Goal: Task Accomplishment & Management: Manage account settings

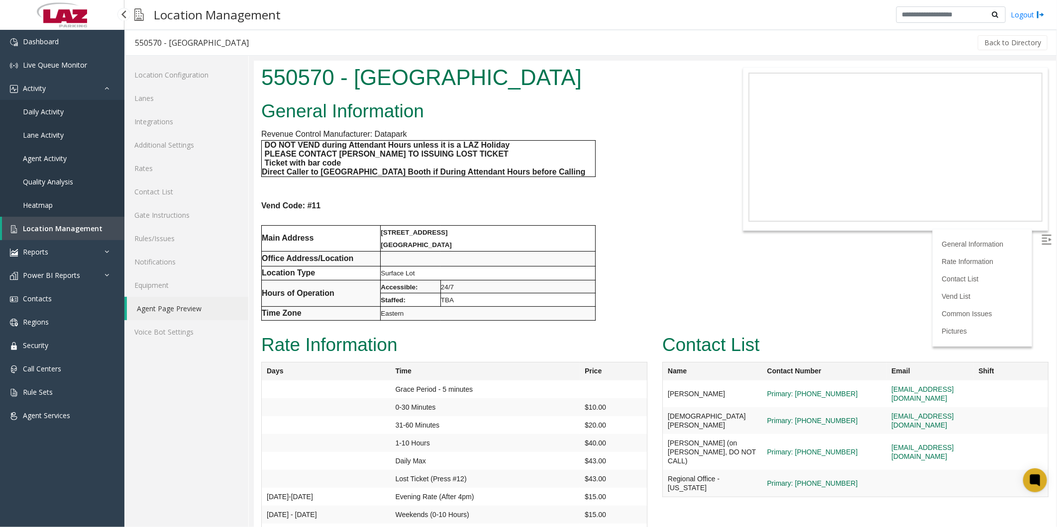
click at [37, 229] on span "Location Management" at bounding box center [63, 228] width 80 height 9
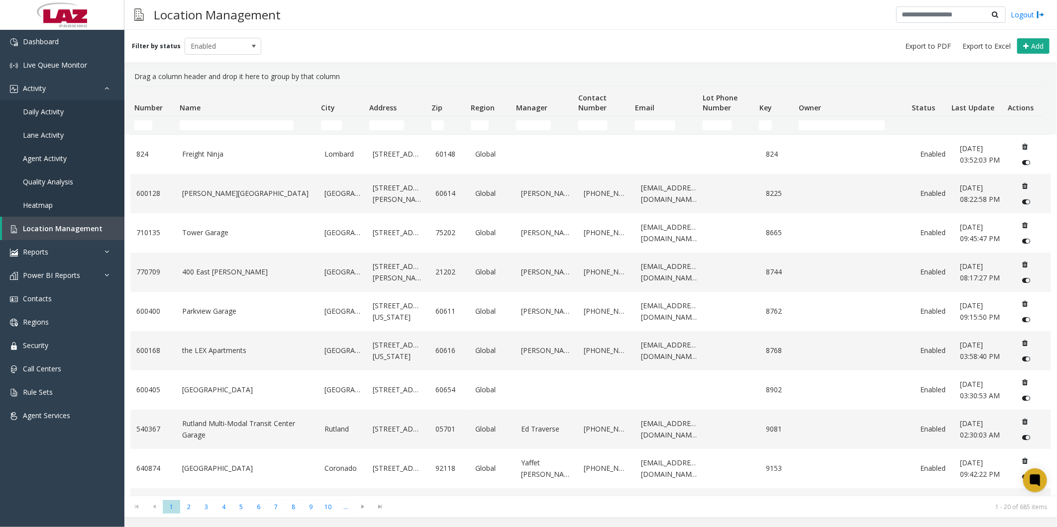
click at [236, 119] on td "Name Filter" at bounding box center [246, 125] width 141 height 18
click at [235, 121] on input "Name Filter" at bounding box center [237, 125] width 114 height 10
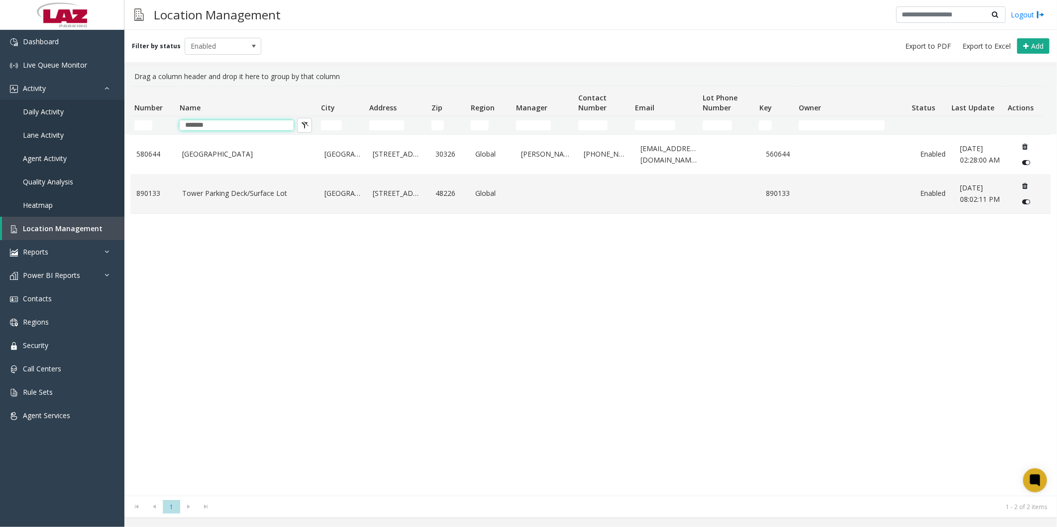
type input "*******"
click at [186, 303] on div "[GEOGRAPHIC_DATA][STREET_ADDRESS] Global [PERSON_NAME] [PHONE_NUMBER] [EMAIL_AD…" at bounding box center [590, 315] width 920 height 362
click at [208, 213] on td "Tower Parking Deck/Surface Lot" at bounding box center [247, 193] width 142 height 39
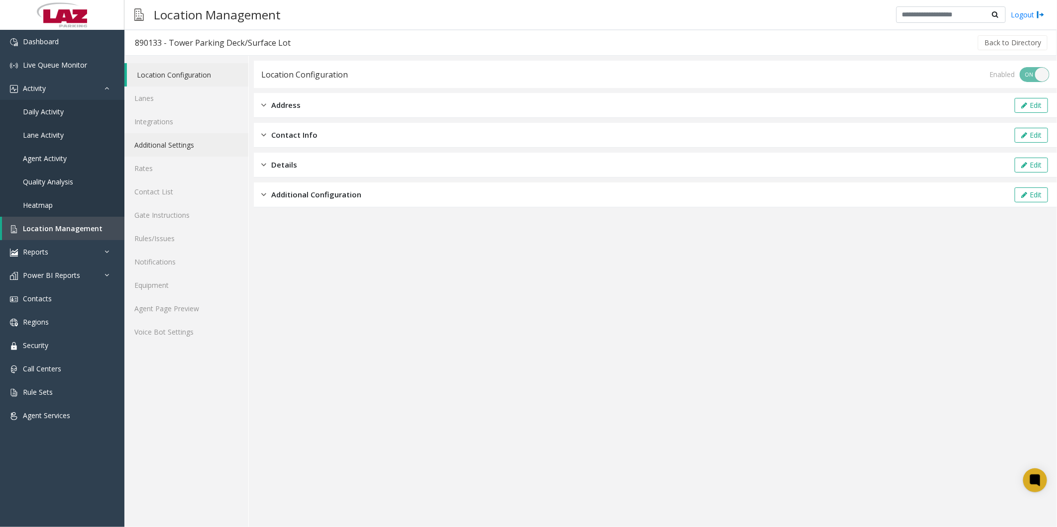
click at [173, 142] on link "Additional Settings" at bounding box center [186, 144] width 124 height 23
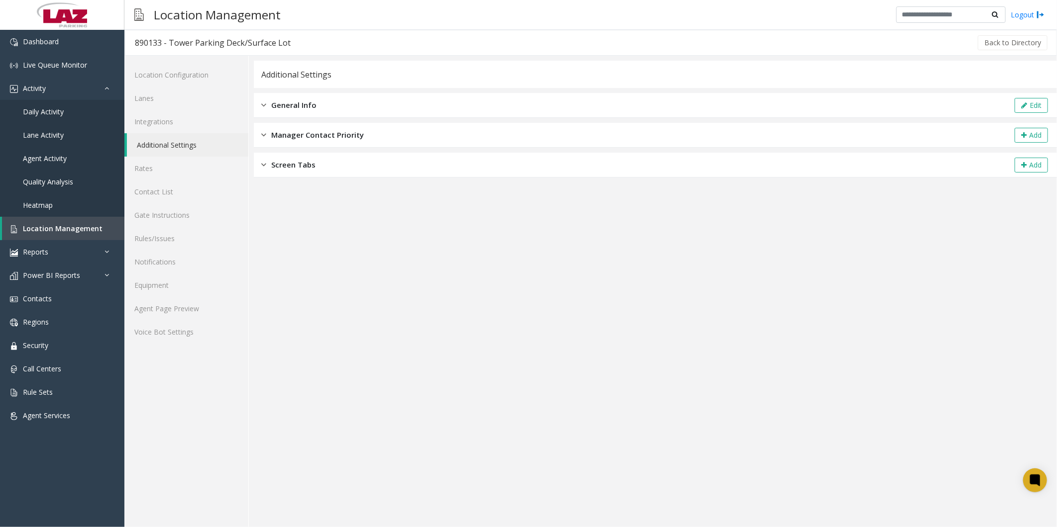
click at [285, 104] on span "General Info" at bounding box center [293, 104] width 45 height 11
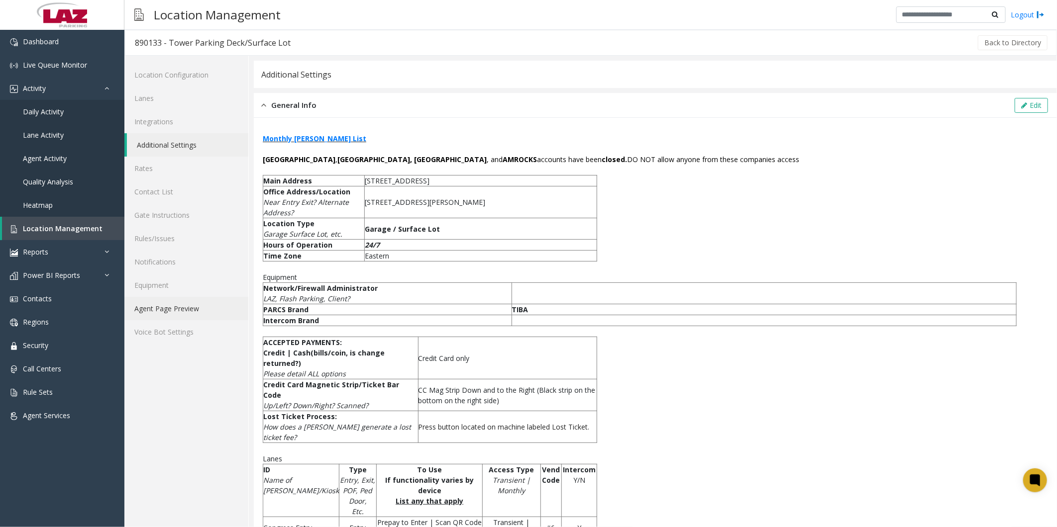
click at [183, 304] on link "Agent Page Preview" at bounding box center [186, 308] width 124 height 23
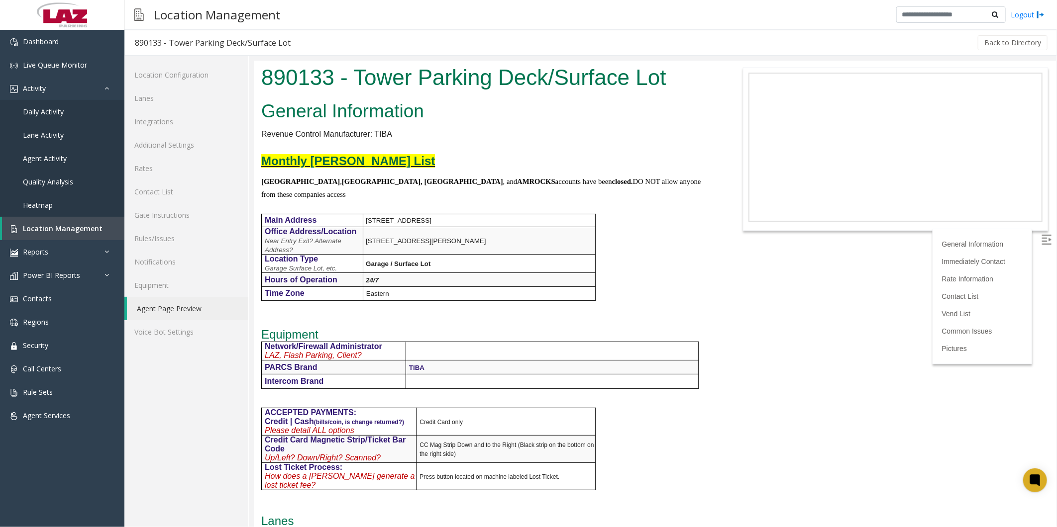
click at [323, 154] on link "Monthly [PERSON_NAME] List" at bounding box center [348, 160] width 174 height 13
click at [46, 226] on span "Location Management" at bounding box center [63, 228] width 80 height 9
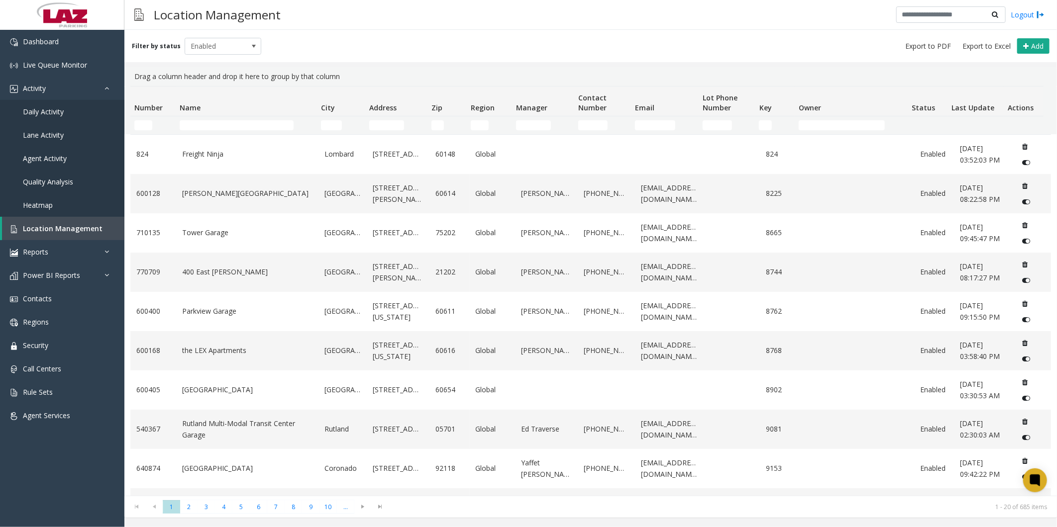
click at [223, 130] on td "Name Filter" at bounding box center [246, 125] width 141 height 18
click at [224, 126] on input "Name Filter" at bounding box center [237, 125] width 114 height 10
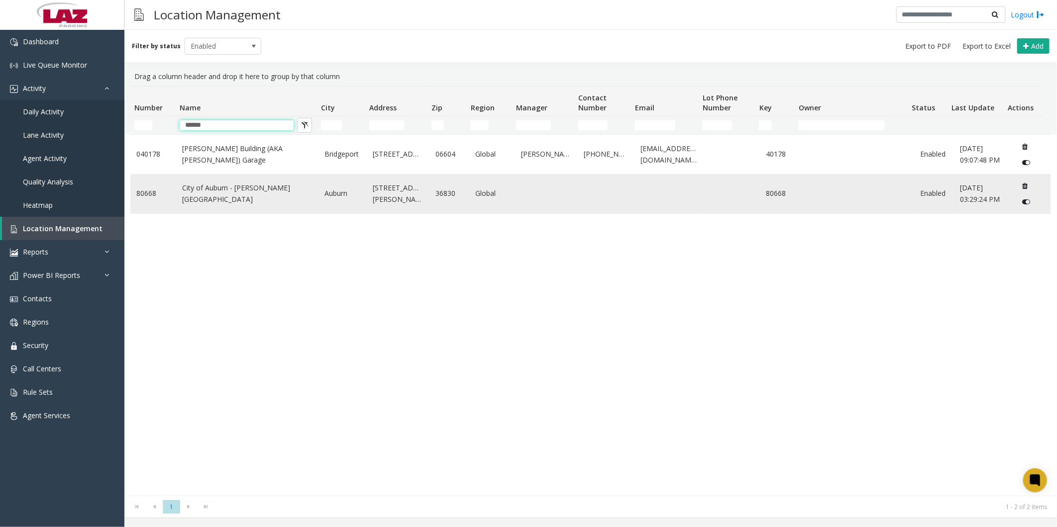
type input "******"
click at [221, 195] on link "City of Auburn - [PERSON_NAME][GEOGRAPHIC_DATA]" at bounding box center [247, 194] width 130 height 22
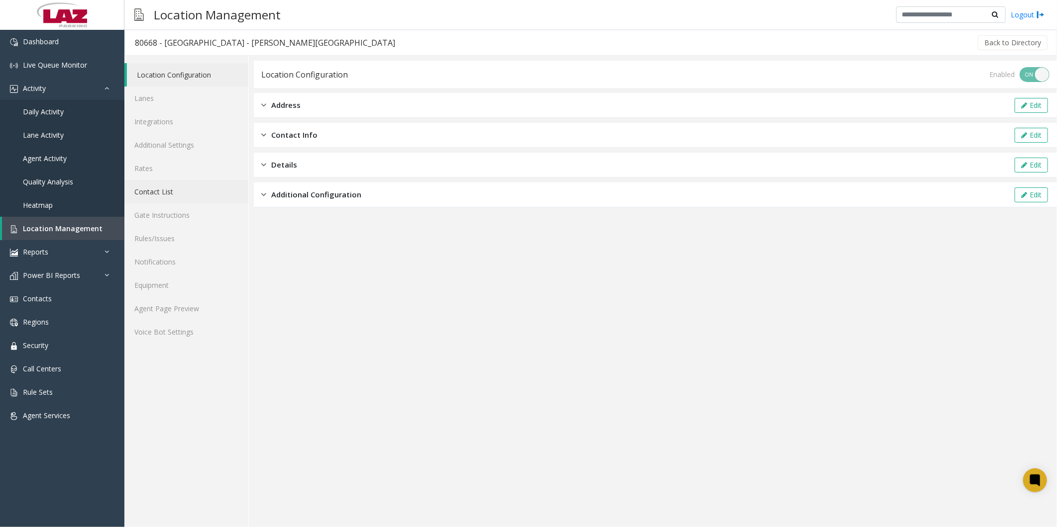
click at [163, 194] on link "Contact List" at bounding box center [186, 191] width 124 height 23
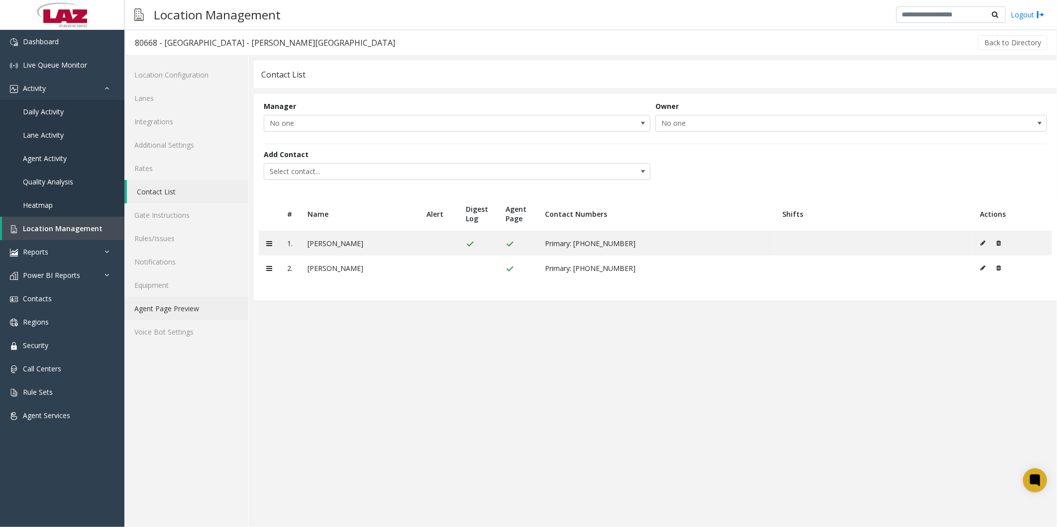
click at [170, 308] on link "Agent Page Preview" at bounding box center [186, 308] width 124 height 23
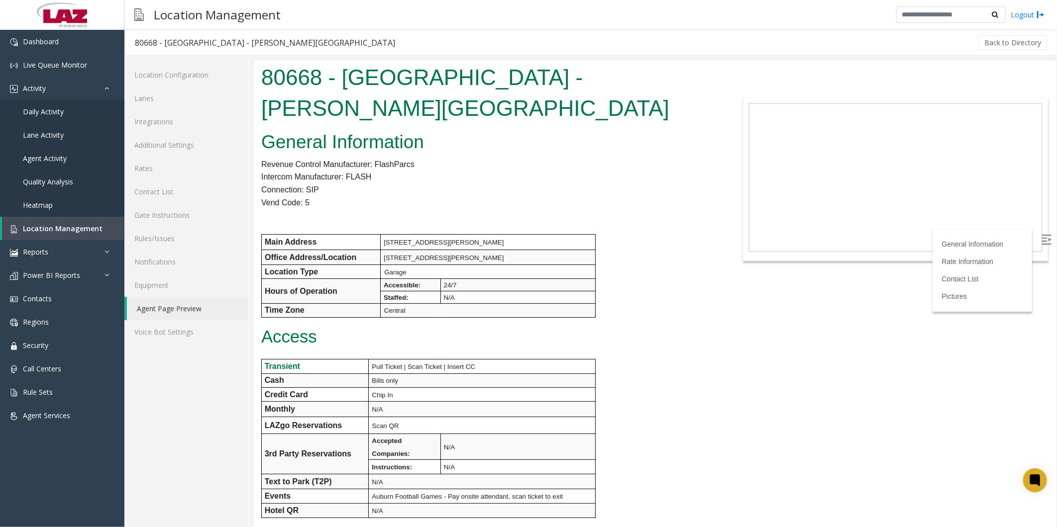
click at [417, 183] on p "Connection: SIP" at bounding box center [487, 189] width 453 height 13
click at [419, 170] on p "Intercom Manufacturer: FLASH" at bounding box center [487, 176] width 453 height 13
click at [161, 139] on link "Additional Settings" at bounding box center [186, 144] width 124 height 23
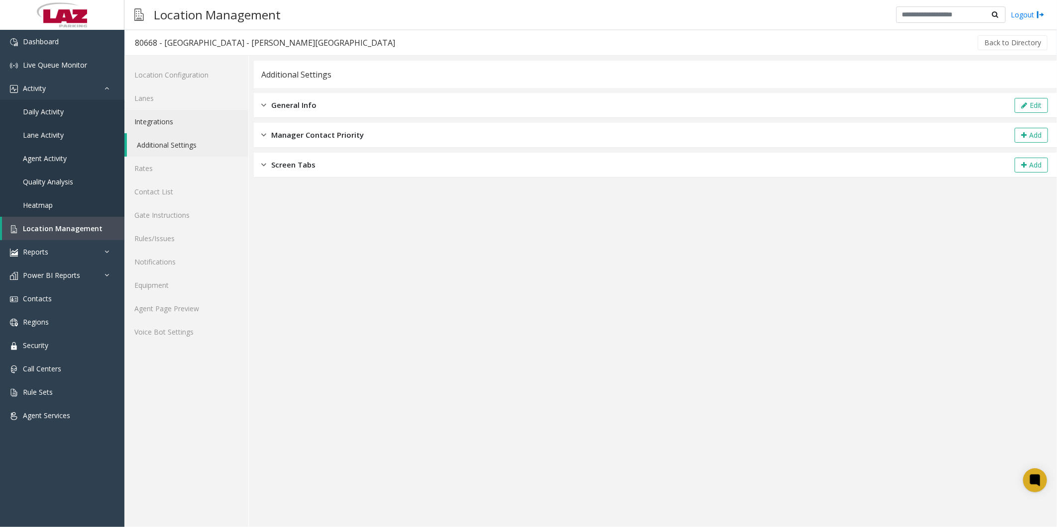
click at [160, 116] on link "Integrations" at bounding box center [186, 121] width 124 height 23
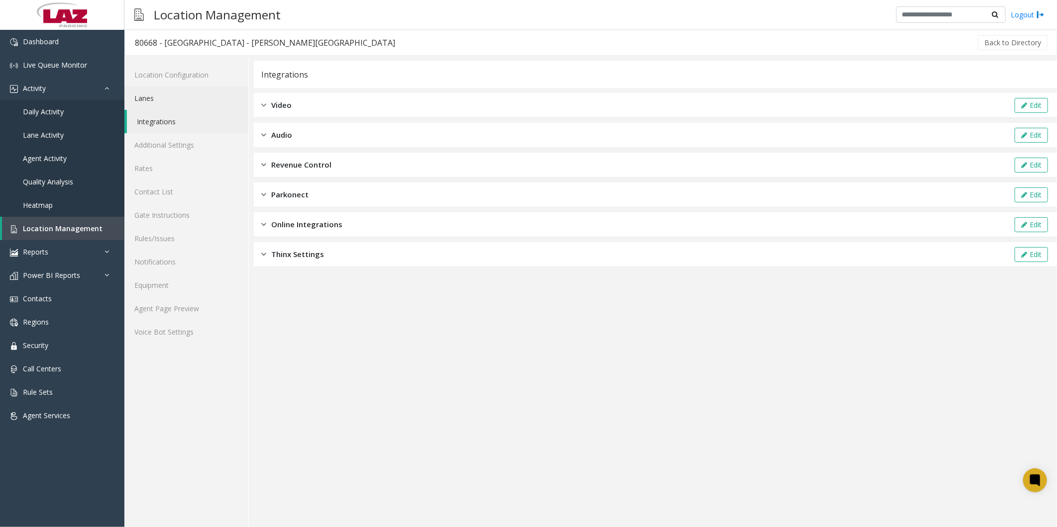
click at [157, 101] on link "Lanes" at bounding box center [186, 98] width 124 height 23
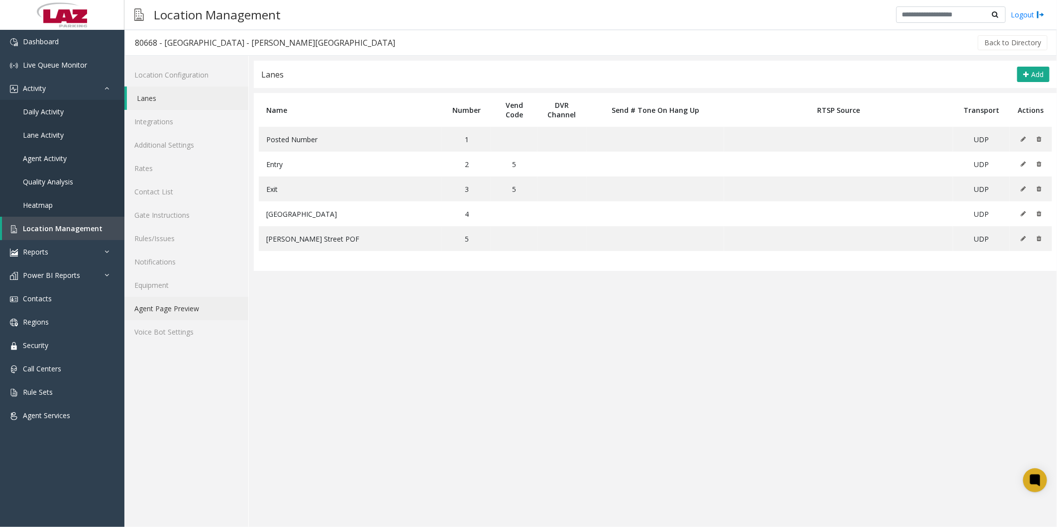
click at [147, 315] on link "Agent Page Preview" at bounding box center [186, 308] width 124 height 23
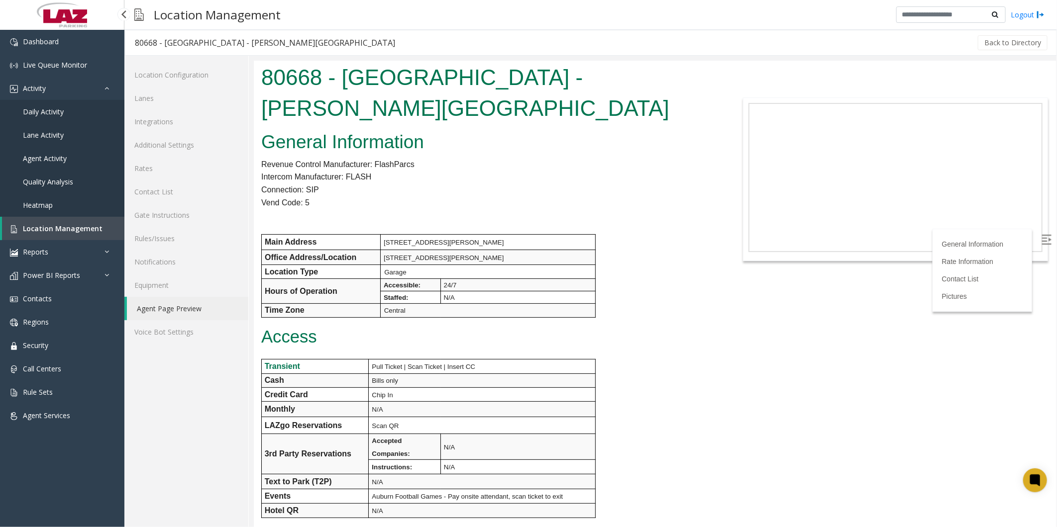
click at [53, 107] on span "Daily Activity" at bounding box center [43, 111] width 41 height 9
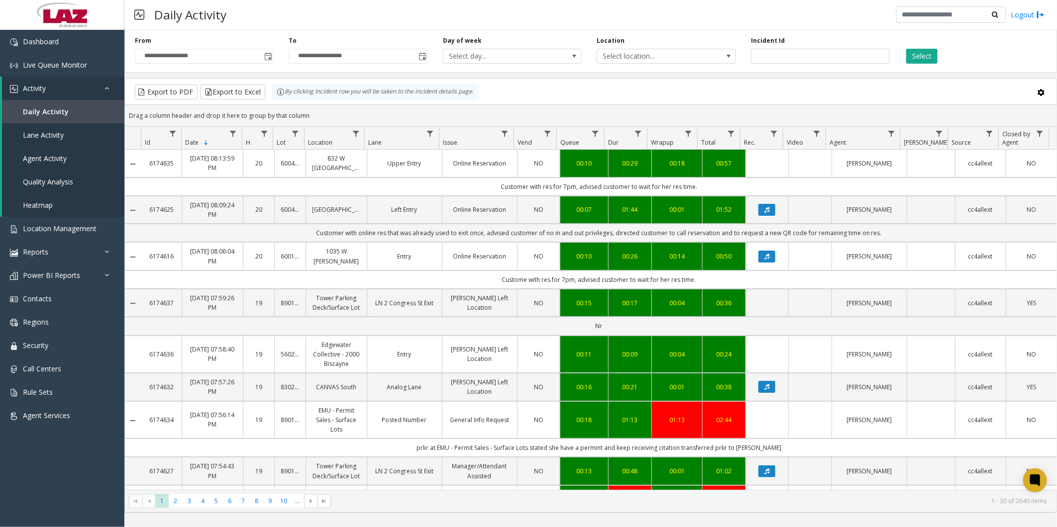
click at [693, 47] on div "Location Select location..." at bounding box center [666, 49] width 154 height 27
click at [690, 47] on div "Location Select location..." at bounding box center [666, 49] width 154 height 27
click at [687, 52] on span "Select location..." at bounding box center [652, 56] width 110 height 14
type input "****"
click at [609, 107] on li "[STREET_ADDRESS]" at bounding box center [666, 108] width 136 height 13
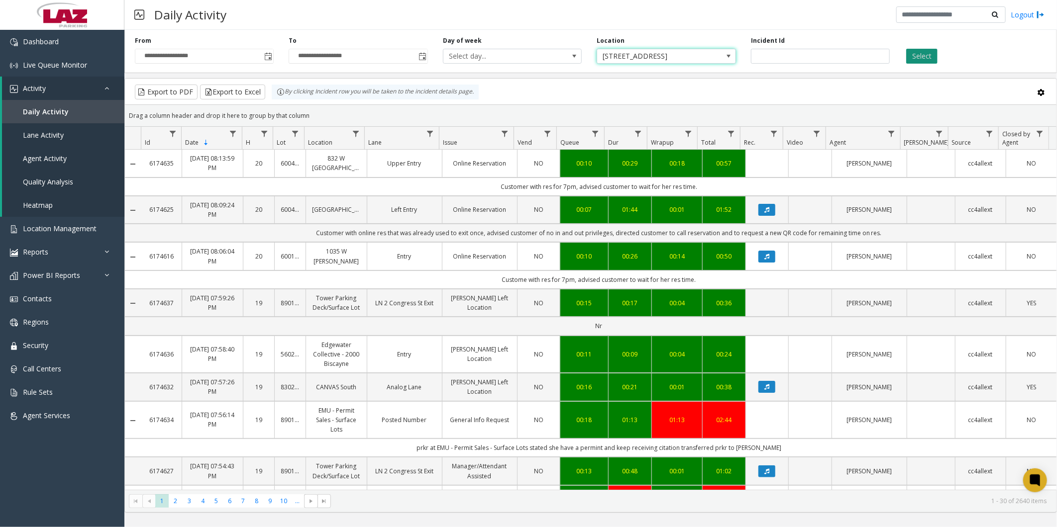
click at [908, 60] on button "Select" at bounding box center [921, 56] width 31 height 15
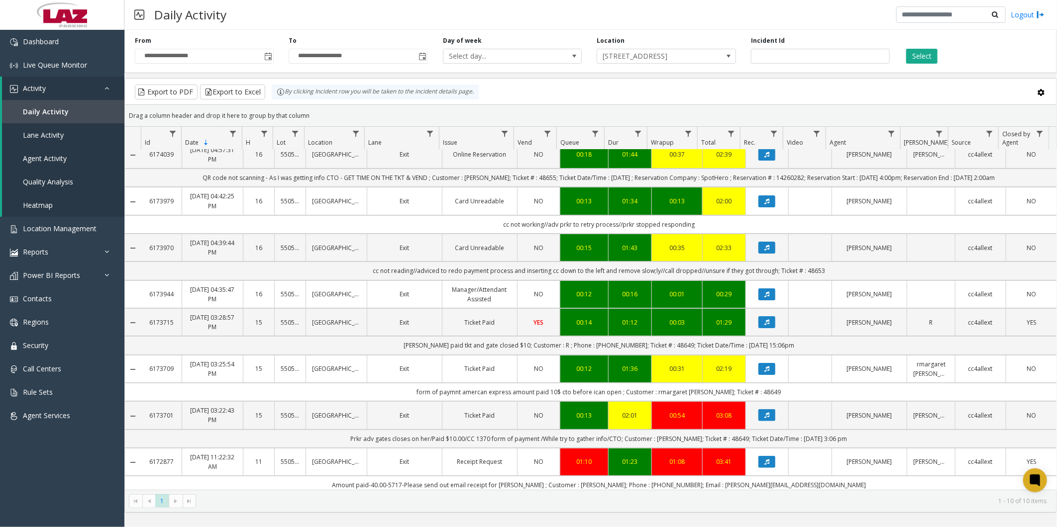
scroll to position [107, 0]
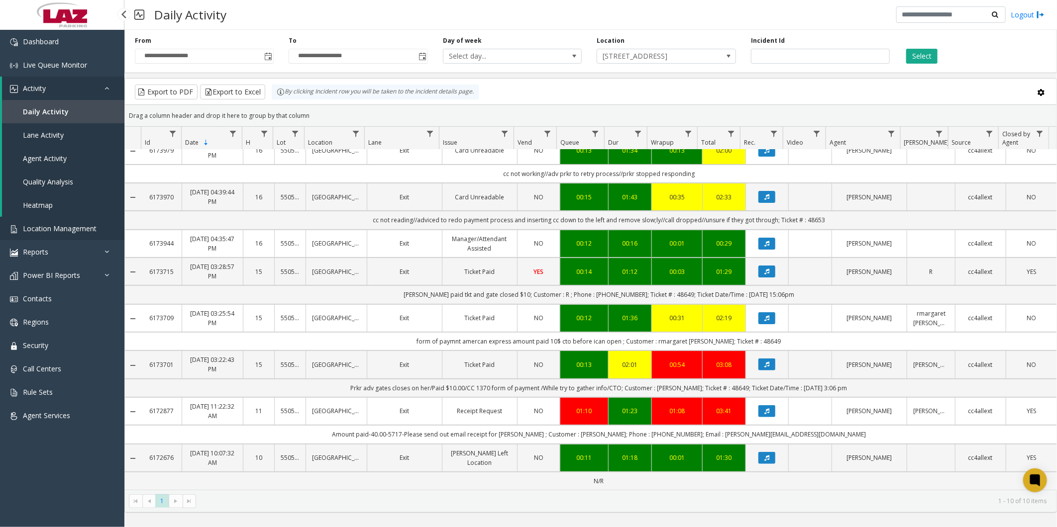
click at [49, 229] on span "Location Management" at bounding box center [60, 228] width 74 height 9
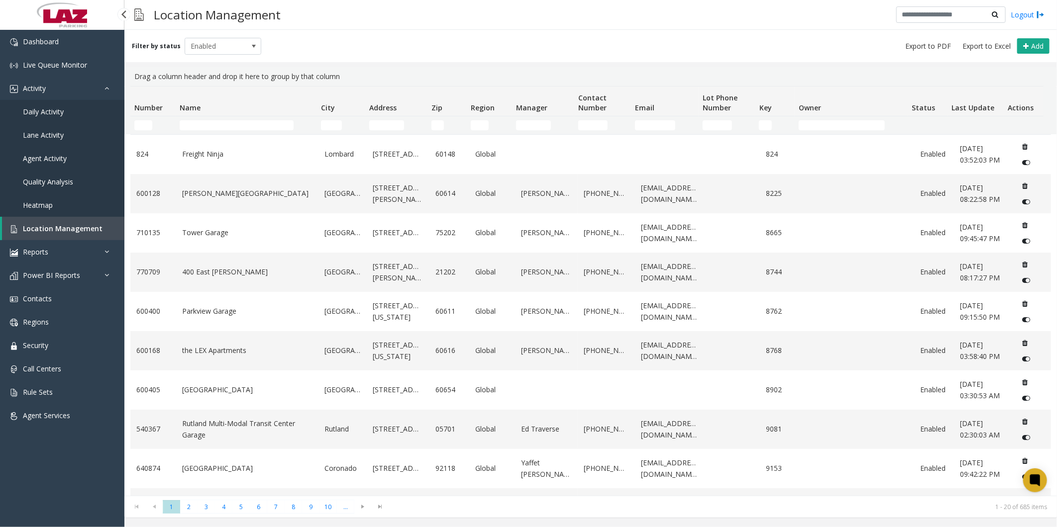
click at [51, 114] on span "Daily Activity" at bounding box center [43, 111] width 41 height 9
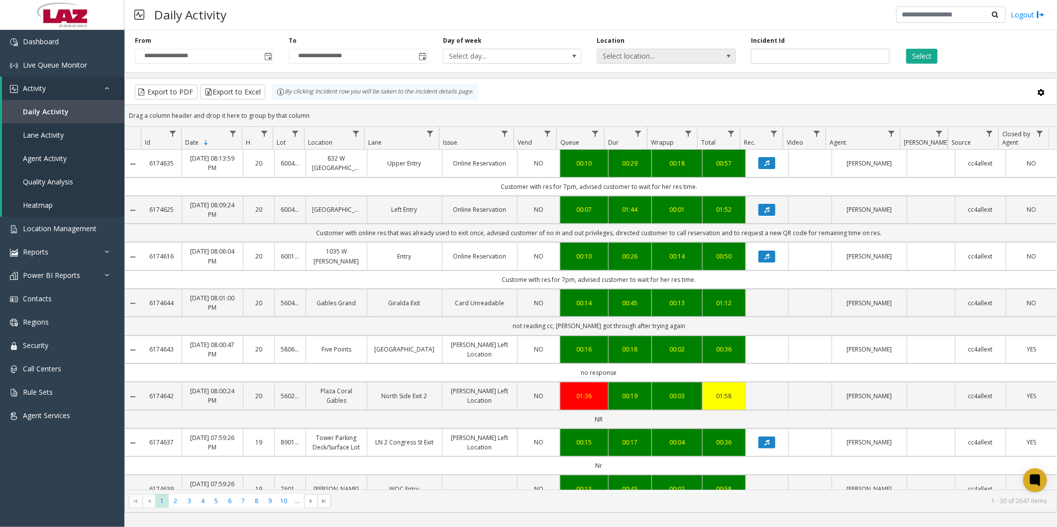
click at [640, 52] on span "Select location..." at bounding box center [652, 56] width 110 height 14
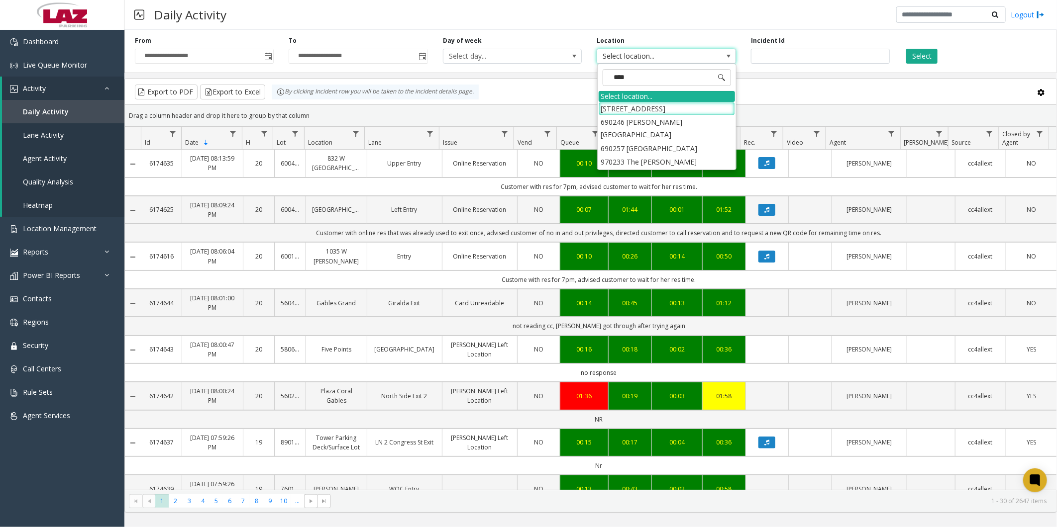
type input "*****"
click at [657, 110] on li "[STREET_ADDRESS]" at bounding box center [666, 108] width 136 height 13
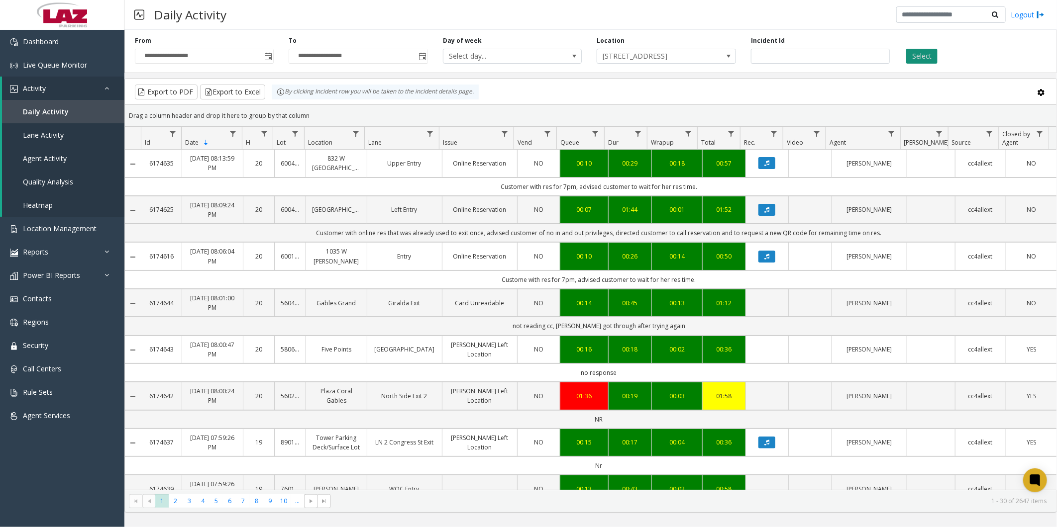
click at [919, 58] on button "Select" at bounding box center [921, 56] width 31 height 15
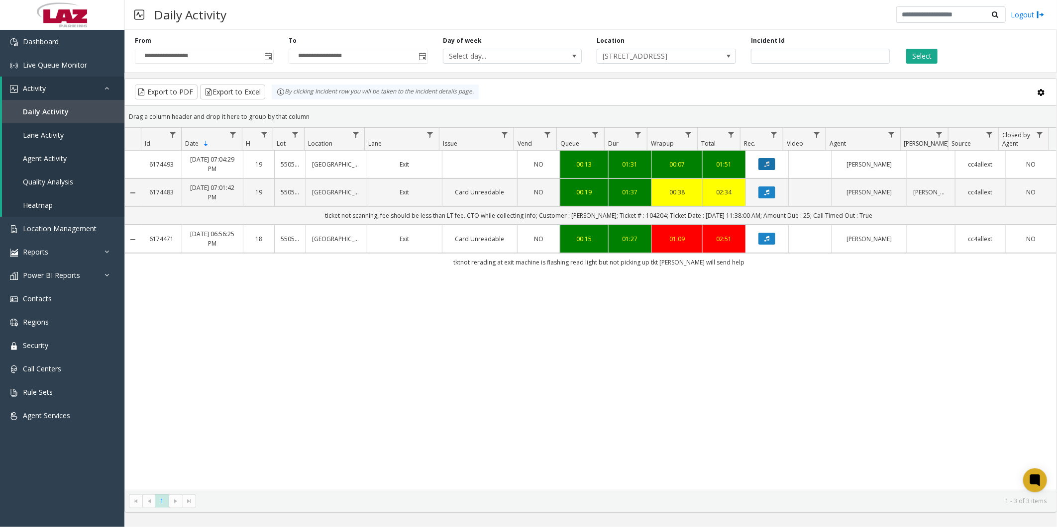
click at [764, 166] on icon "Data table" at bounding box center [766, 164] width 5 height 6
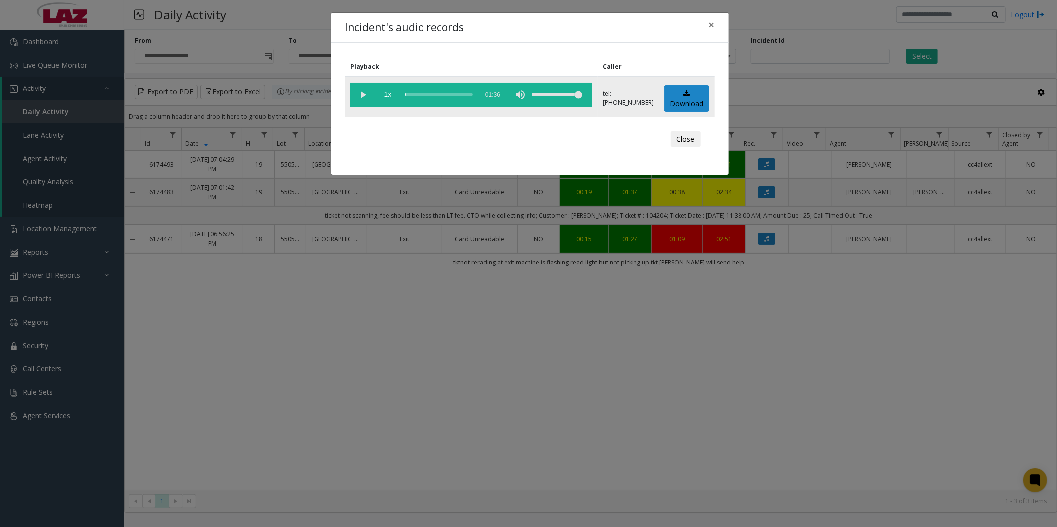
click at [359, 93] on vg-play-pause at bounding box center [362, 95] width 25 height 25
click at [424, 90] on div "scrub bar" at bounding box center [439, 95] width 68 height 25
click at [434, 90] on div "scrub bar" at bounding box center [439, 95] width 68 height 25
click at [441, 91] on div "scrub bar" at bounding box center [439, 95] width 68 height 25
click at [452, 91] on div "scrub bar" at bounding box center [439, 95] width 68 height 25
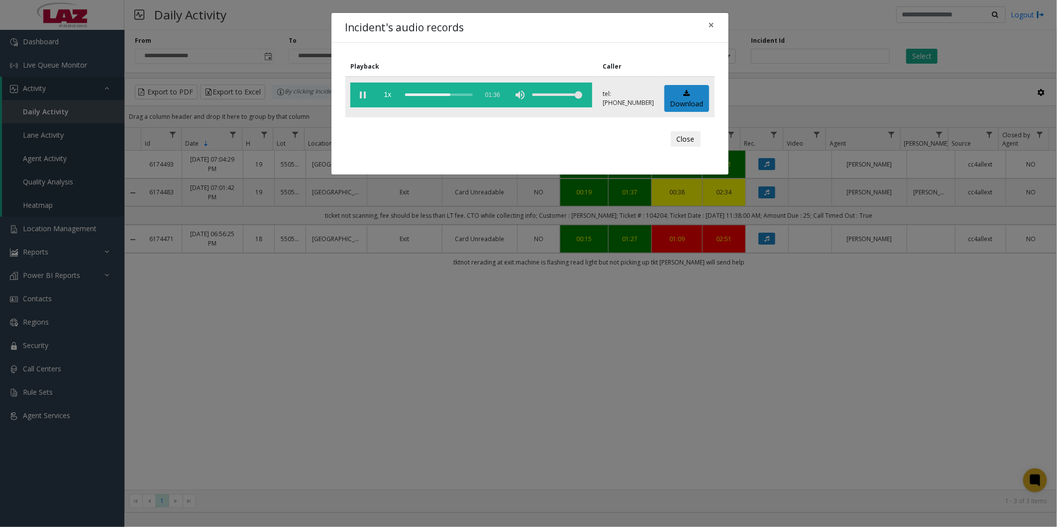
click at [458, 92] on div "scrub bar" at bounding box center [439, 95] width 68 height 25
click at [464, 92] on div "scrub bar" at bounding box center [439, 95] width 68 height 25
click at [677, 140] on button "Close" at bounding box center [686, 139] width 30 height 16
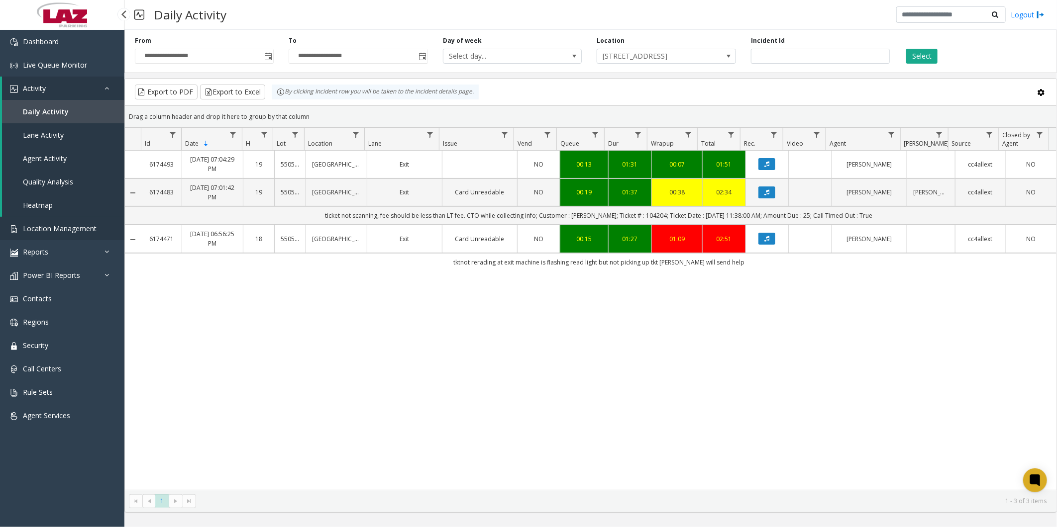
click at [78, 221] on link "Location Management" at bounding box center [62, 228] width 124 height 23
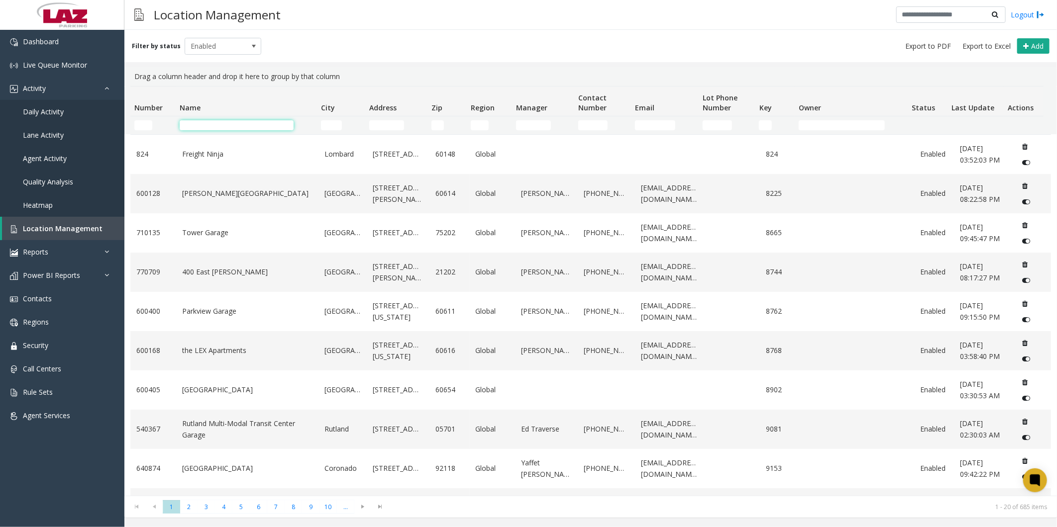
click at [263, 126] on input "Name Filter" at bounding box center [237, 125] width 114 height 10
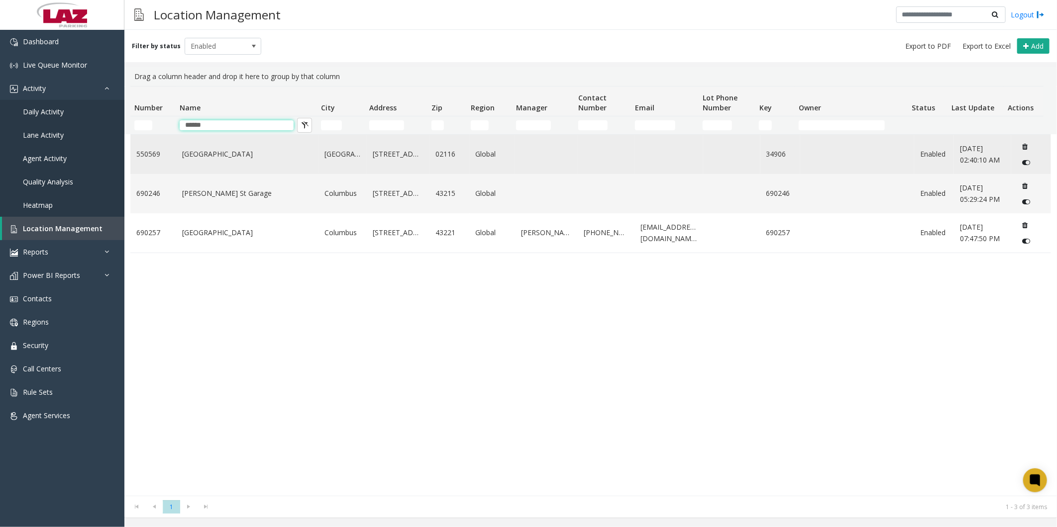
type input "******"
click at [219, 160] on link "[GEOGRAPHIC_DATA]" at bounding box center [247, 154] width 130 height 11
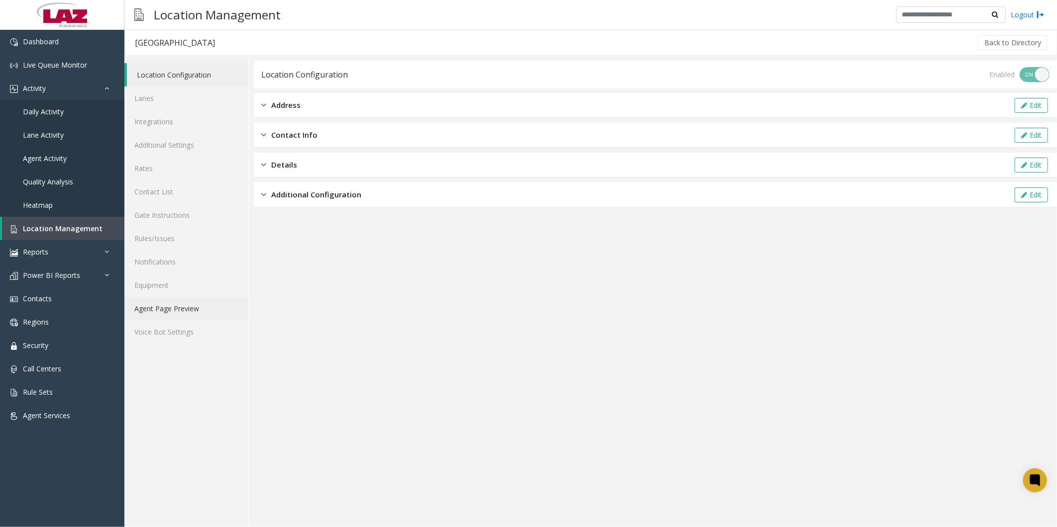
click at [171, 307] on link "Agent Page Preview" at bounding box center [186, 308] width 124 height 23
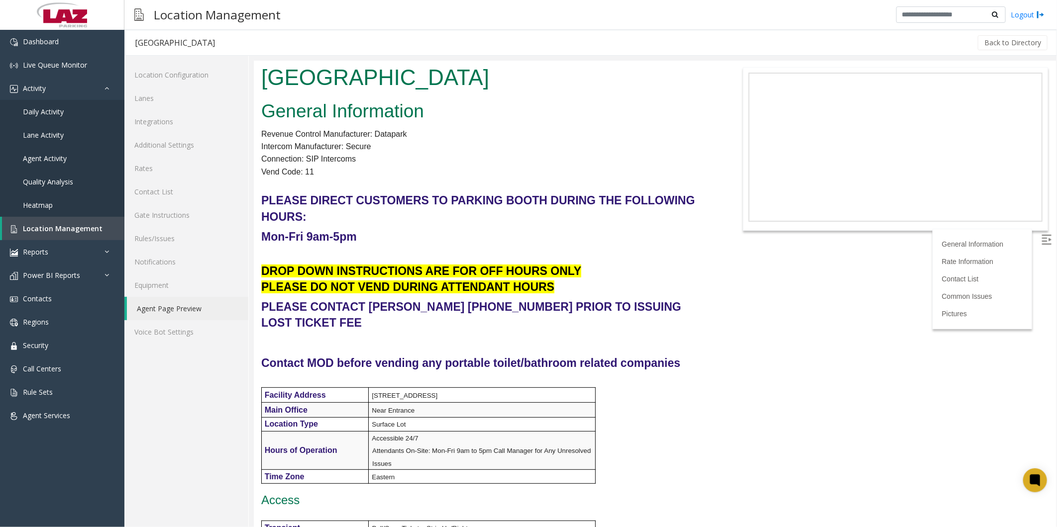
click at [619, 228] on h4 "Mon-Fri 9am-5pm" at bounding box center [487, 236] width 453 height 16
click at [51, 229] on span "Location Management" at bounding box center [63, 228] width 80 height 9
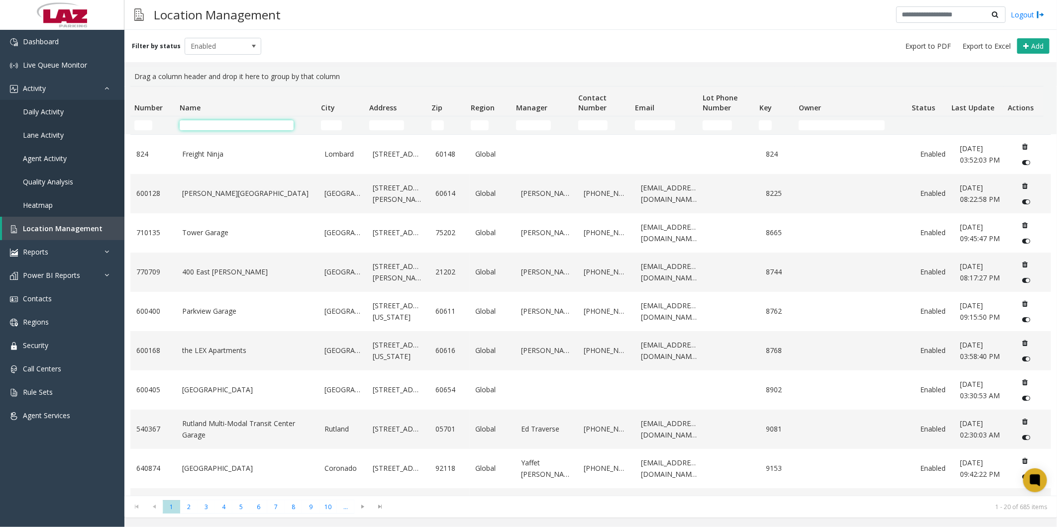
click at [200, 127] on input "Name Filter" at bounding box center [237, 125] width 114 height 10
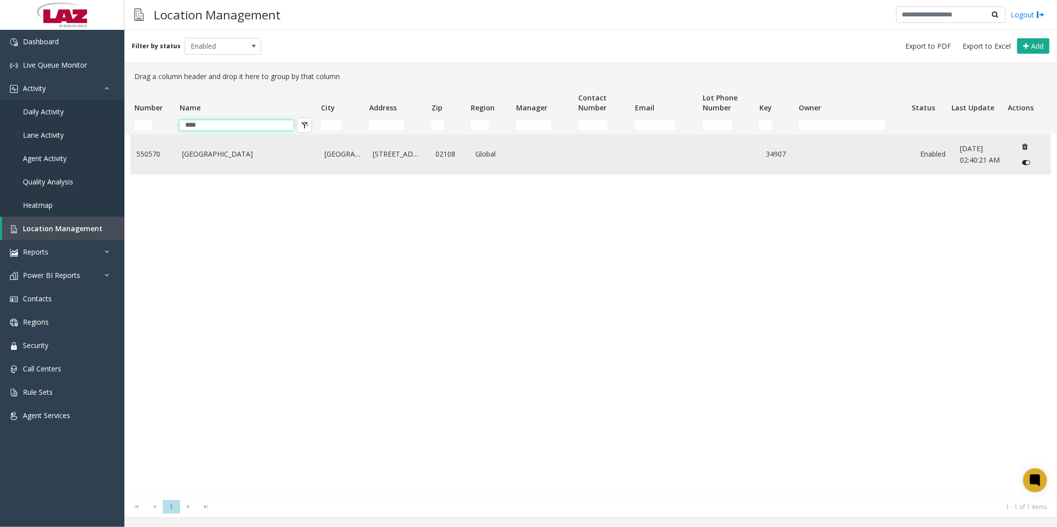
type input "****"
click at [181, 156] on td "[GEOGRAPHIC_DATA]" at bounding box center [247, 154] width 142 height 39
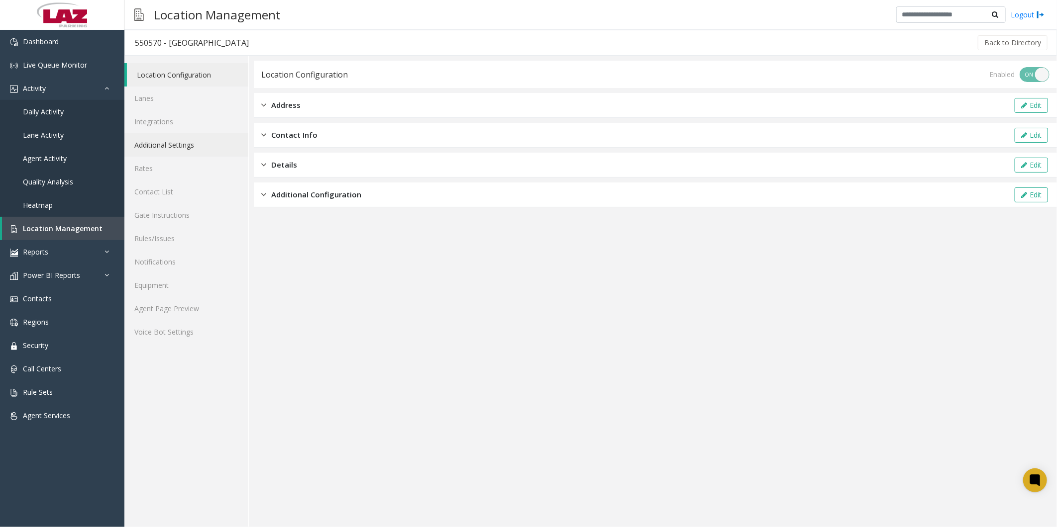
click at [187, 143] on link "Additional Settings" at bounding box center [186, 144] width 124 height 23
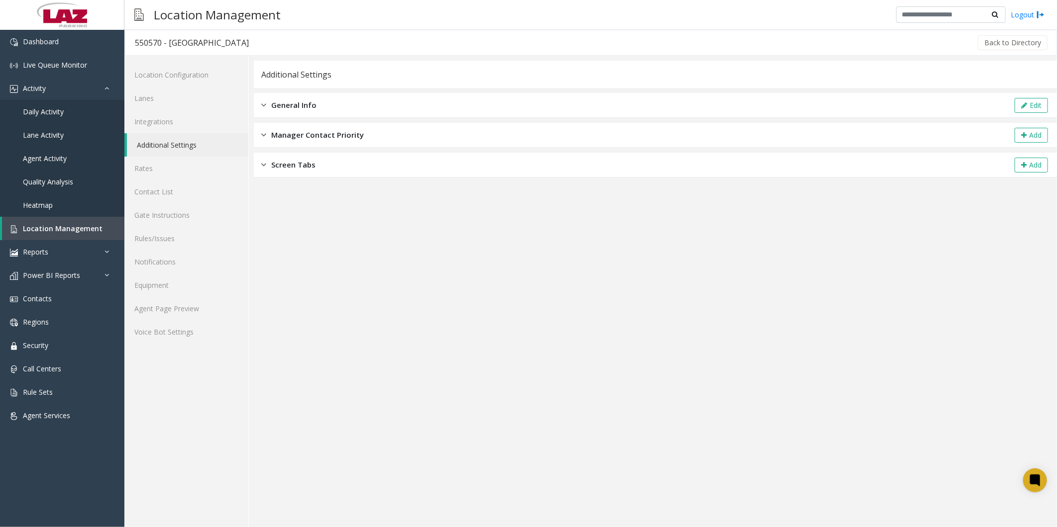
click at [298, 98] on div "General Info Edit" at bounding box center [655, 105] width 803 height 25
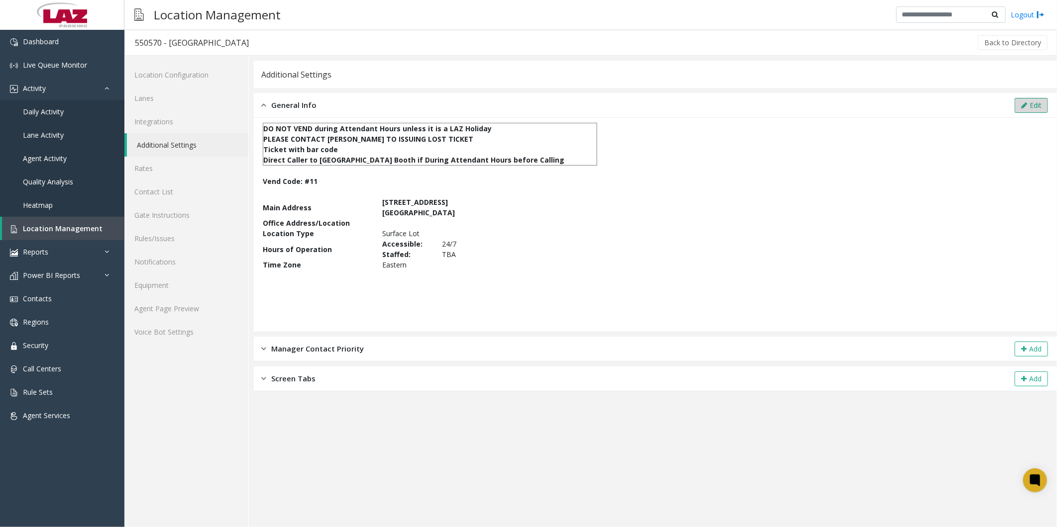
click at [1038, 99] on button "Edit" at bounding box center [1030, 105] width 33 height 15
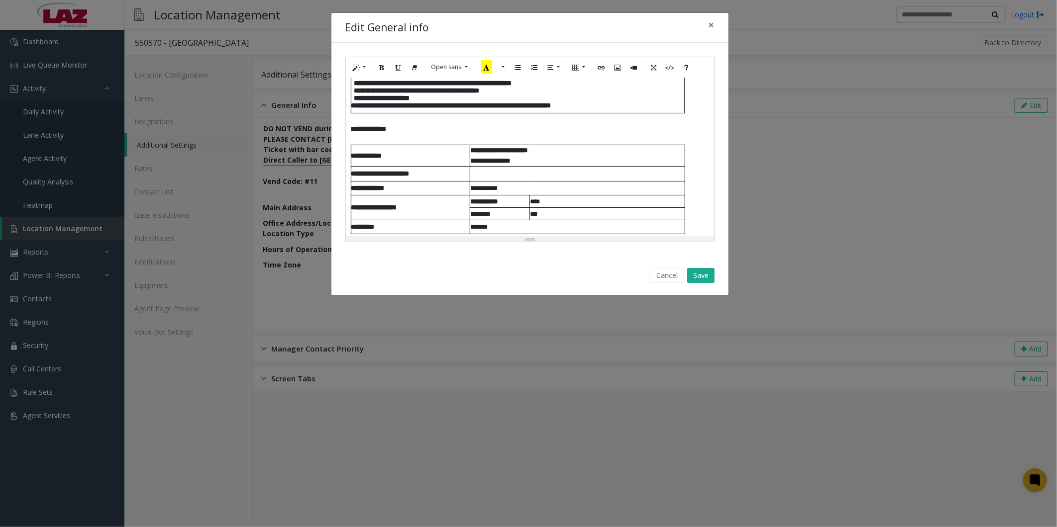
scroll to position [10, 0]
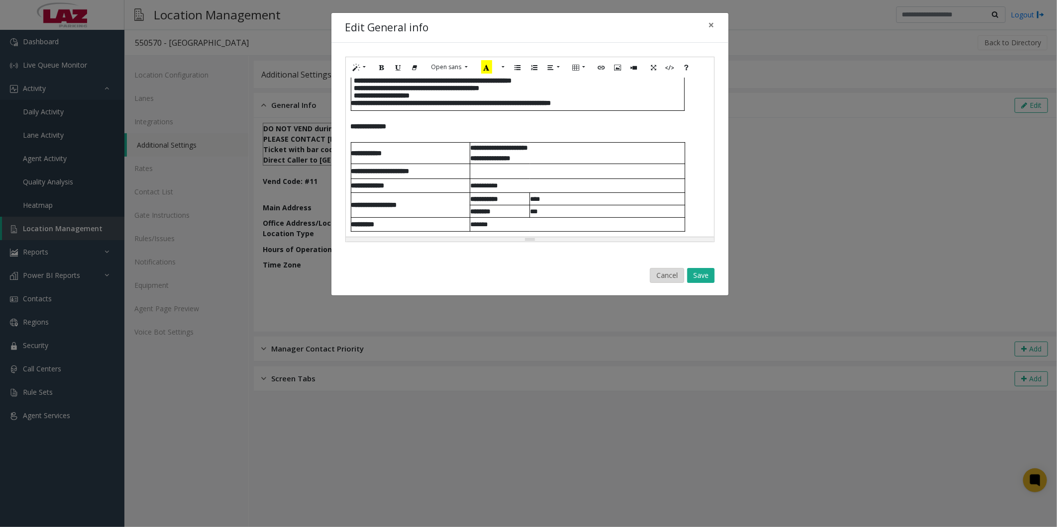
click at [668, 271] on button "Cancel" at bounding box center [667, 275] width 34 height 15
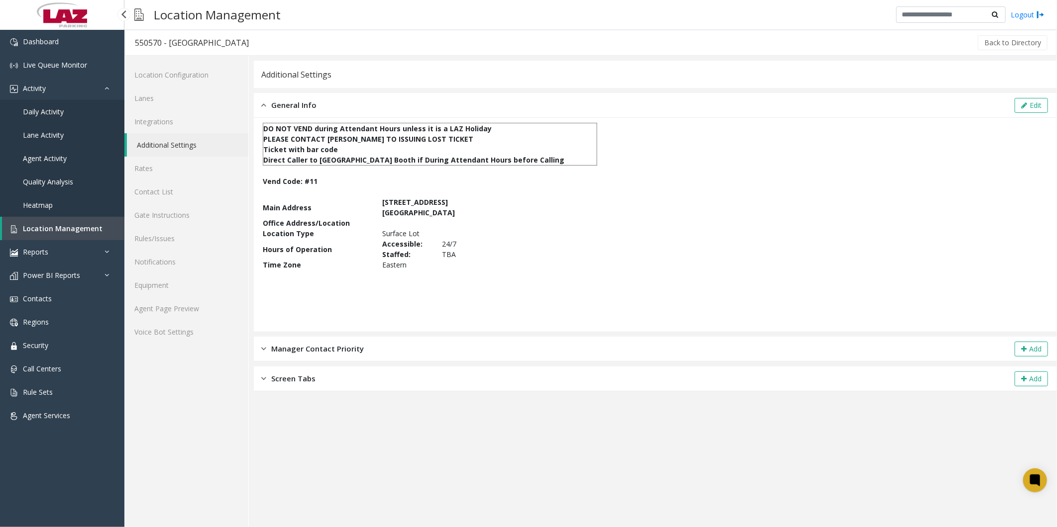
click at [47, 229] on span "Location Management" at bounding box center [63, 228] width 80 height 9
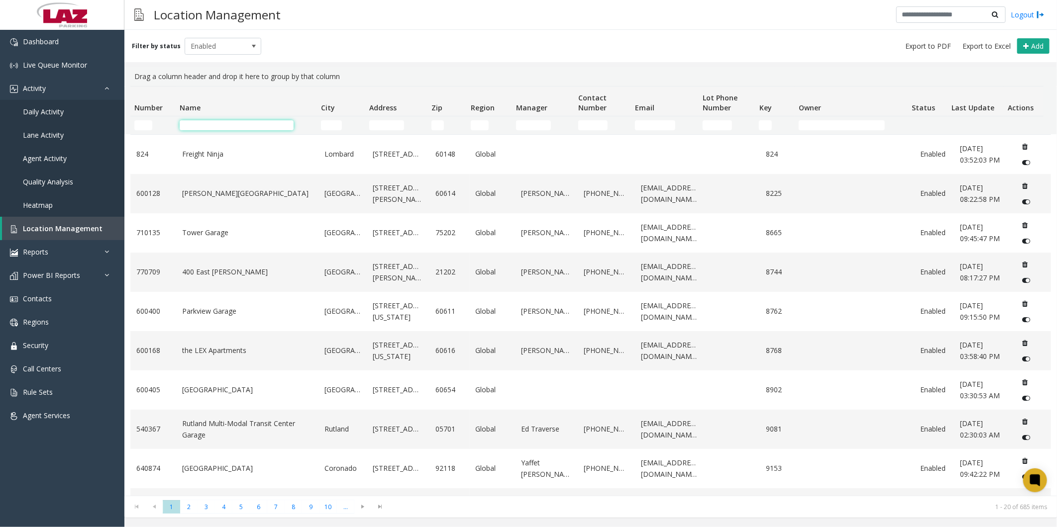
click at [199, 127] on input "Name Filter" at bounding box center [237, 125] width 114 height 10
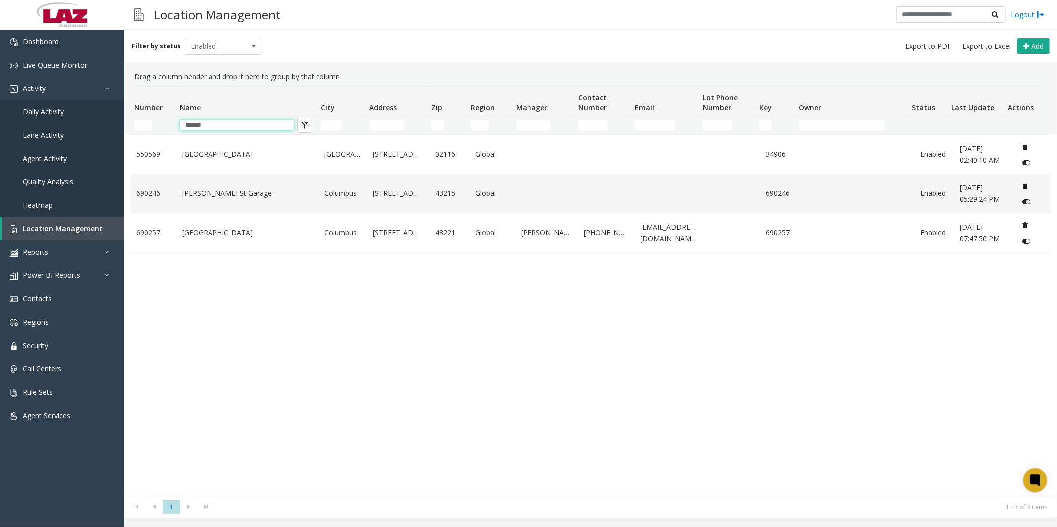
type input "******"
click at [212, 286] on div "[GEOGRAPHIC_DATA][STREET_ADDRESS] Global 34906 Enabled [DATE] 02:40:10 AM 69024…" at bounding box center [590, 315] width 920 height 362
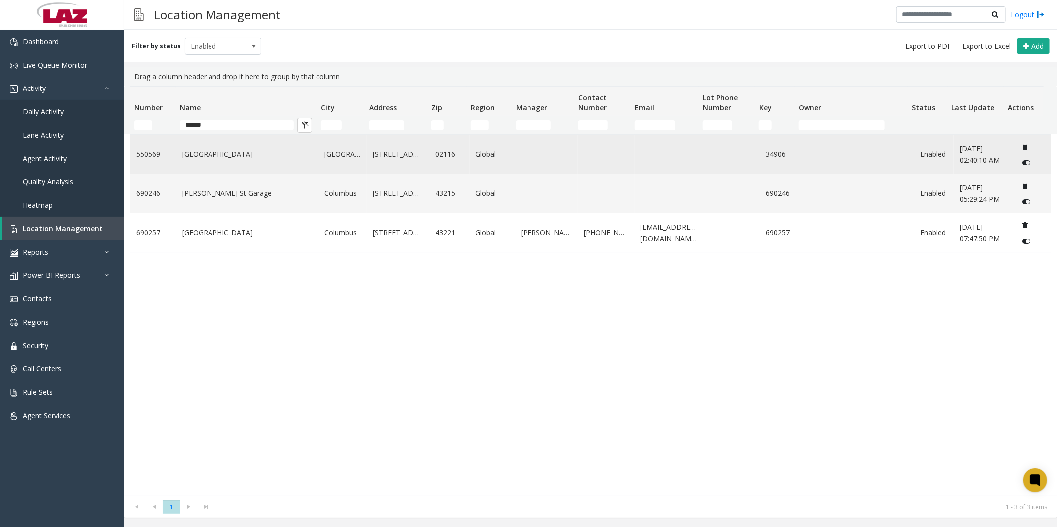
click at [207, 155] on link "[GEOGRAPHIC_DATA]" at bounding box center [247, 154] width 130 height 11
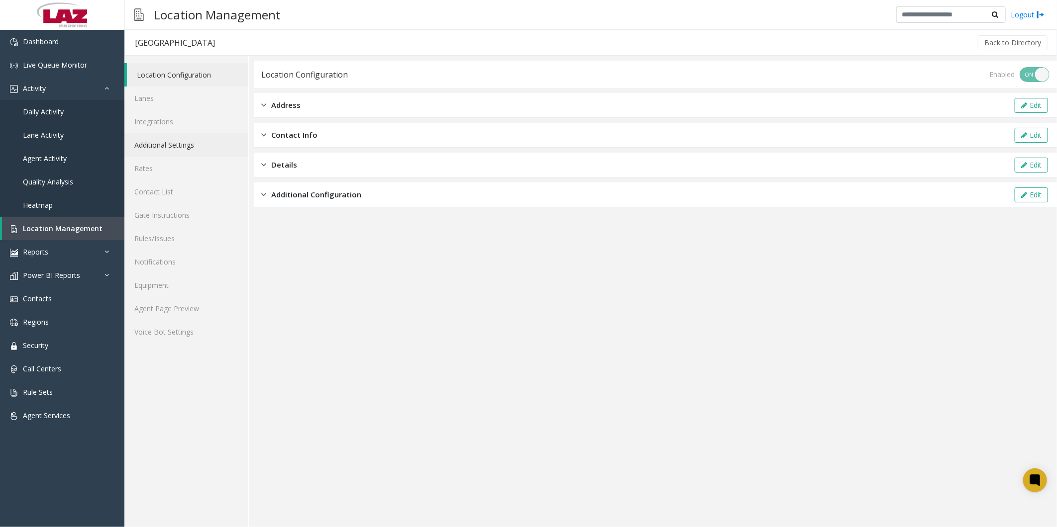
click at [180, 145] on link "Additional Settings" at bounding box center [186, 144] width 124 height 23
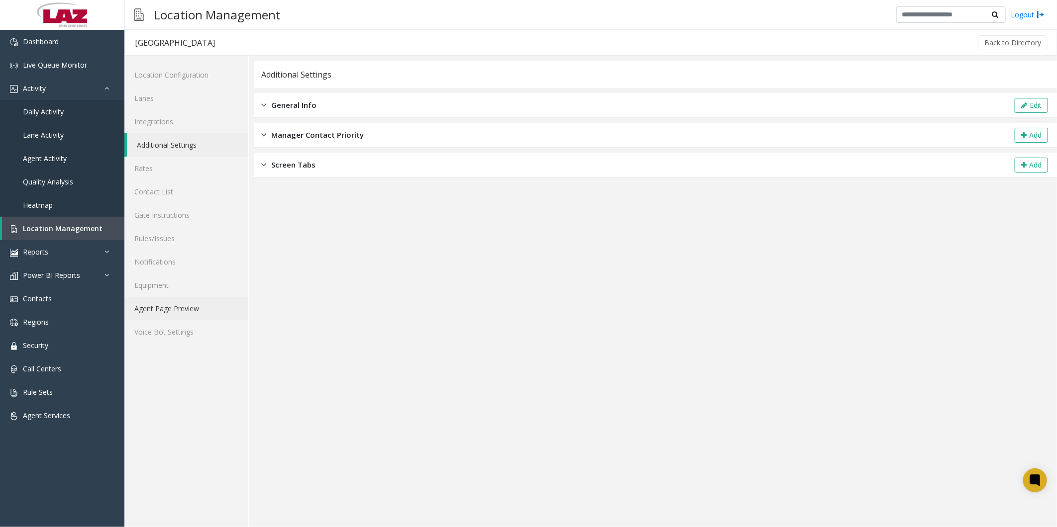
click at [171, 305] on link "Agent Page Preview" at bounding box center [186, 308] width 124 height 23
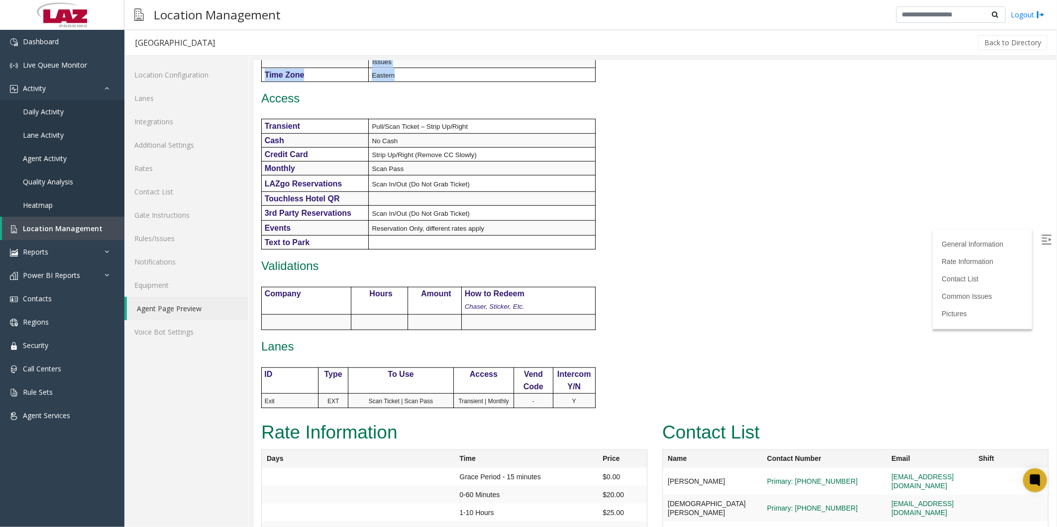
scroll to position [583, 0]
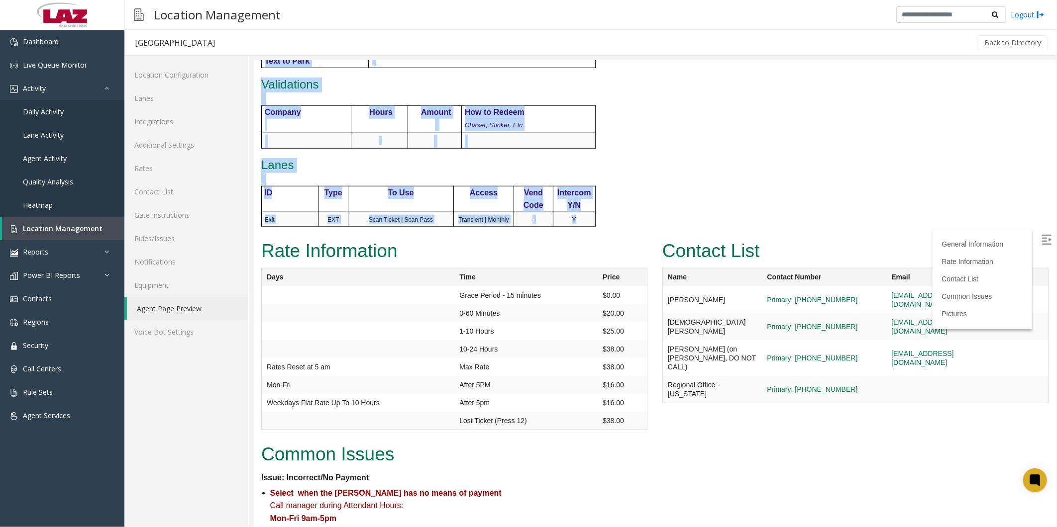
drag, startPoint x: 260, startPoint y: 201, endPoint x: 593, endPoint y: 202, distance: 333.3
copy div "Access Transient Pull/Scan Ticket – Strip Up/Right Cash No Cash Credit Card Str…"
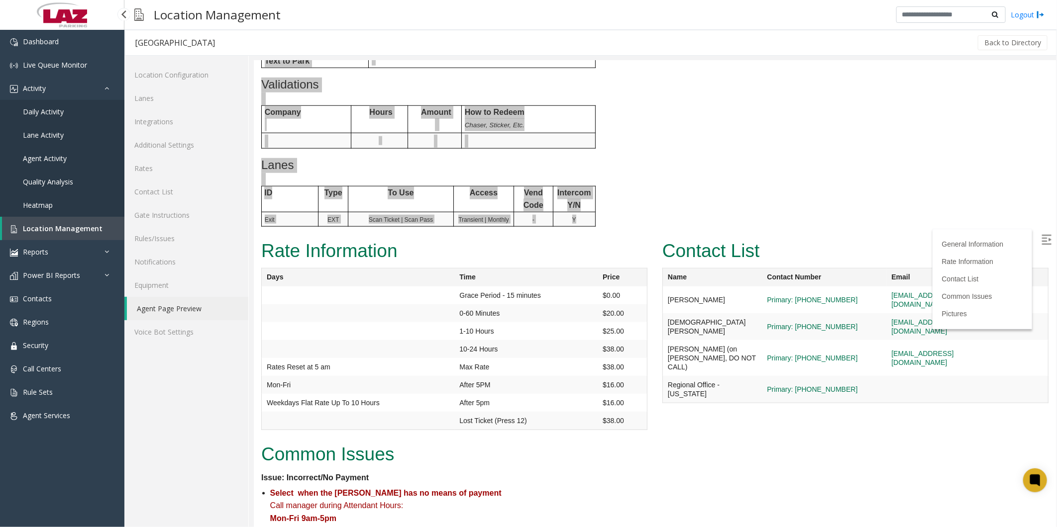
click at [61, 229] on span "Location Management" at bounding box center [63, 228] width 80 height 9
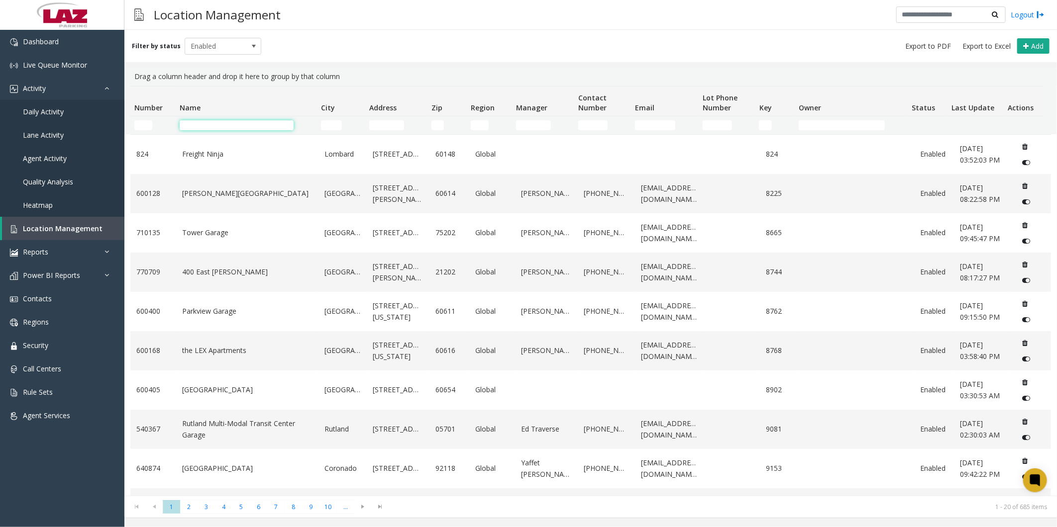
click at [214, 120] on input "Name Filter" at bounding box center [237, 125] width 114 height 10
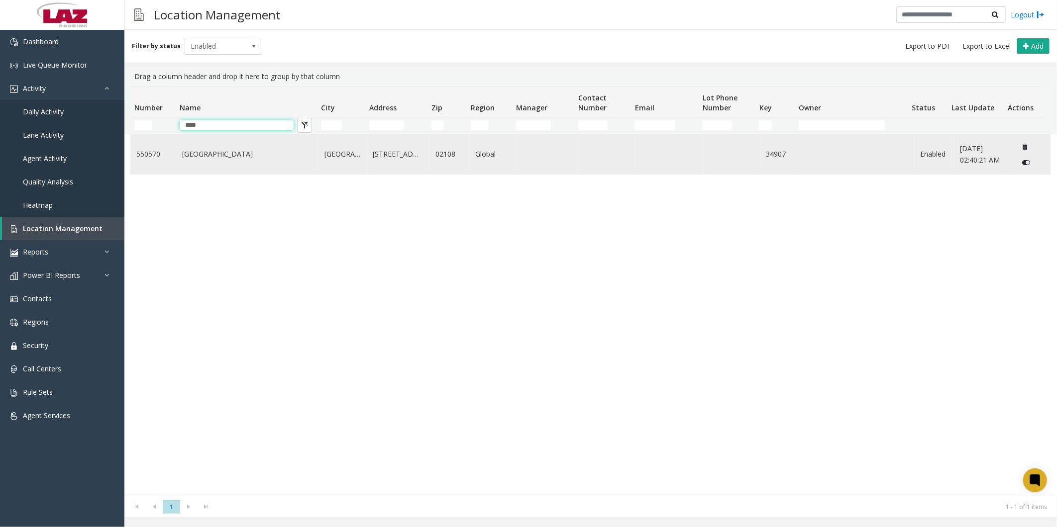
type input "****"
click at [200, 153] on link "[GEOGRAPHIC_DATA]" at bounding box center [247, 154] width 130 height 11
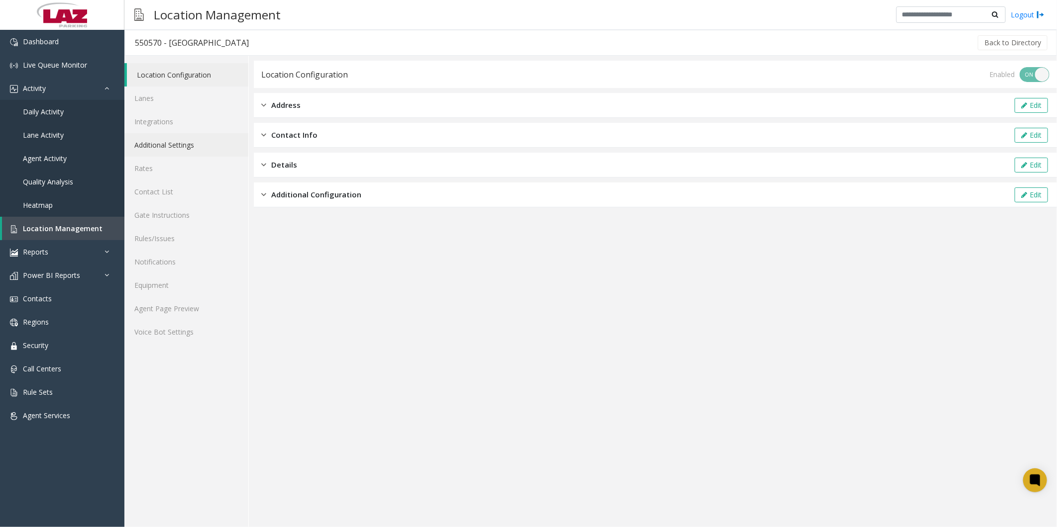
click at [165, 148] on link "Additional Settings" at bounding box center [186, 144] width 124 height 23
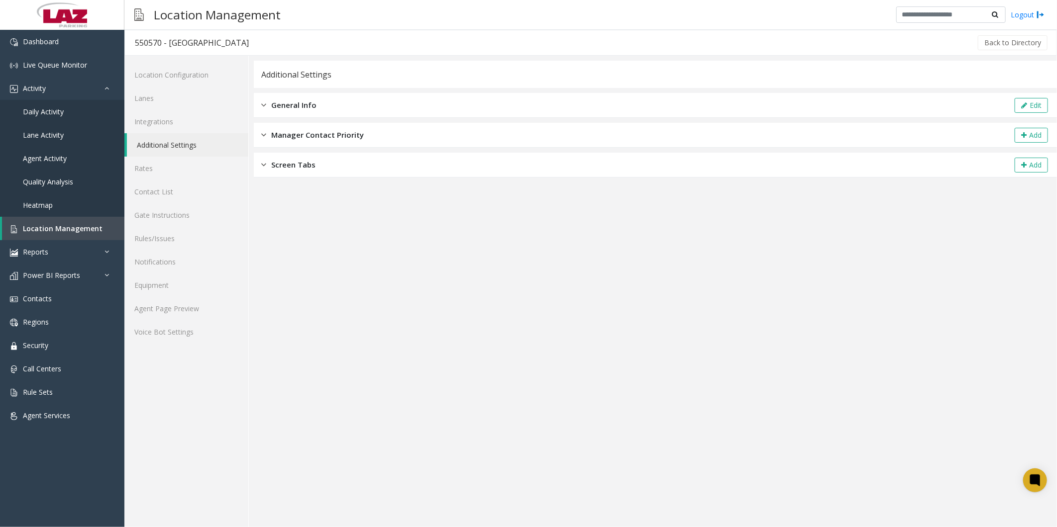
click at [306, 100] on span "General Info" at bounding box center [293, 104] width 45 height 11
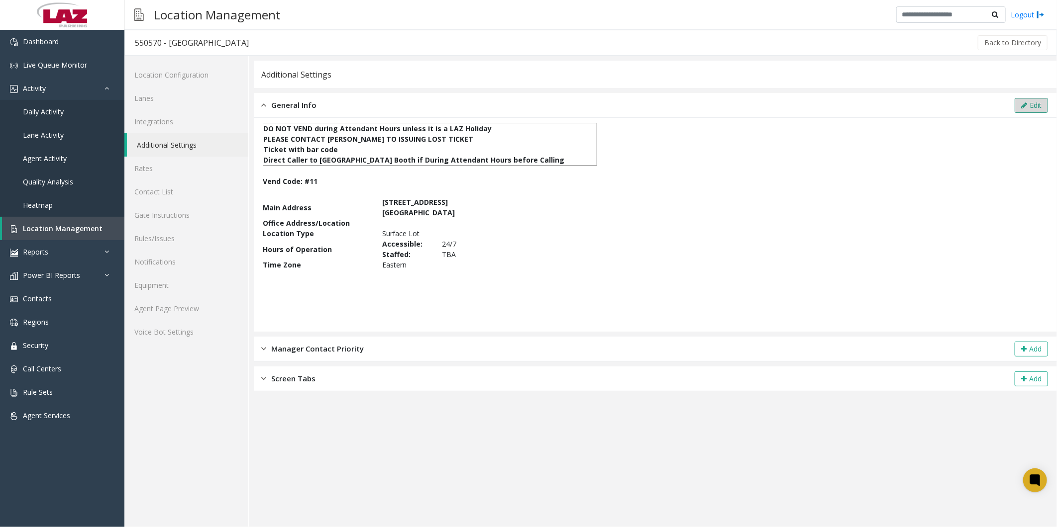
click at [1022, 103] on icon at bounding box center [1024, 105] width 6 height 7
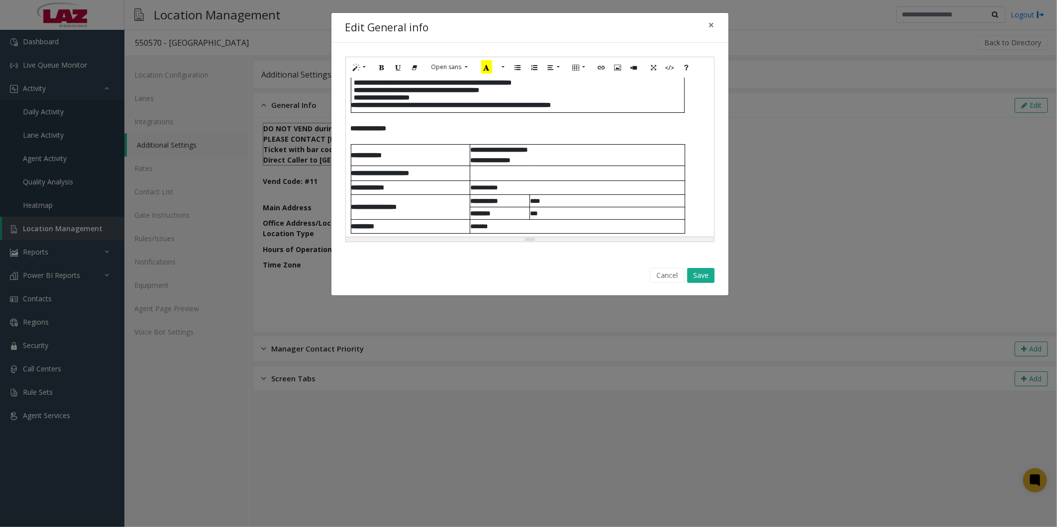
scroll to position [10, 0]
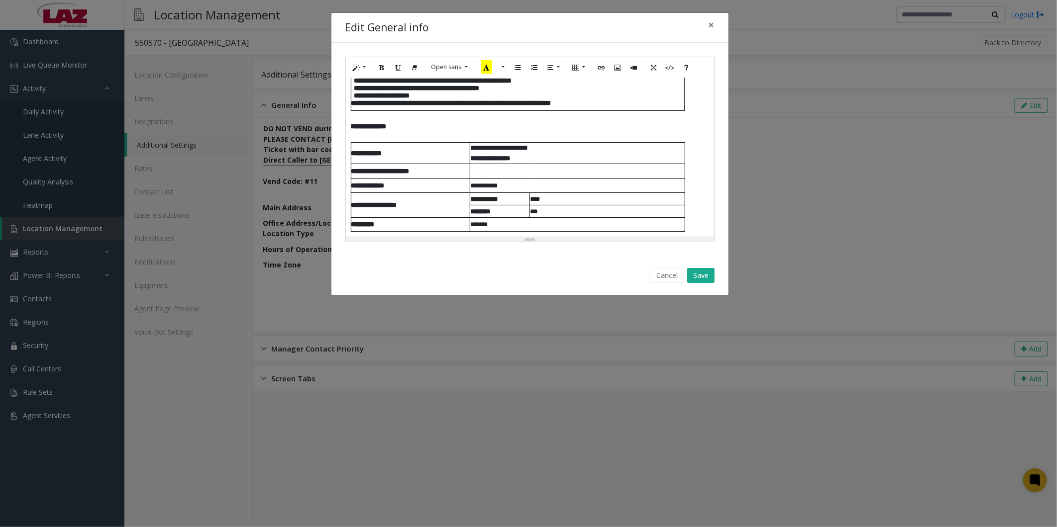
click at [696, 219] on div "**********" at bounding box center [530, 157] width 368 height 159
click at [693, 225] on div "**********" at bounding box center [530, 157] width 368 height 159
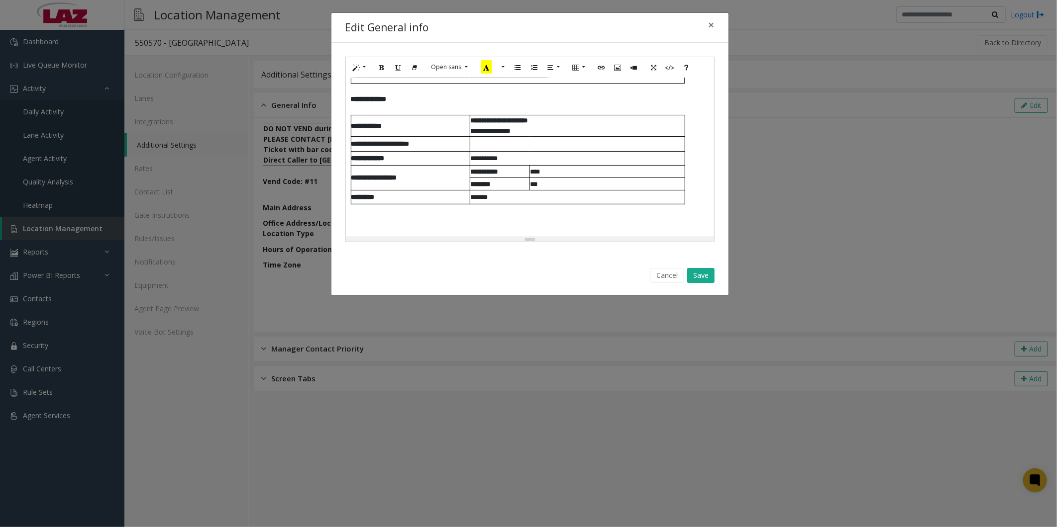
scroll to position [52, 0]
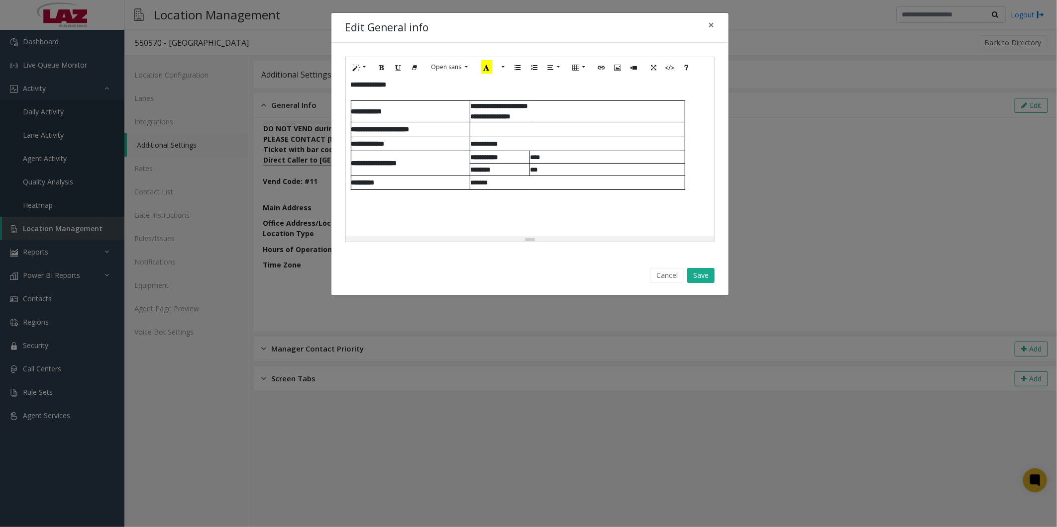
click at [360, 208] on p at bounding box center [518, 205] width 334 height 10
paste div
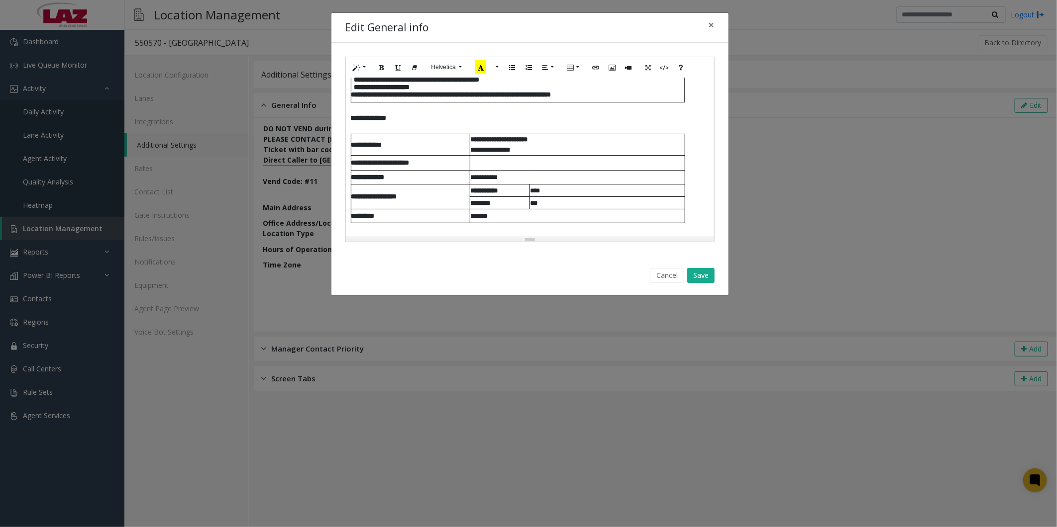
scroll to position [0, 0]
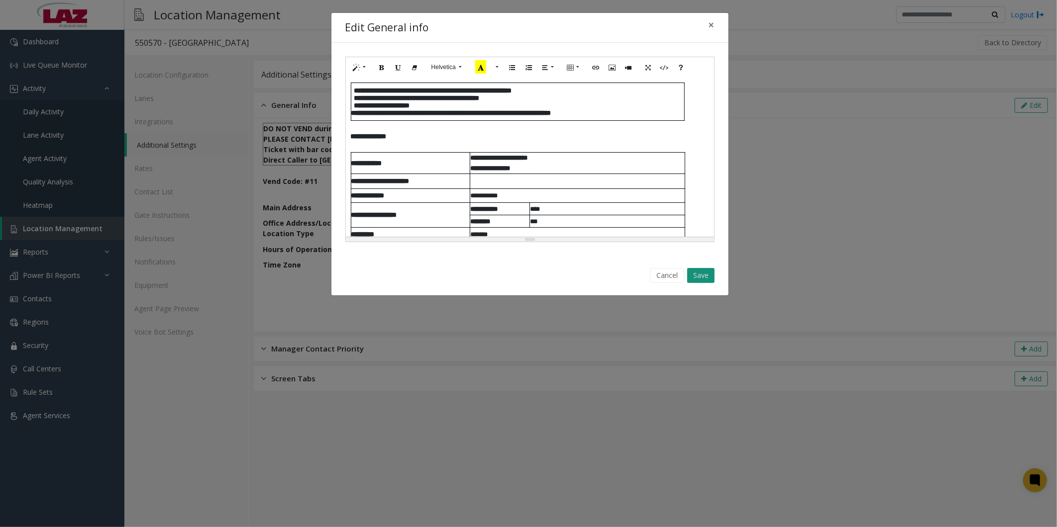
click at [695, 272] on button "Save" at bounding box center [700, 275] width 27 height 15
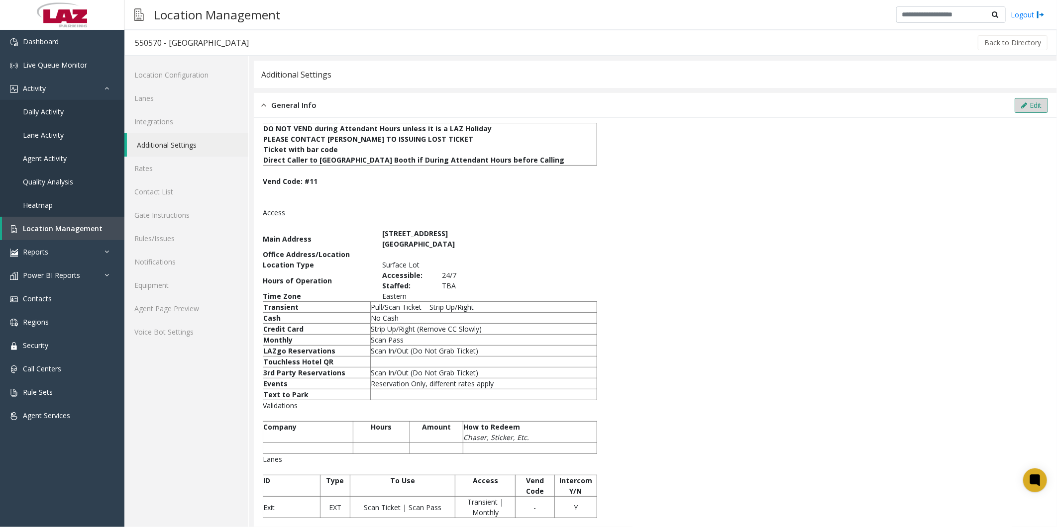
click at [1019, 103] on button "Edit" at bounding box center [1030, 105] width 33 height 15
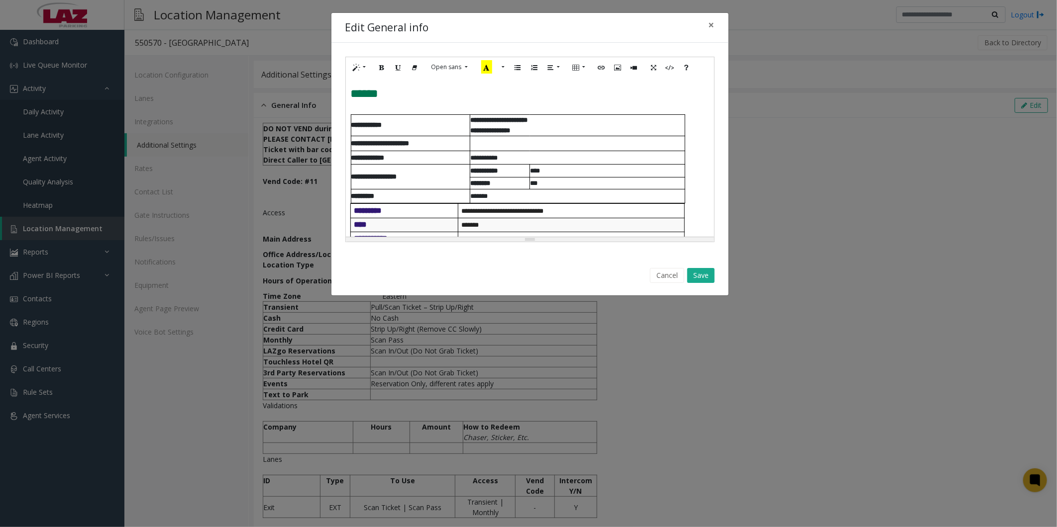
scroll to position [110, 0]
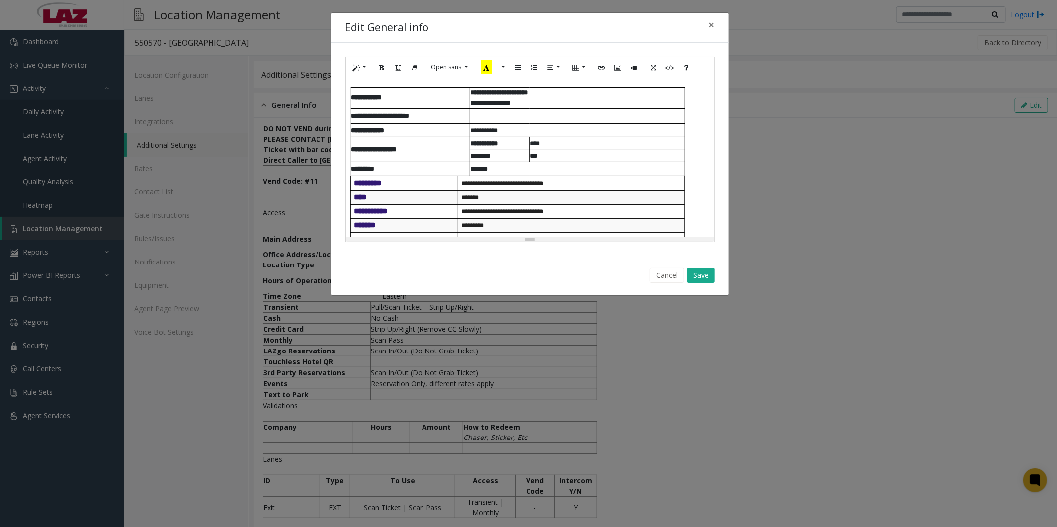
click at [687, 170] on div "**********" at bounding box center [530, 157] width 368 height 159
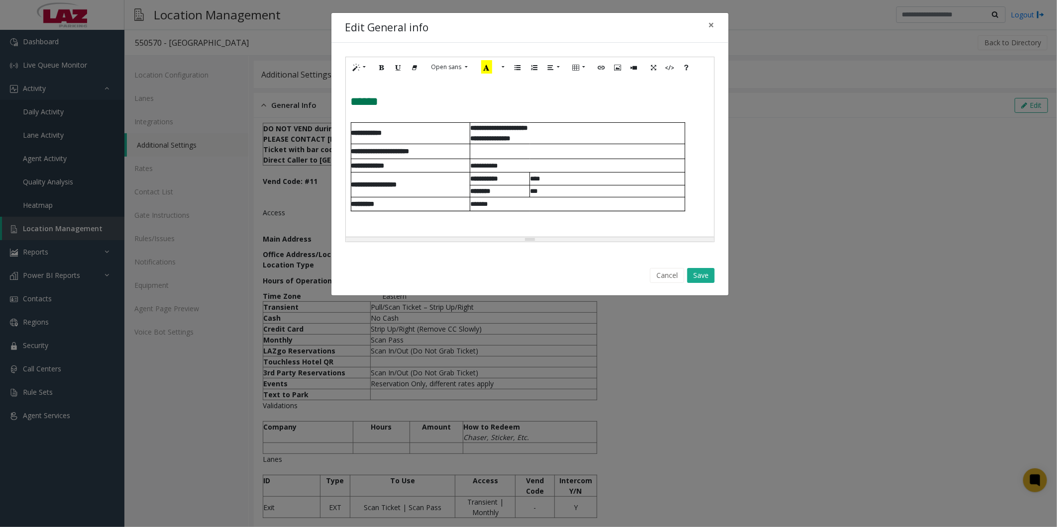
scroll to position [55, 0]
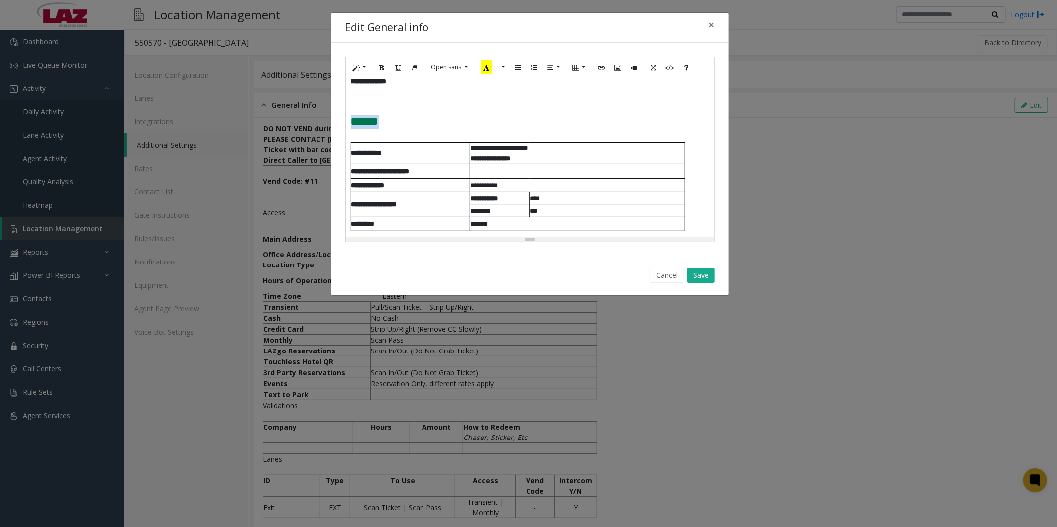
drag, startPoint x: 393, startPoint y: 121, endPoint x: 352, endPoint y: 121, distance: 41.3
click at [352, 121] on p "******" at bounding box center [530, 122] width 358 height 14
copy span "******"
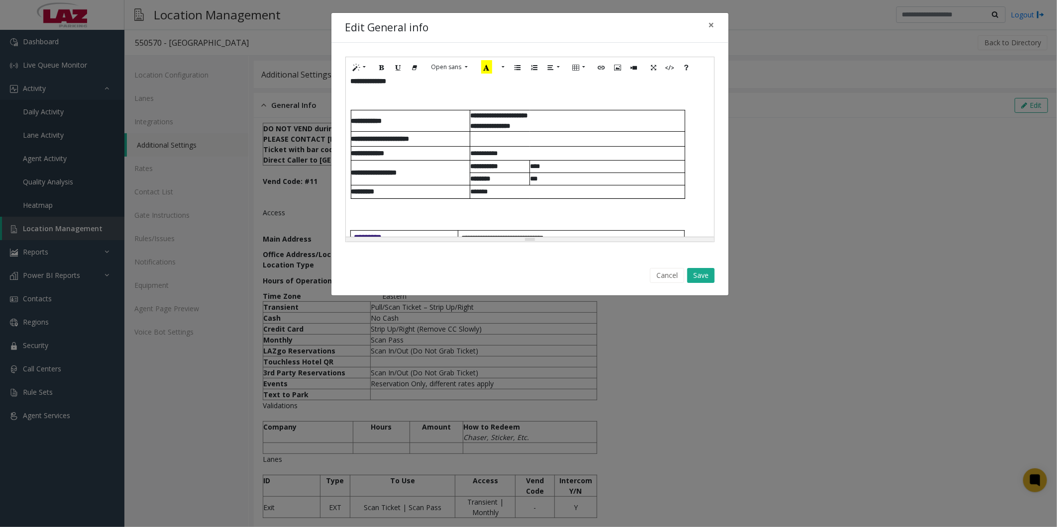
click at [370, 213] on p at bounding box center [518, 214] width 334 height 10
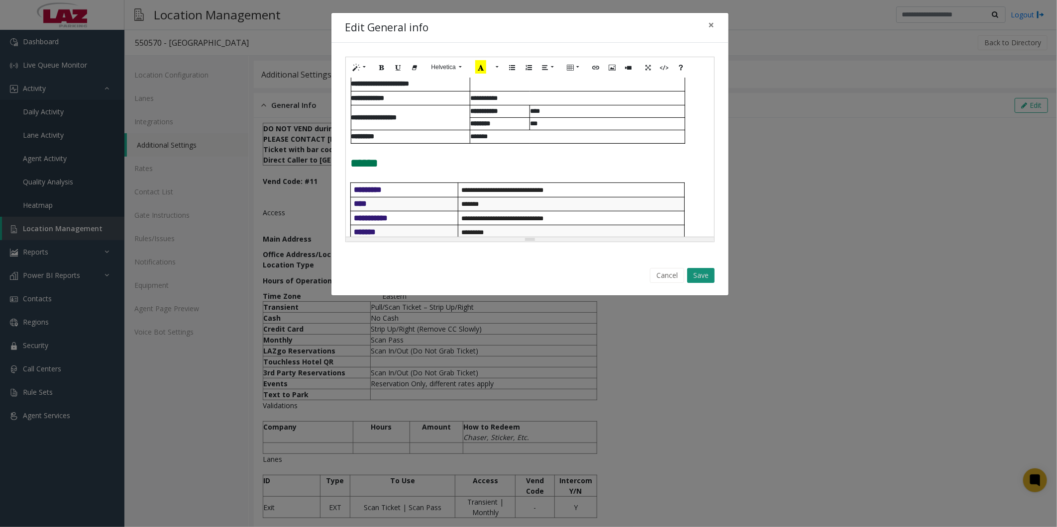
click at [704, 271] on button "Save" at bounding box center [700, 275] width 27 height 15
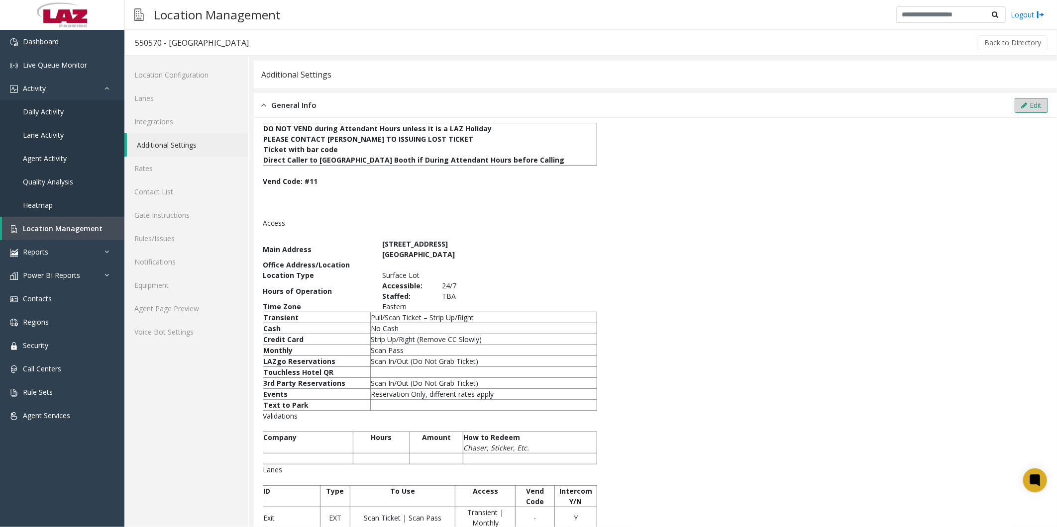
click at [1023, 106] on button "Edit" at bounding box center [1030, 105] width 33 height 15
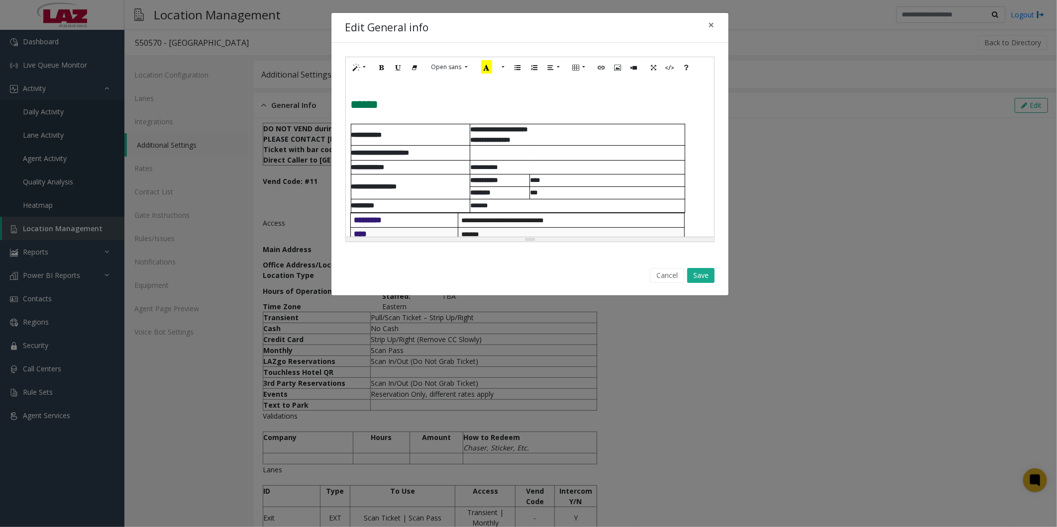
scroll to position [55, 0]
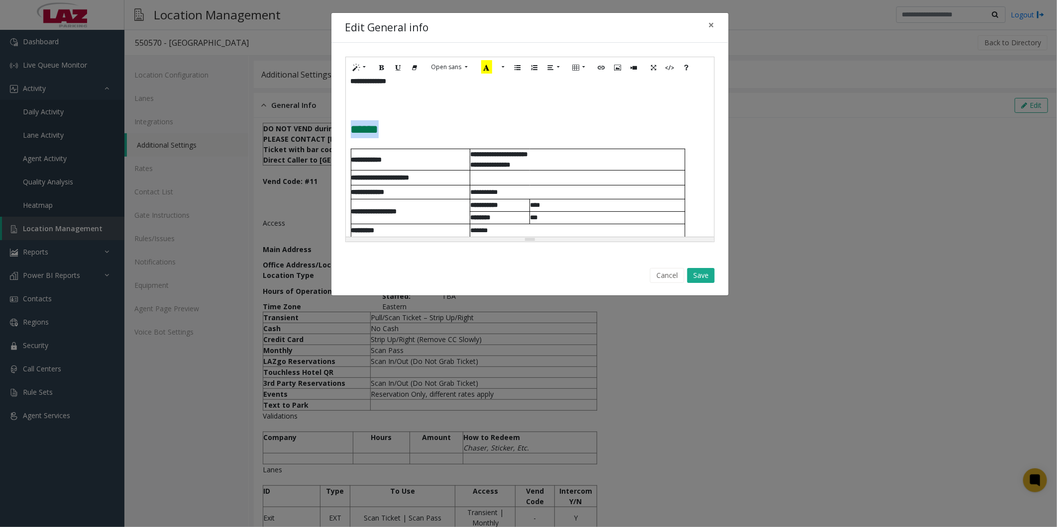
drag, startPoint x: 396, startPoint y: 132, endPoint x: 350, endPoint y: 126, distance: 46.6
click at [350, 126] on div "**********" at bounding box center [530, 157] width 368 height 159
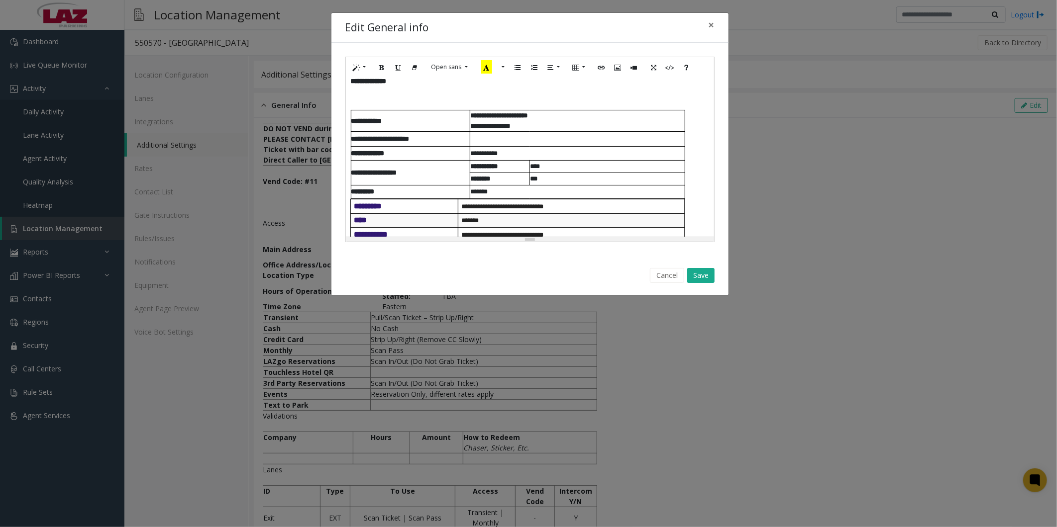
click at [691, 192] on div "**********" at bounding box center [530, 157] width 368 height 159
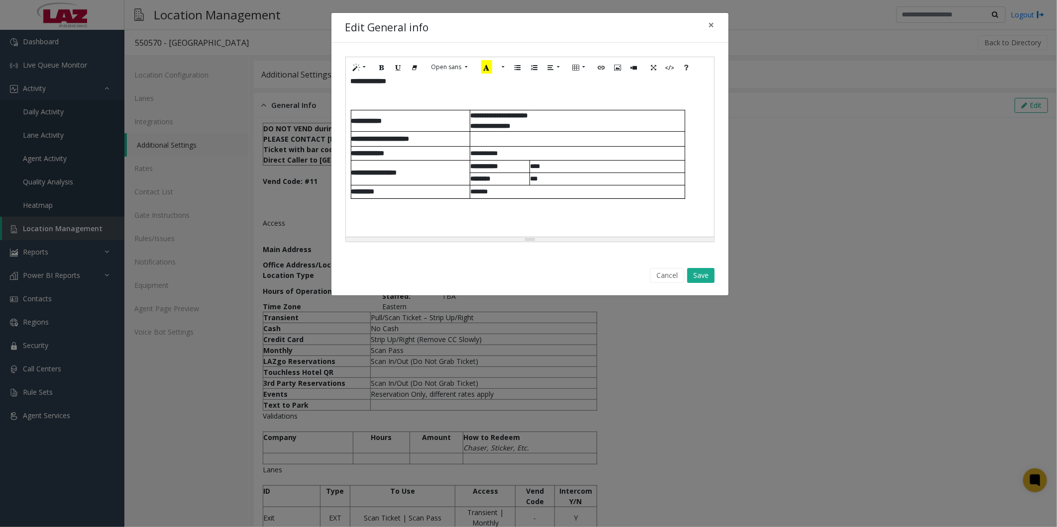
click at [437, 204] on tbody at bounding box center [518, 204] width 334 height 11
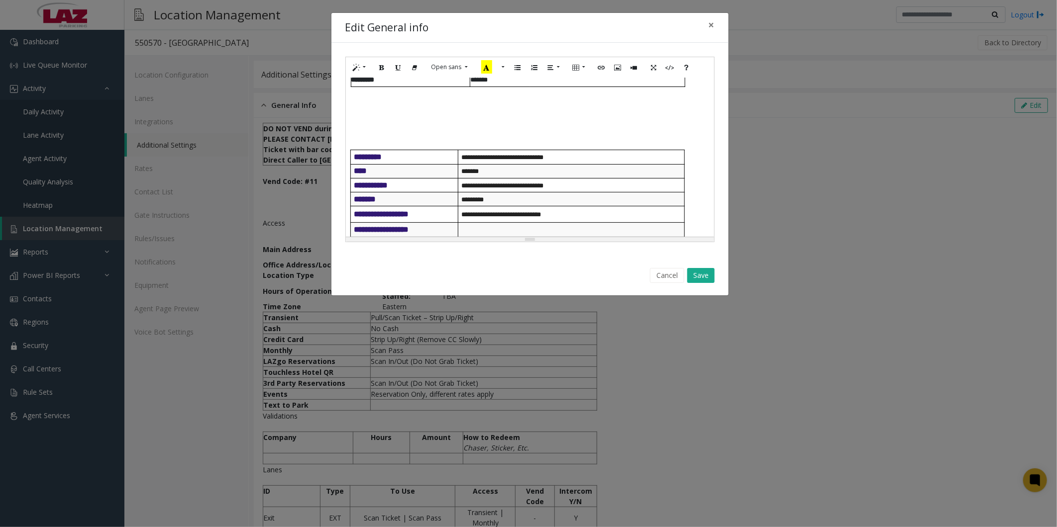
scroll to position [166, 0]
click at [710, 275] on button "Save" at bounding box center [700, 275] width 27 height 15
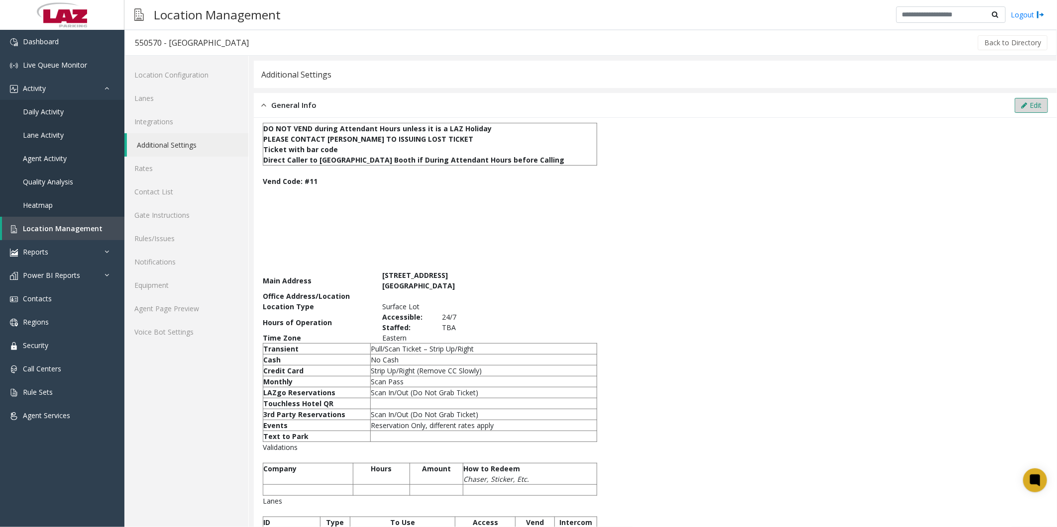
click at [1014, 98] on button "Edit" at bounding box center [1030, 105] width 33 height 15
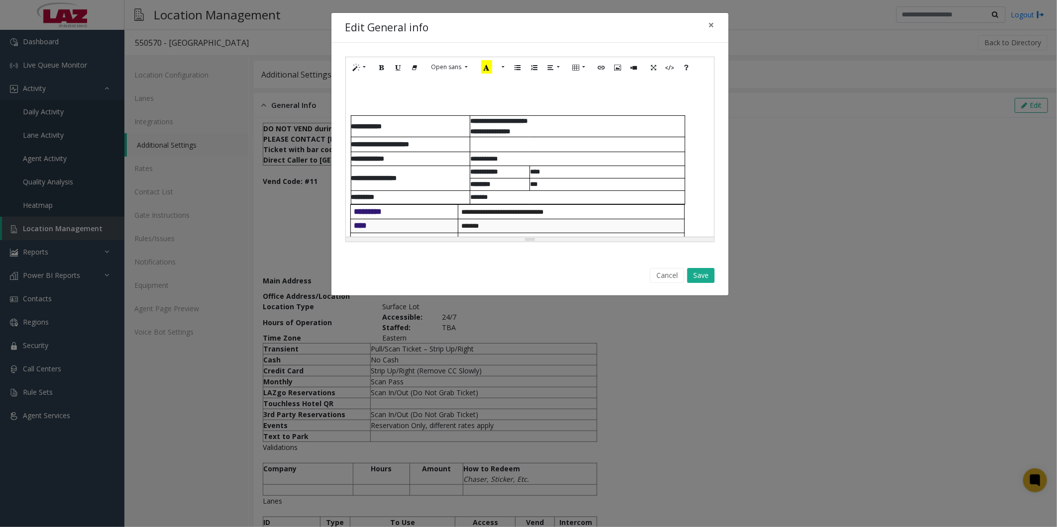
scroll to position [55, 0]
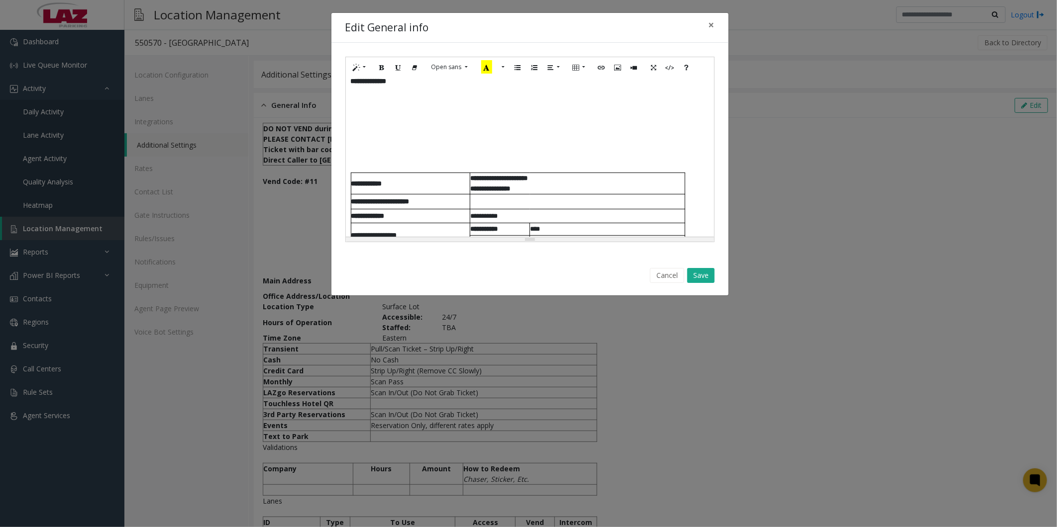
click at [371, 158] on div "**********" at bounding box center [530, 157] width 368 height 159
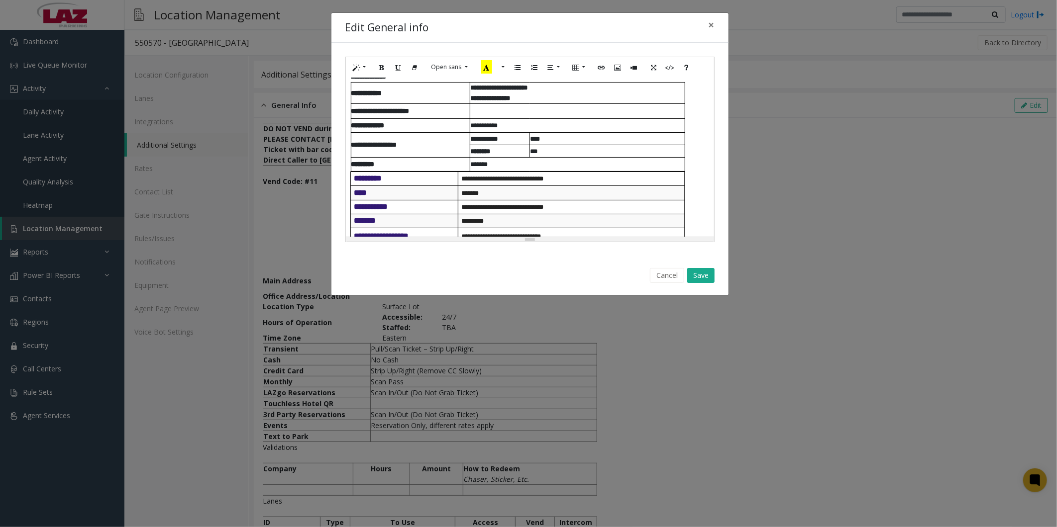
scroll to position [53, 0]
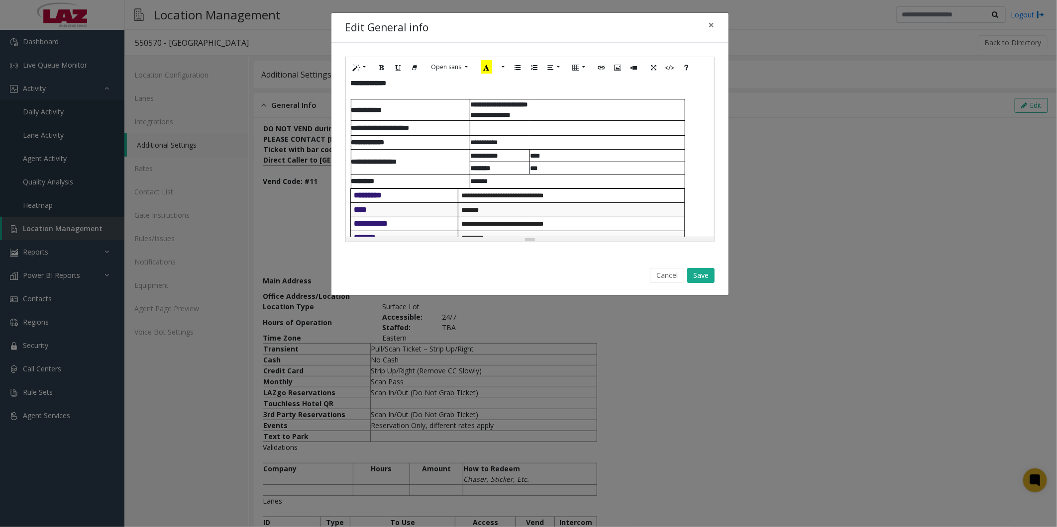
click at [688, 180] on div "**********" at bounding box center [530, 157] width 368 height 159
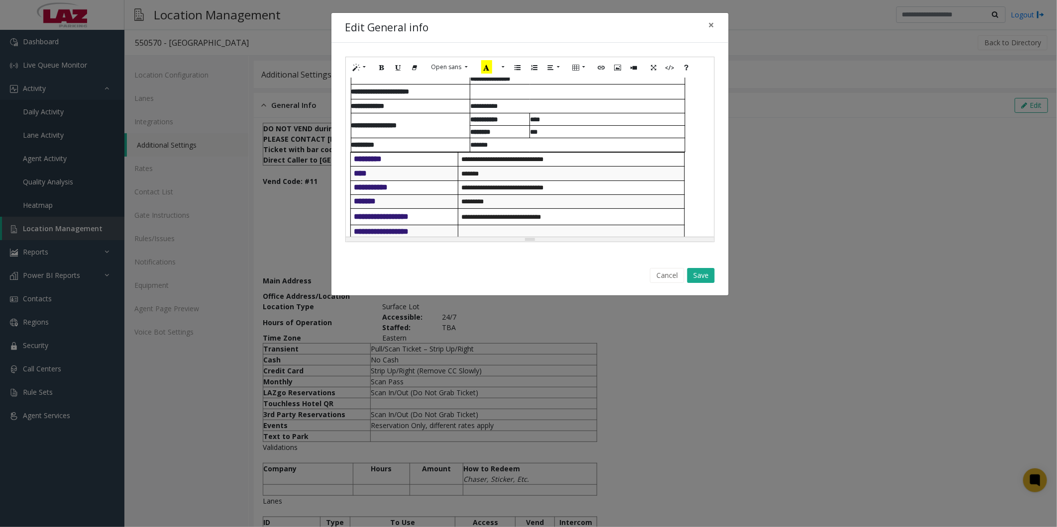
scroll to position [108, 0]
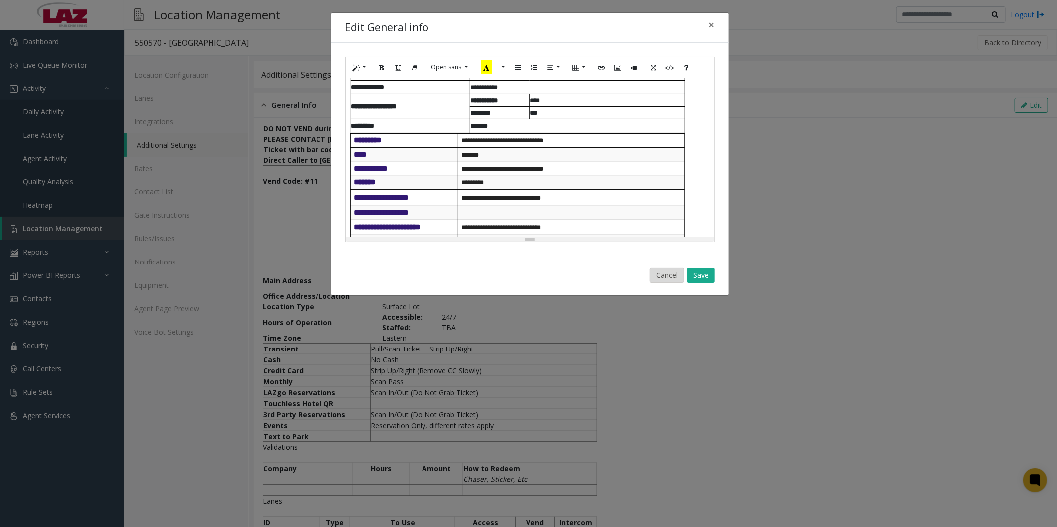
click at [674, 272] on button "Cancel" at bounding box center [667, 275] width 34 height 15
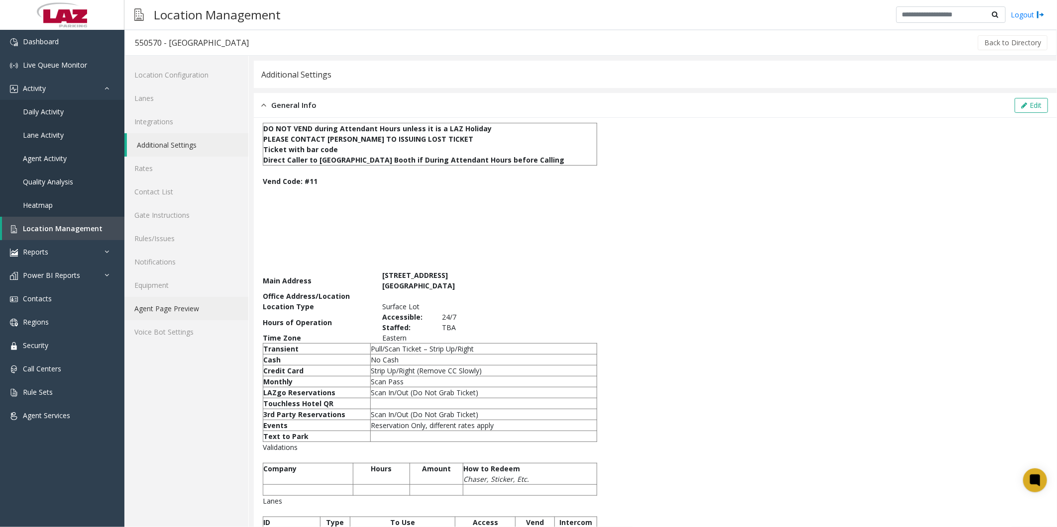
click at [173, 309] on link "Agent Page Preview" at bounding box center [186, 308] width 124 height 23
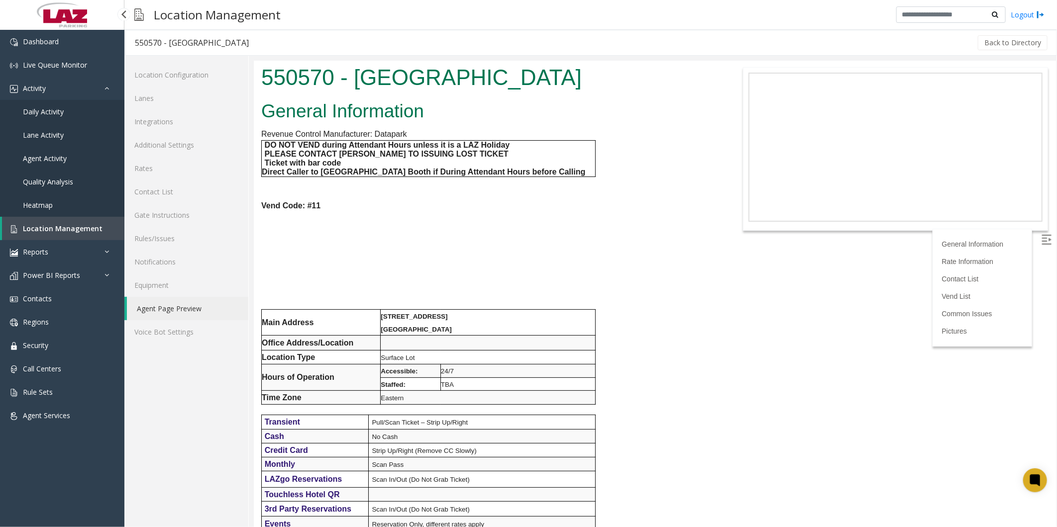
click at [37, 224] on span "Location Management" at bounding box center [63, 228] width 80 height 9
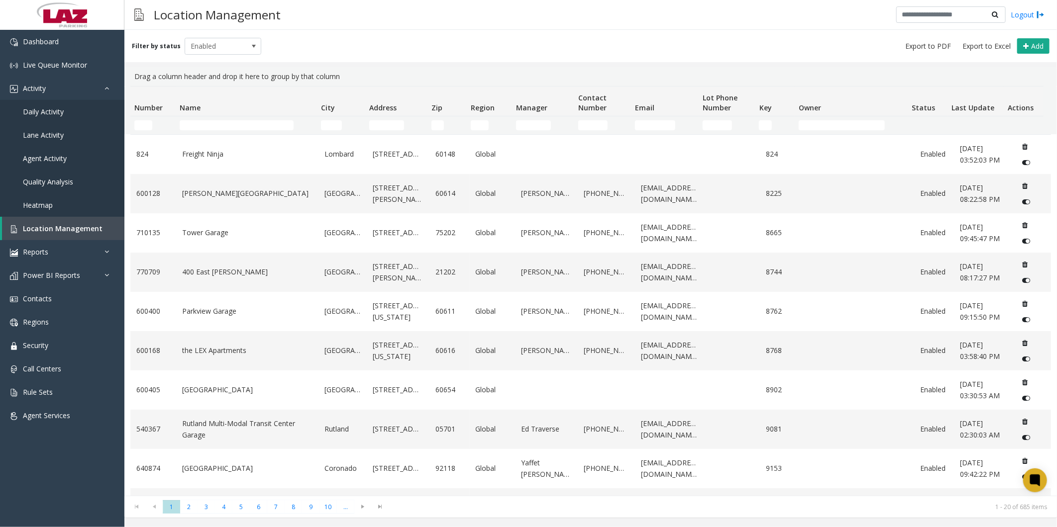
click at [264, 131] on td "Name Filter" at bounding box center [246, 125] width 141 height 18
click at [264, 128] on input "Name Filter" at bounding box center [237, 125] width 114 height 10
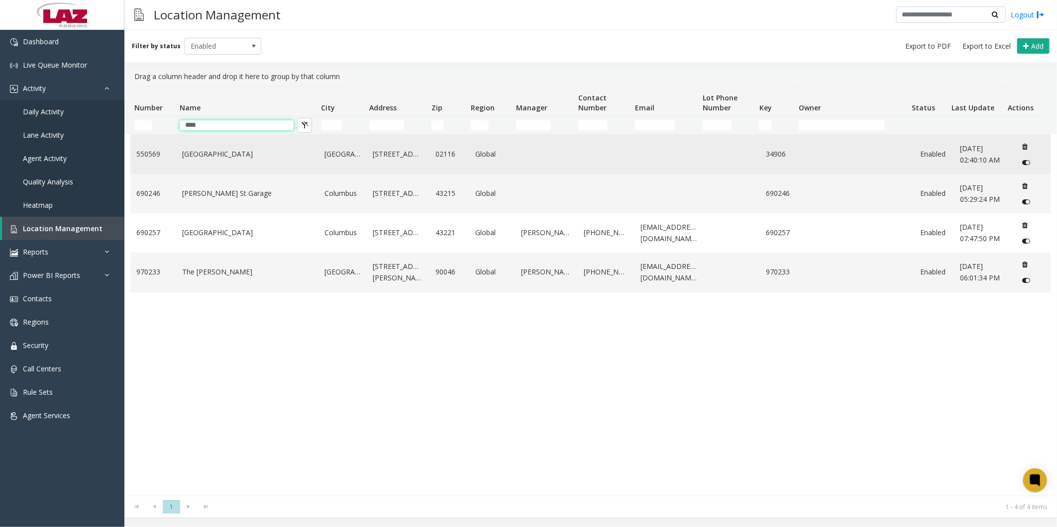
type input "****"
click at [183, 156] on link "[GEOGRAPHIC_DATA]" at bounding box center [247, 154] width 130 height 11
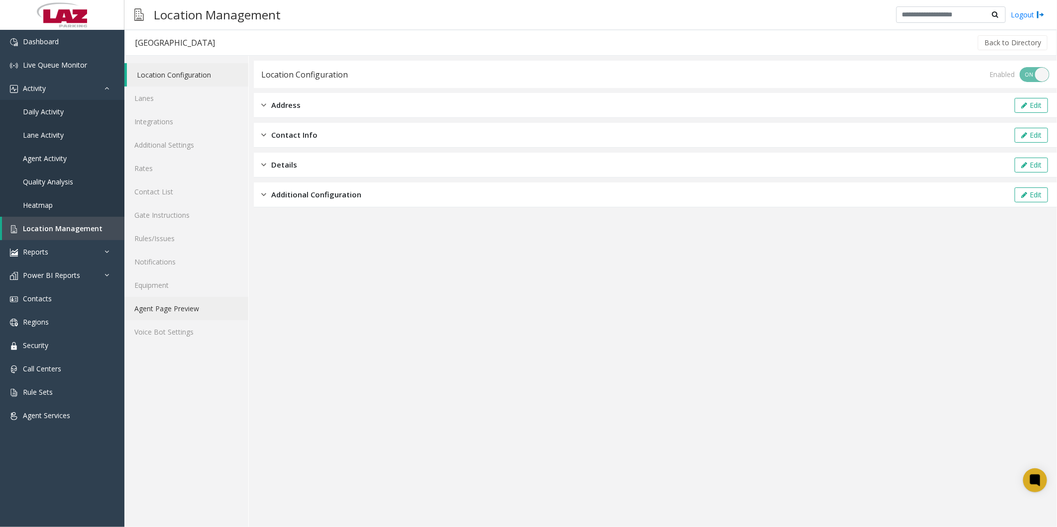
click at [170, 304] on link "Agent Page Preview" at bounding box center [186, 308] width 124 height 23
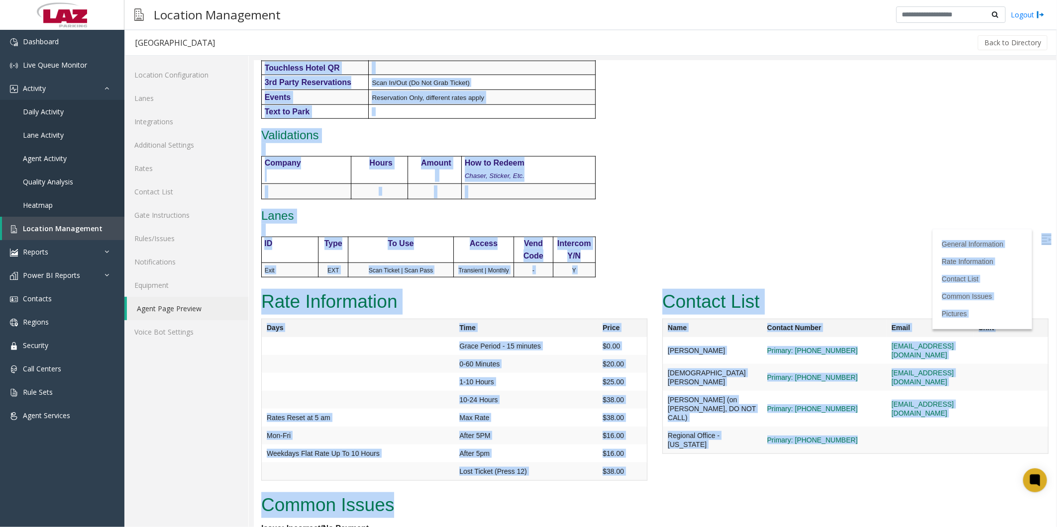
scroll to position [541, 0]
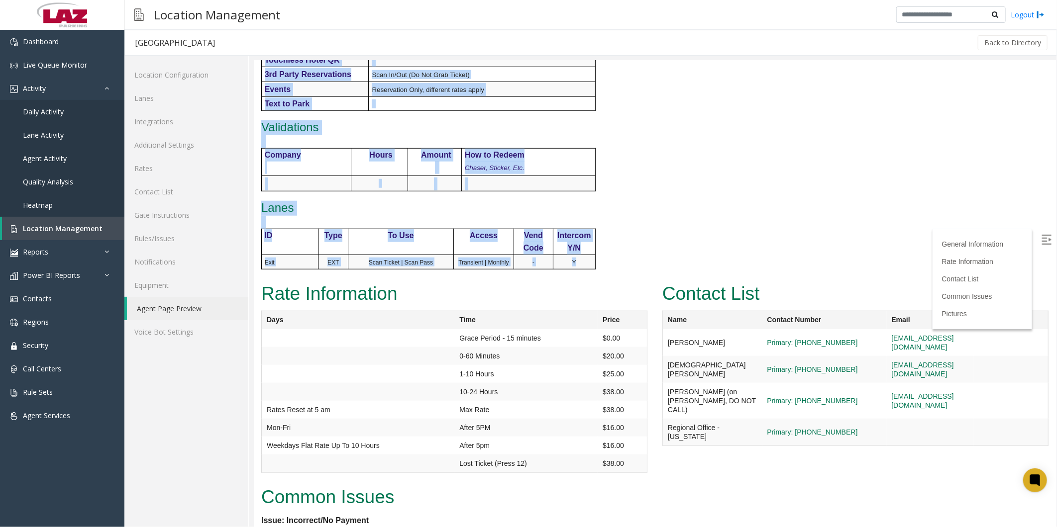
drag, startPoint x: 261, startPoint y: 374, endPoint x: 584, endPoint y: 243, distance: 348.1
copy div "Facility Address [STREET_ADDRESS] Main Office Near Entrance Location Type Surfa…"
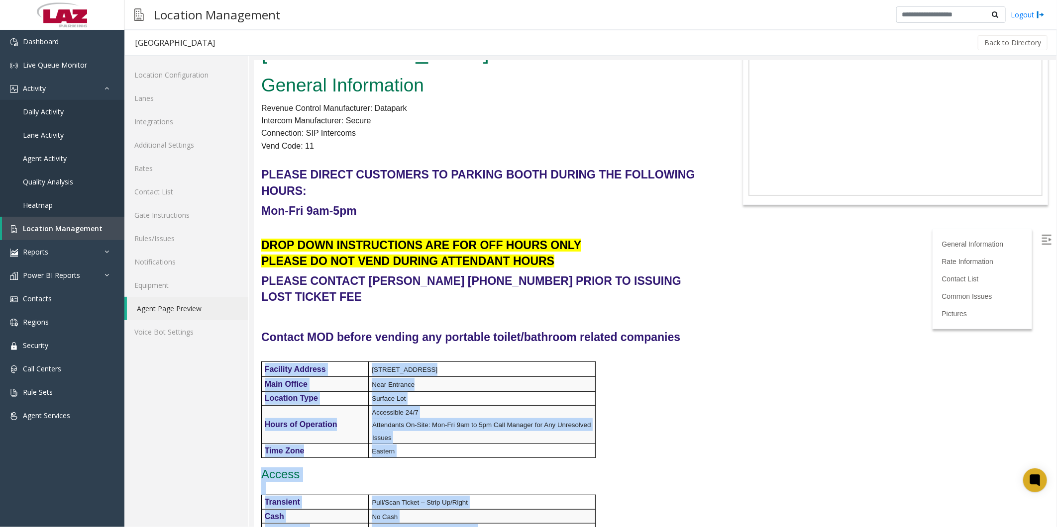
scroll to position [0, 0]
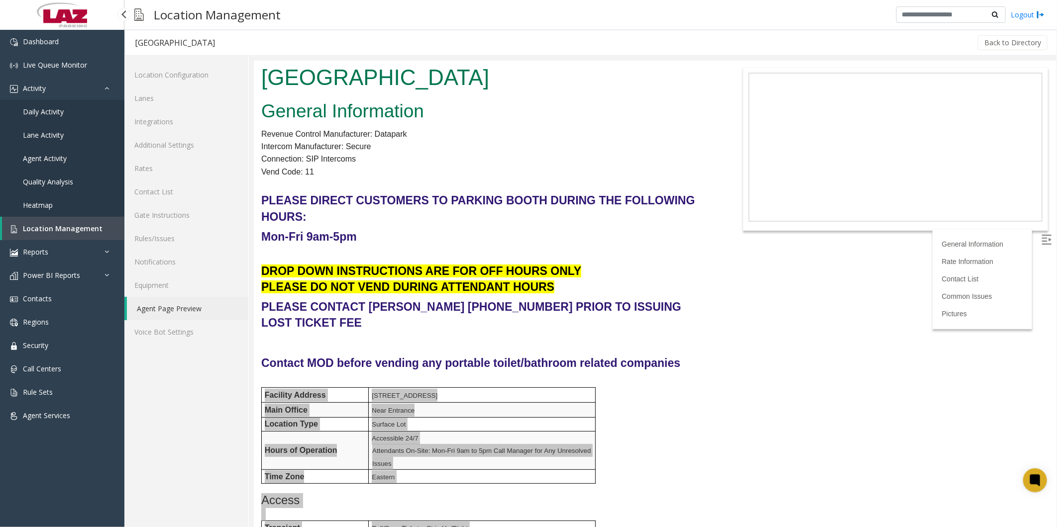
click at [37, 222] on link "Location Management" at bounding box center [63, 228] width 122 height 23
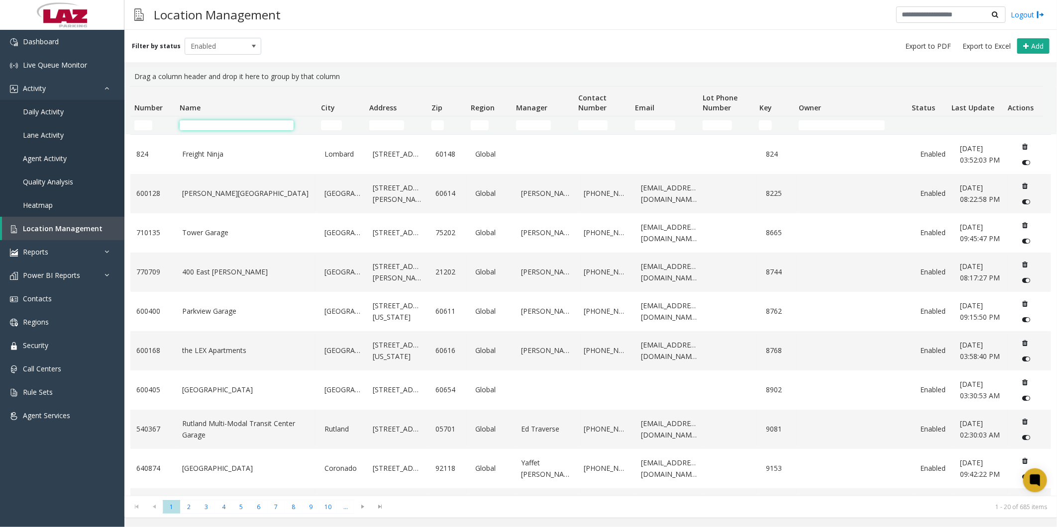
click at [238, 126] on input "Name Filter" at bounding box center [237, 125] width 114 height 10
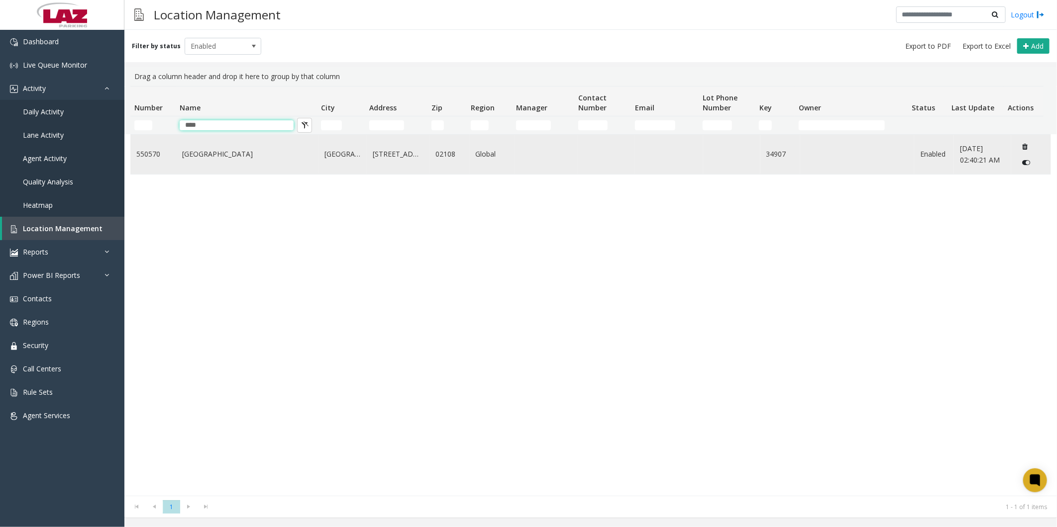
type input "****"
click at [190, 153] on link "[GEOGRAPHIC_DATA]" at bounding box center [247, 154] width 130 height 11
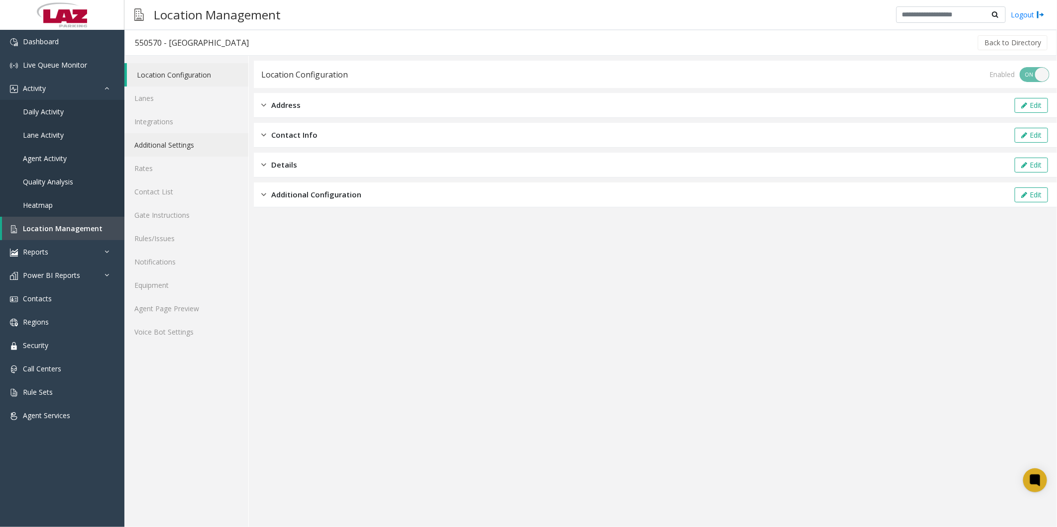
click at [172, 140] on link "Additional Settings" at bounding box center [186, 144] width 124 height 23
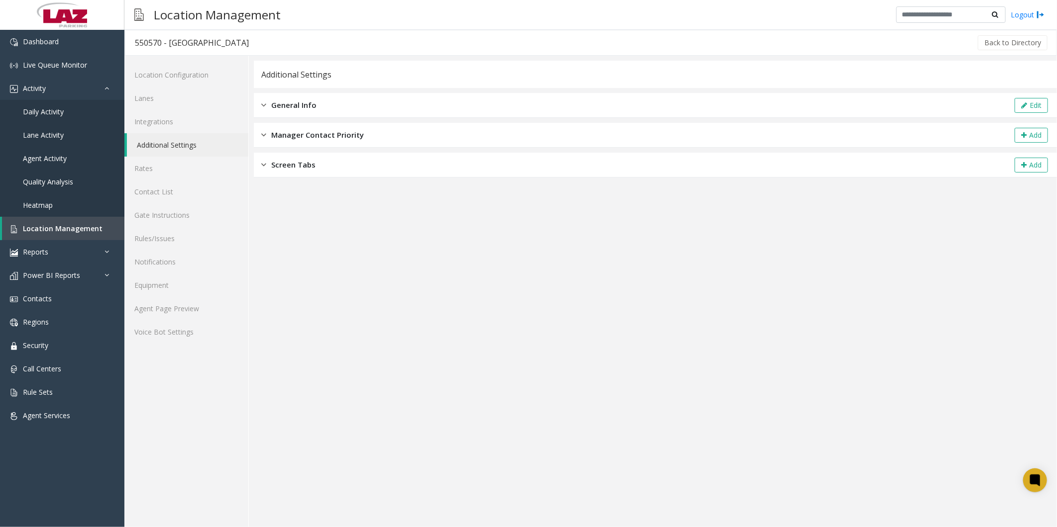
click at [288, 102] on span "General Info" at bounding box center [293, 104] width 45 height 11
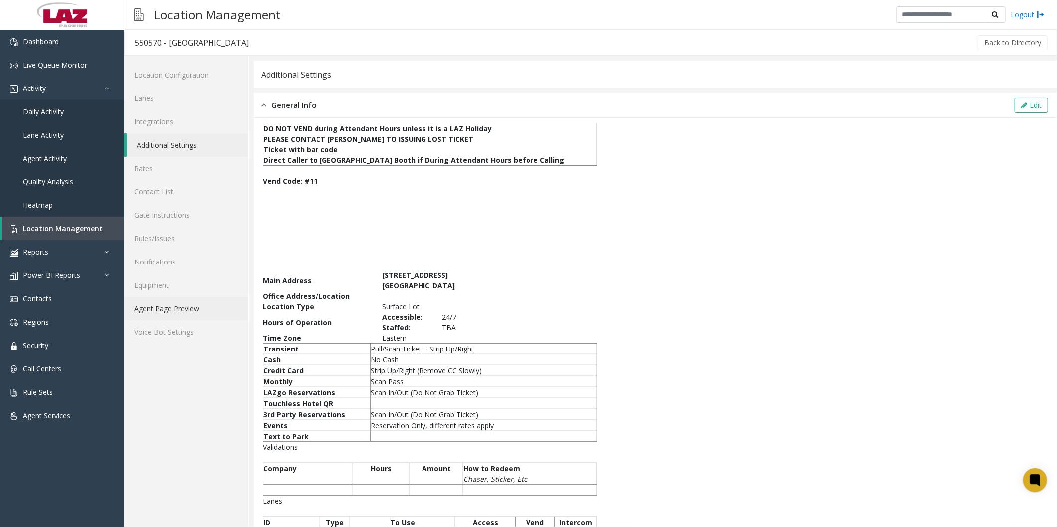
click at [173, 309] on link "Agent Page Preview" at bounding box center [186, 308] width 124 height 23
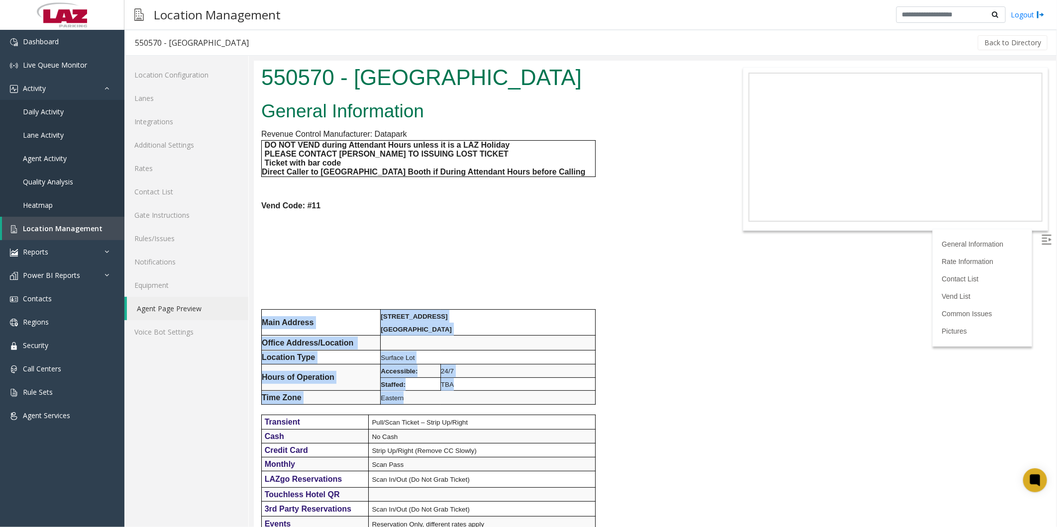
drag, startPoint x: 262, startPoint y: 314, endPoint x: 448, endPoint y: 392, distance: 201.5
click at [448, 392] on tbody "Main Address [STREET_ADDRESS] Office Address/Location Location Type Surface Lot…" at bounding box center [428, 356] width 334 height 95
copy tbody "Main Address [STREET_ADDRESS] Office Address/Location Location Type Surface Lot…"
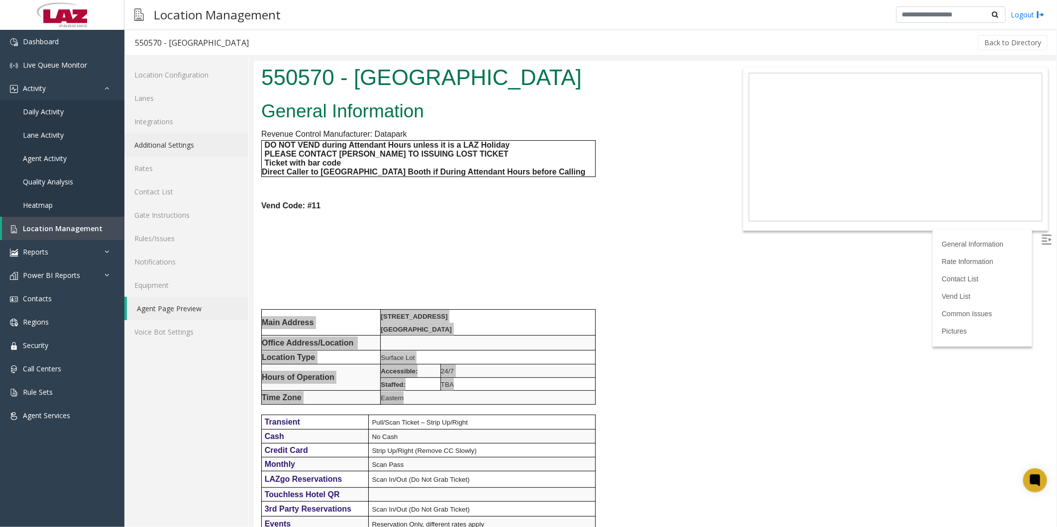
click at [165, 145] on link "Additional Settings" at bounding box center [186, 144] width 124 height 23
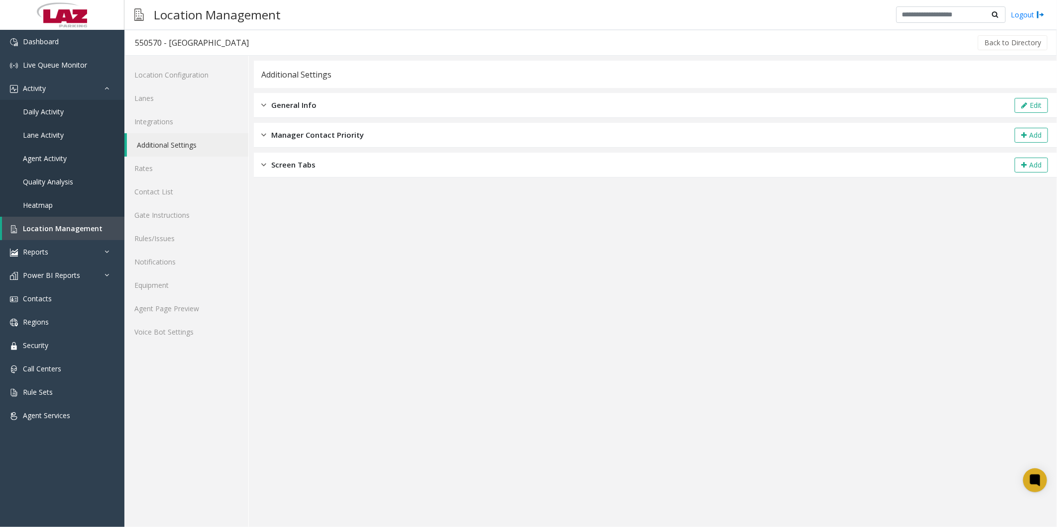
click at [279, 102] on span "General Info" at bounding box center [293, 104] width 45 height 11
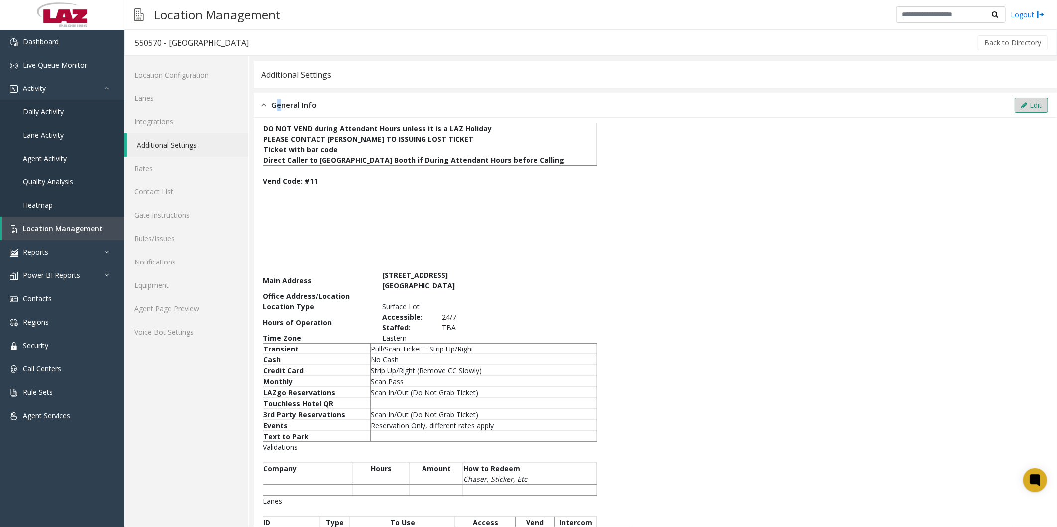
click at [1014, 106] on button "Edit" at bounding box center [1030, 105] width 33 height 15
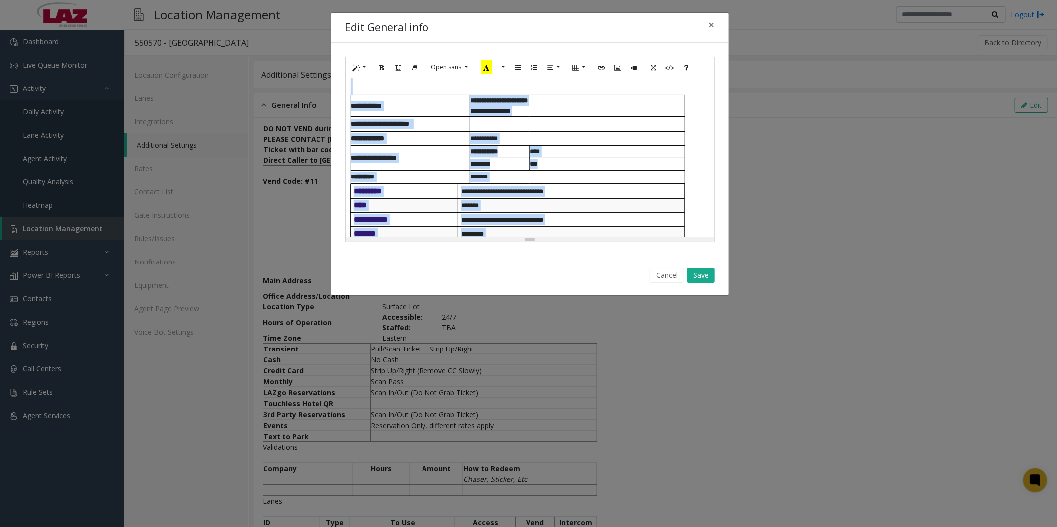
scroll to position [398, 0]
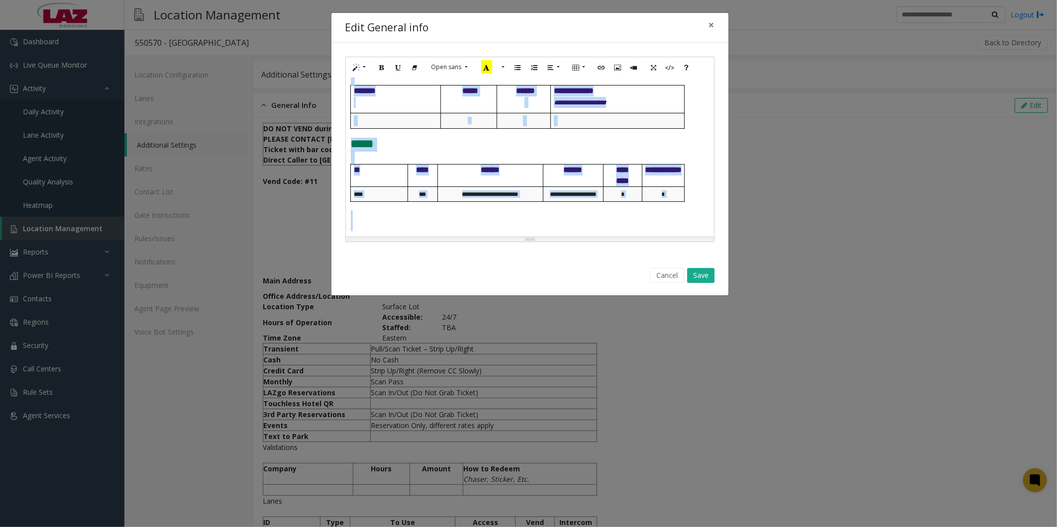
drag, startPoint x: 351, startPoint y: 176, endPoint x: 681, endPoint y: 224, distance: 333.7
click at [681, 224] on div "**********" at bounding box center [530, 157] width 368 height 159
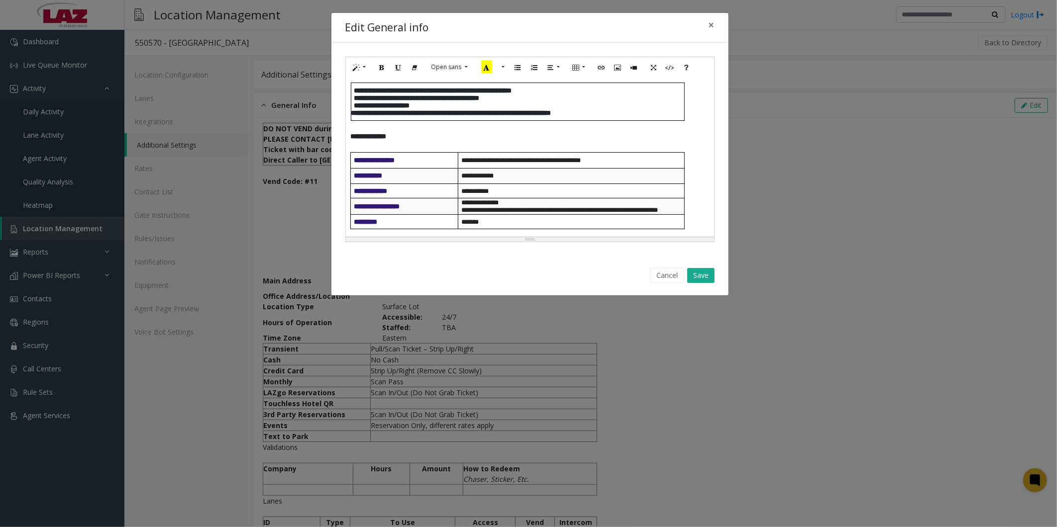
scroll to position [297, 0]
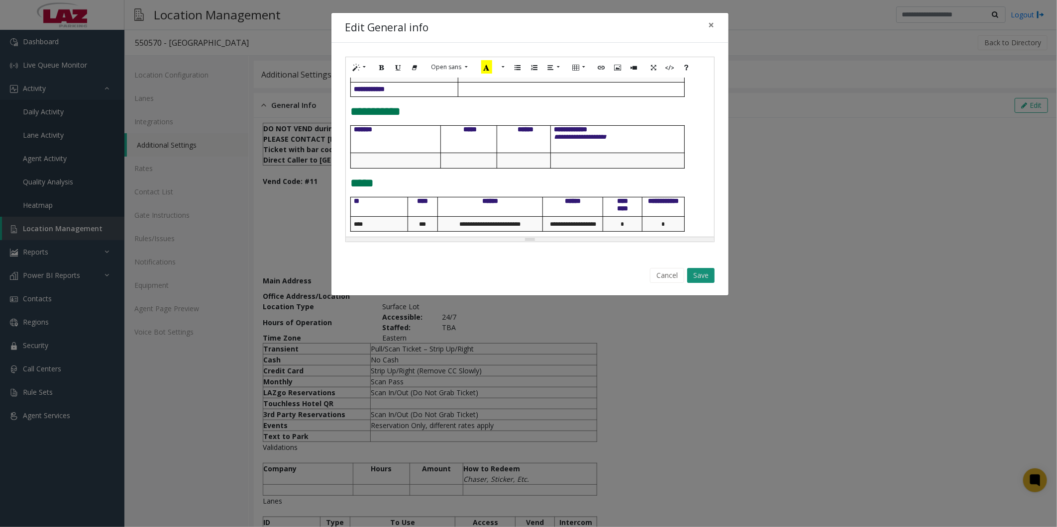
click at [702, 276] on button "Save" at bounding box center [700, 275] width 27 height 15
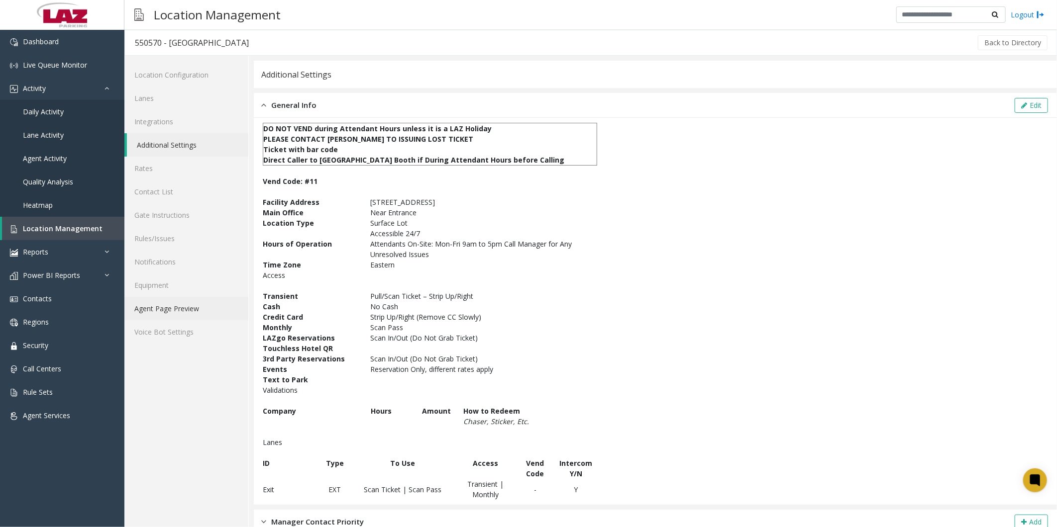
click at [163, 305] on link "Agent Page Preview" at bounding box center [186, 308] width 124 height 23
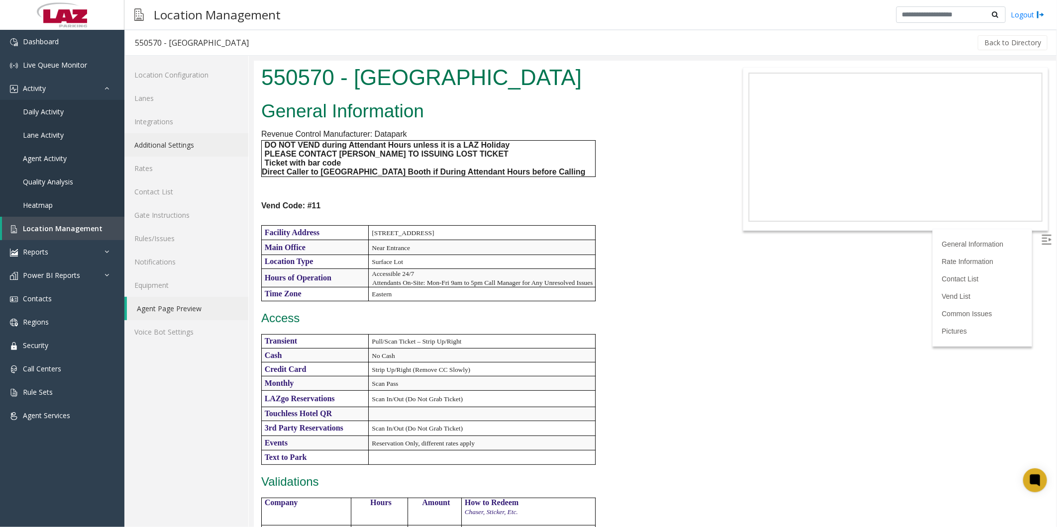
click at [163, 145] on link "Additional Settings" at bounding box center [186, 144] width 124 height 23
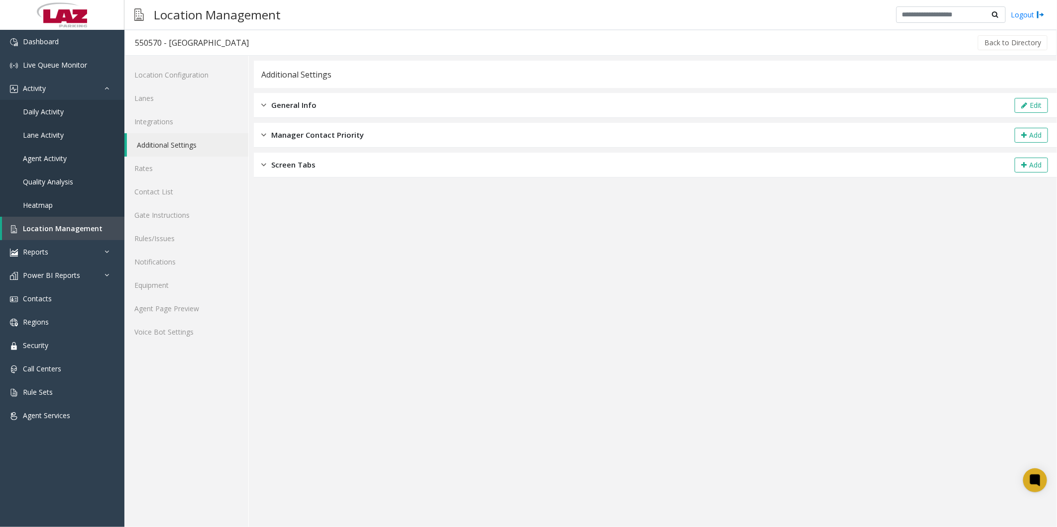
click at [290, 108] on span "General Info" at bounding box center [293, 104] width 45 height 11
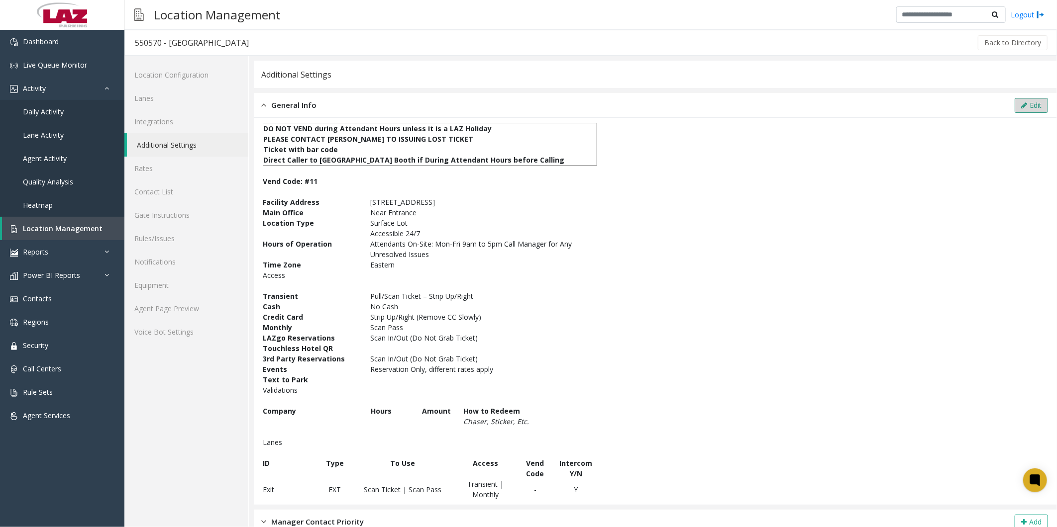
click at [1027, 102] on button "Edit" at bounding box center [1030, 105] width 33 height 15
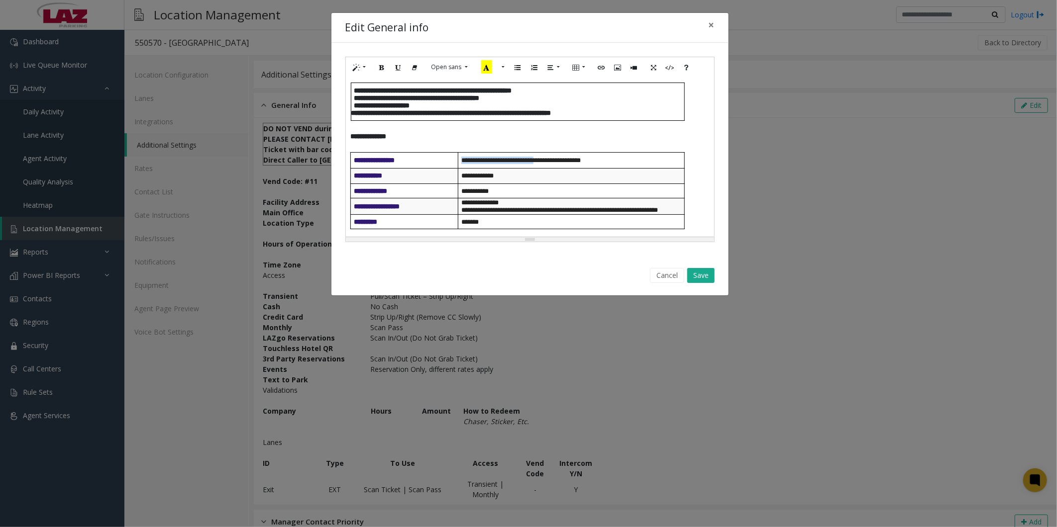
drag, startPoint x: 544, startPoint y: 158, endPoint x: 454, endPoint y: 165, distance: 90.3
click at [461, 161] on span "**********" at bounding box center [520, 160] width 119 height 6
drag, startPoint x: 505, startPoint y: 171, endPoint x: 451, endPoint y: 172, distance: 54.2
click at [458, 172] on td "**********" at bounding box center [571, 176] width 226 height 15
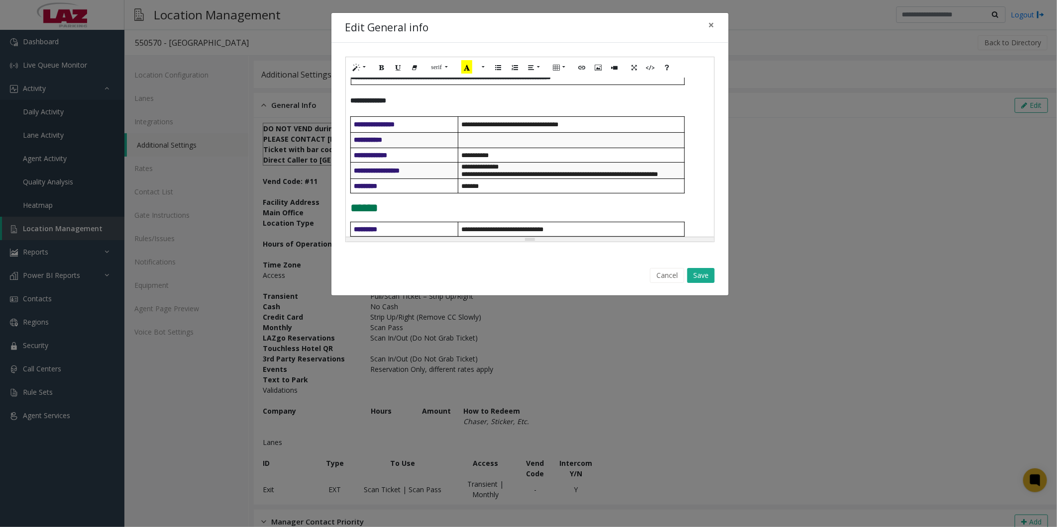
scroll to position [55, 0]
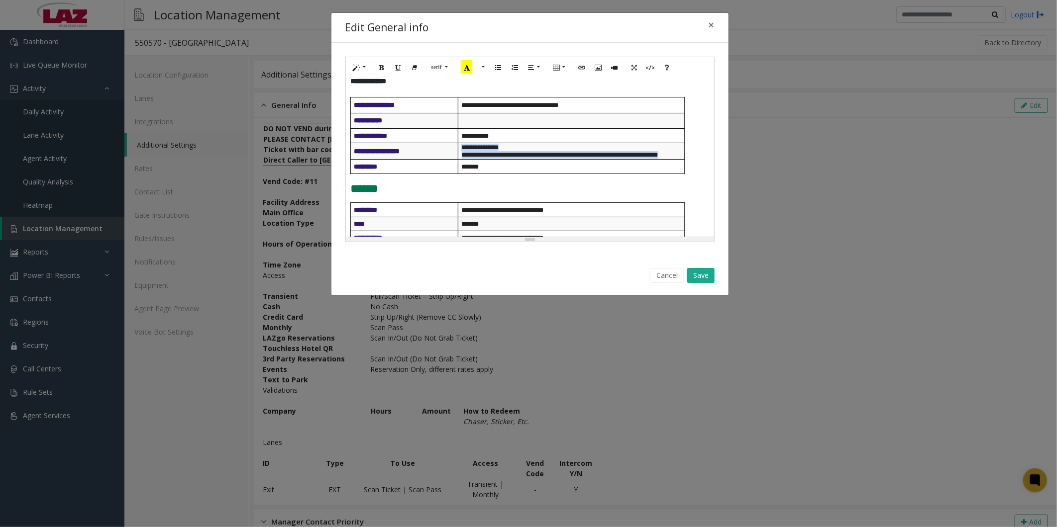
drag, startPoint x: 681, startPoint y: 153, endPoint x: 457, endPoint y: 157, distance: 224.9
click at [457, 157] on tr "**********" at bounding box center [518, 151] width 334 height 16
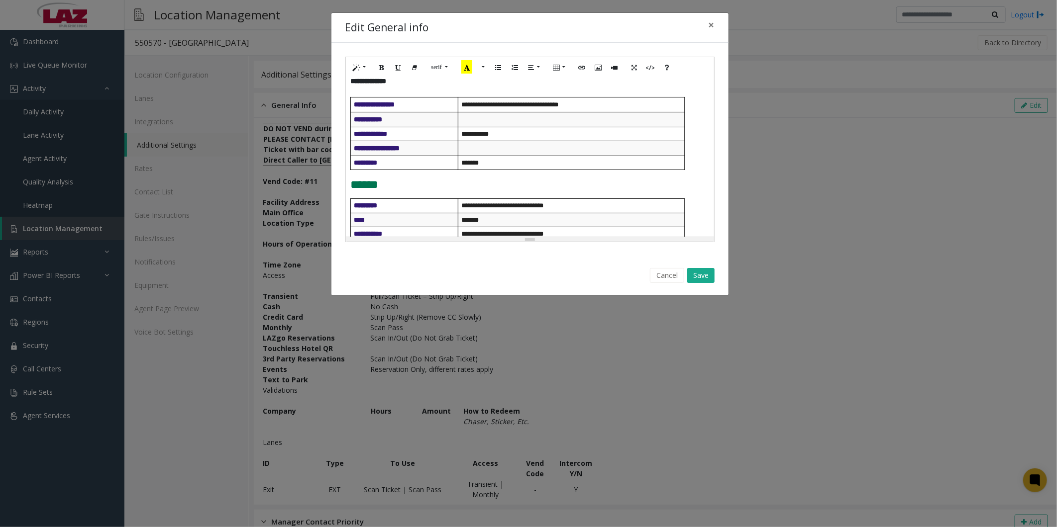
click at [481, 148] on td at bounding box center [571, 148] width 226 height 15
click at [667, 274] on button "Cancel" at bounding box center [667, 275] width 34 height 15
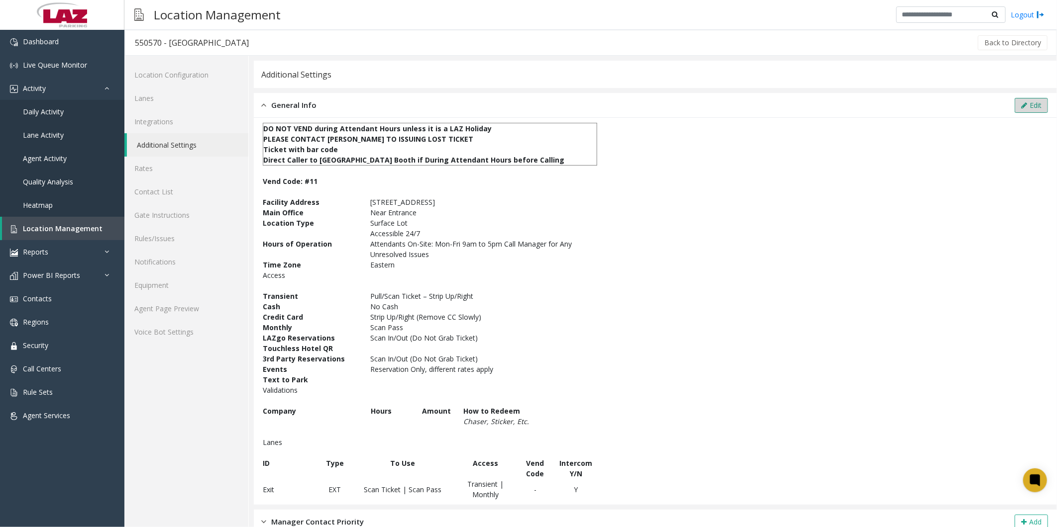
click at [1028, 111] on button "Edit" at bounding box center [1030, 105] width 33 height 15
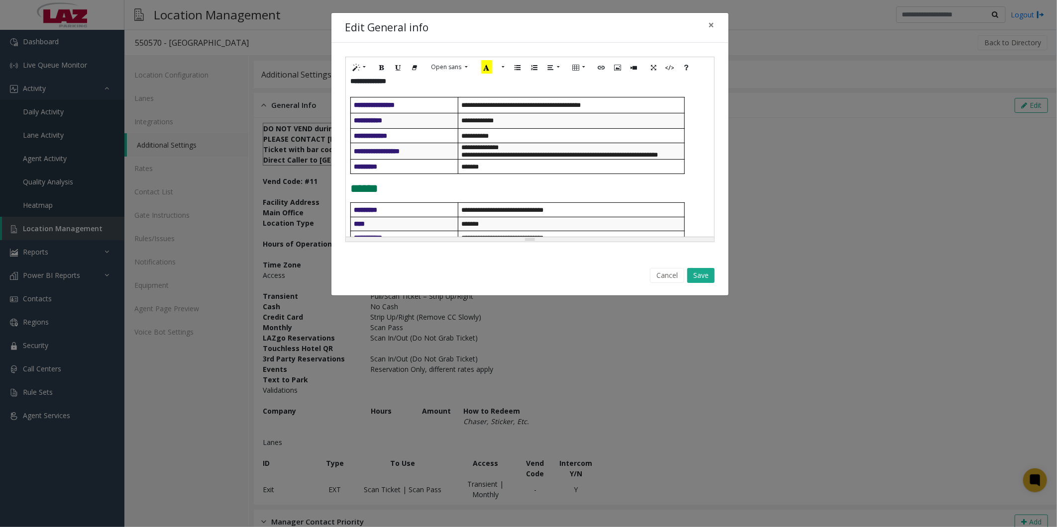
click at [493, 144] on span "**********" at bounding box center [479, 147] width 37 height 6
drag, startPoint x: 681, startPoint y: 154, endPoint x: 491, endPoint y: 149, distance: 190.6
click at [493, 148] on td "**********" at bounding box center [571, 151] width 226 height 16
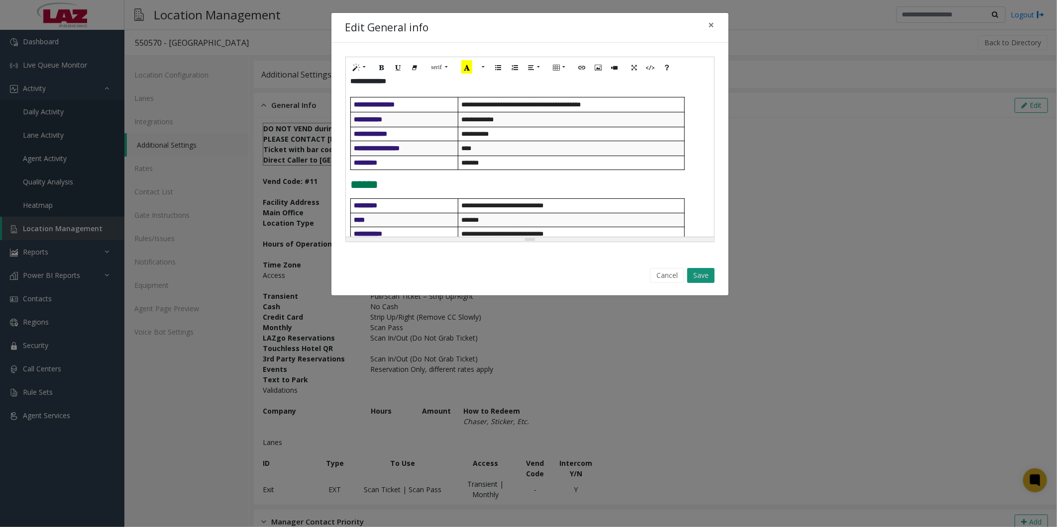
click at [696, 274] on button "Save" at bounding box center [700, 275] width 27 height 15
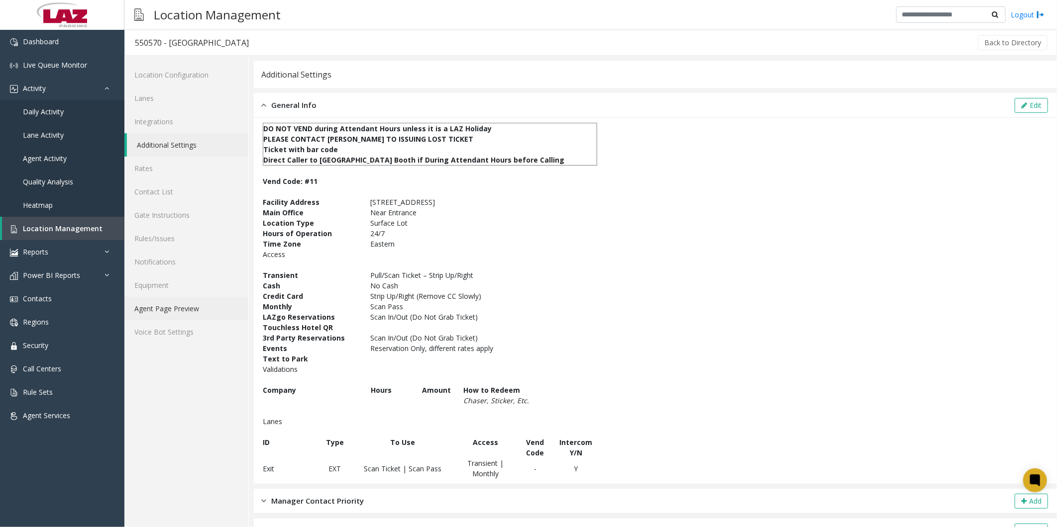
click at [151, 314] on link "Agent Page Preview" at bounding box center [186, 308] width 124 height 23
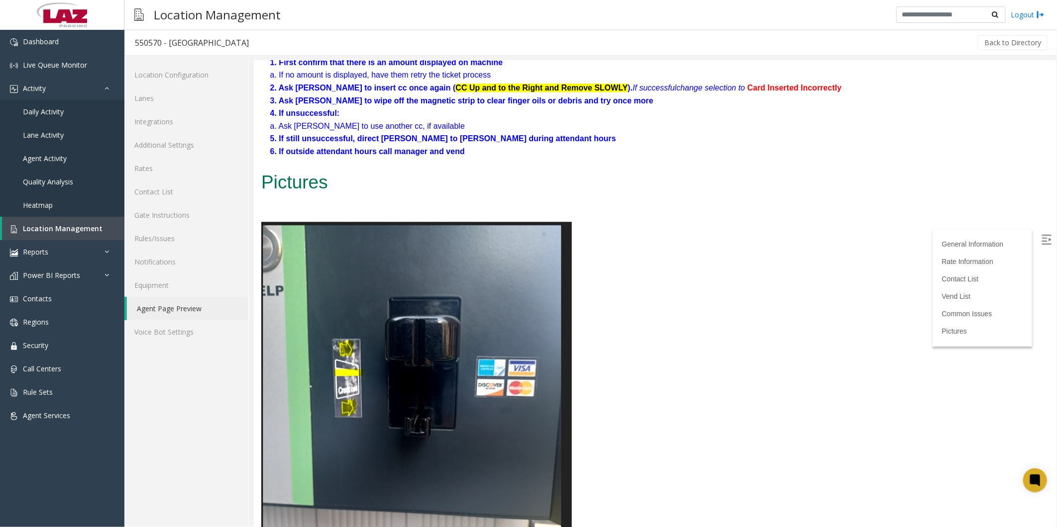
scroll to position [1678, 0]
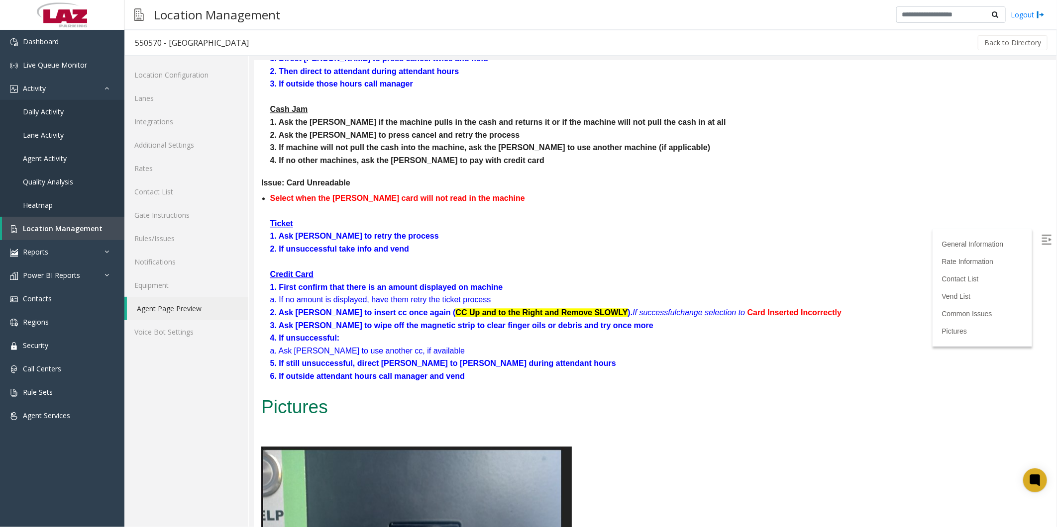
drag, startPoint x: 719, startPoint y: 424, endPoint x: 707, endPoint y: 371, distance: 55.1
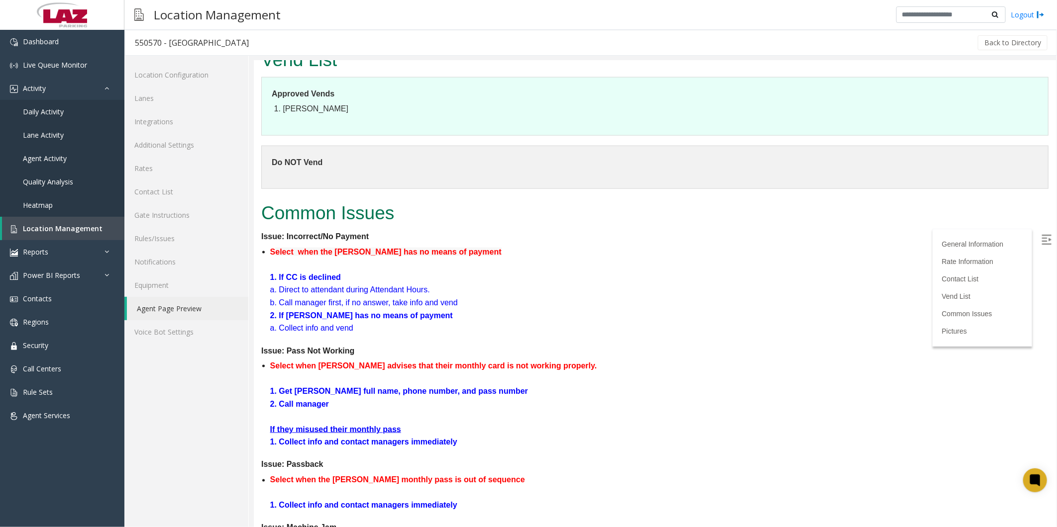
drag, startPoint x: 705, startPoint y: 439, endPoint x: 693, endPoint y: 352, distance: 87.9
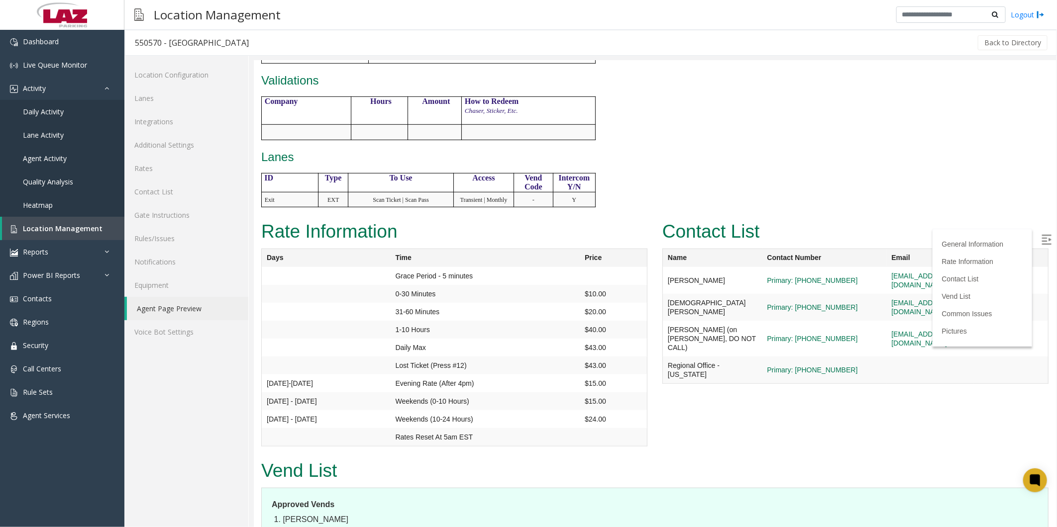
scroll to position [0, 0]
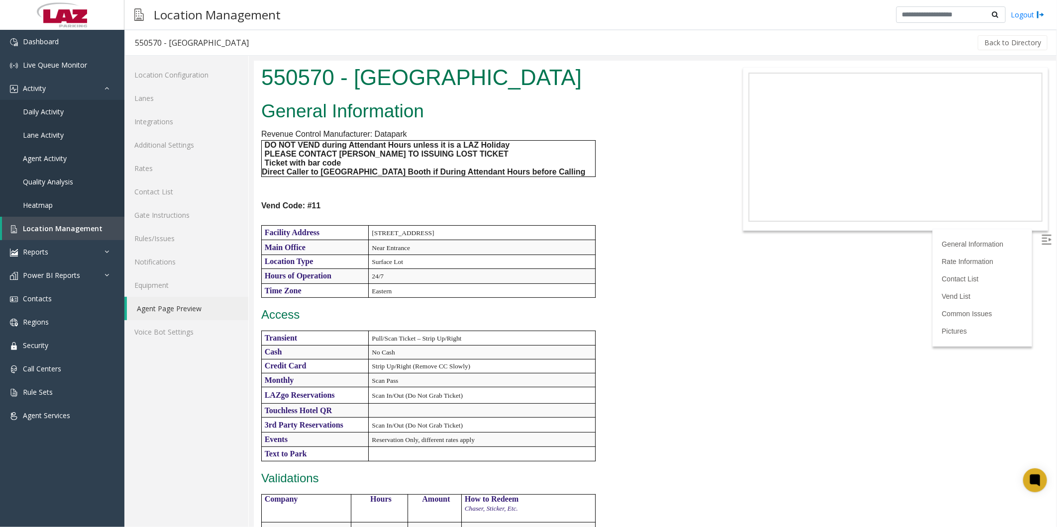
drag, startPoint x: 692, startPoint y: 398, endPoint x: 684, endPoint y: 249, distance: 149.4
click at [670, 237] on div "General Information Revenue Control Manufacturer: Datapark DO NOT VEND during A…" at bounding box center [487, 355] width 468 height 518
click at [194, 143] on link "Additional Settings" at bounding box center [186, 144] width 124 height 23
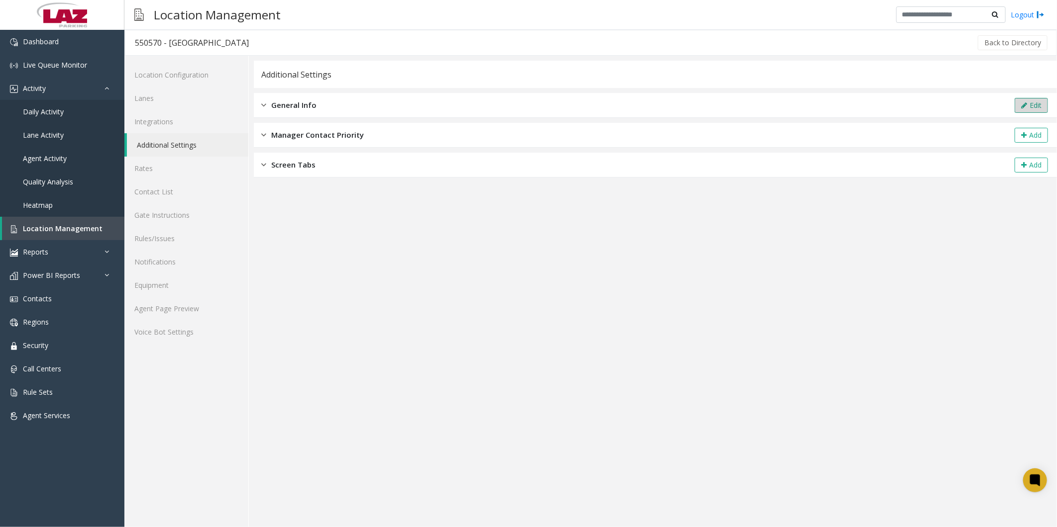
click at [1032, 102] on button "Edit" at bounding box center [1030, 105] width 33 height 15
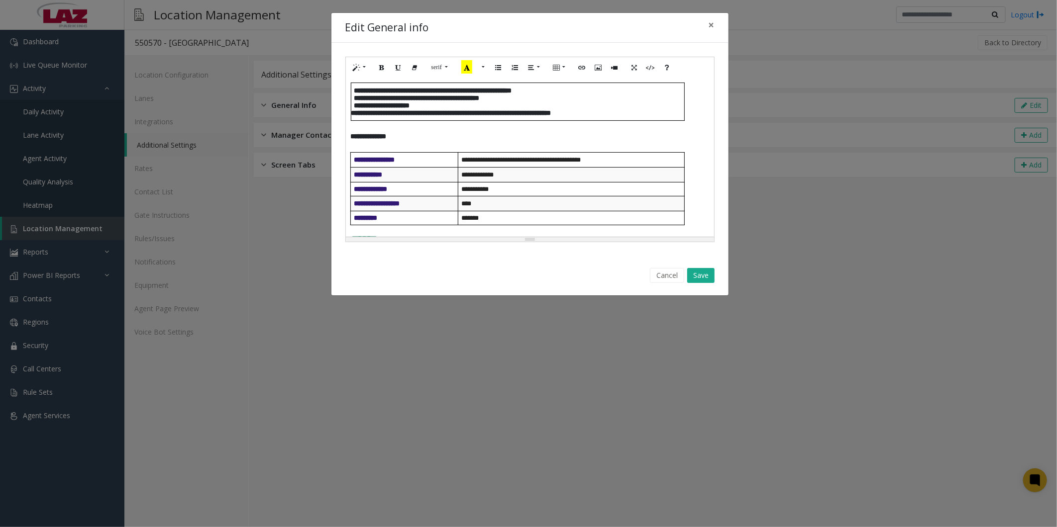
click at [580, 157] on span "**********" at bounding box center [520, 160] width 119 height 6
drag, startPoint x: 543, startPoint y: 158, endPoint x: 462, endPoint y: 158, distance: 81.6
click at [462, 158] on span "**********" at bounding box center [520, 160] width 119 height 6
drag, startPoint x: 504, startPoint y: 172, endPoint x: 458, endPoint y: 175, distance: 46.9
click at [458, 175] on td "**********" at bounding box center [571, 175] width 226 height 14
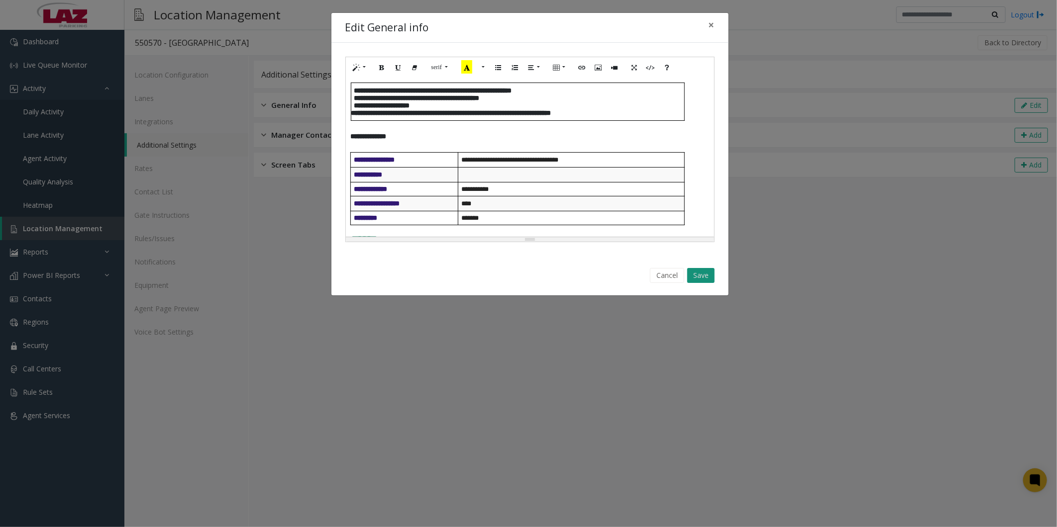
click at [695, 275] on button "Save" at bounding box center [700, 275] width 27 height 15
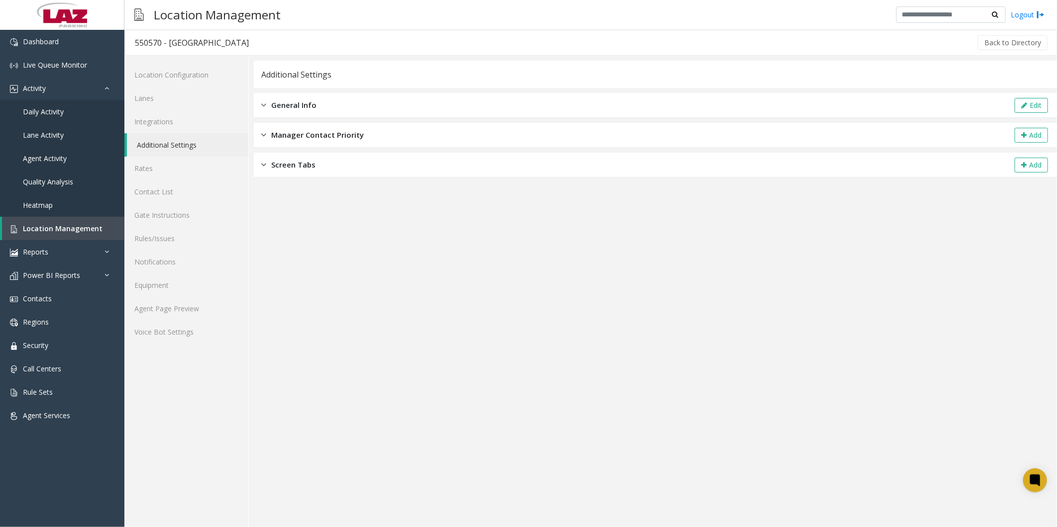
click at [402, 335] on app-general-info "**********" at bounding box center [655, 294] width 803 height 467
click at [175, 306] on link "Agent Page Preview" at bounding box center [186, 308] width 124 height 23
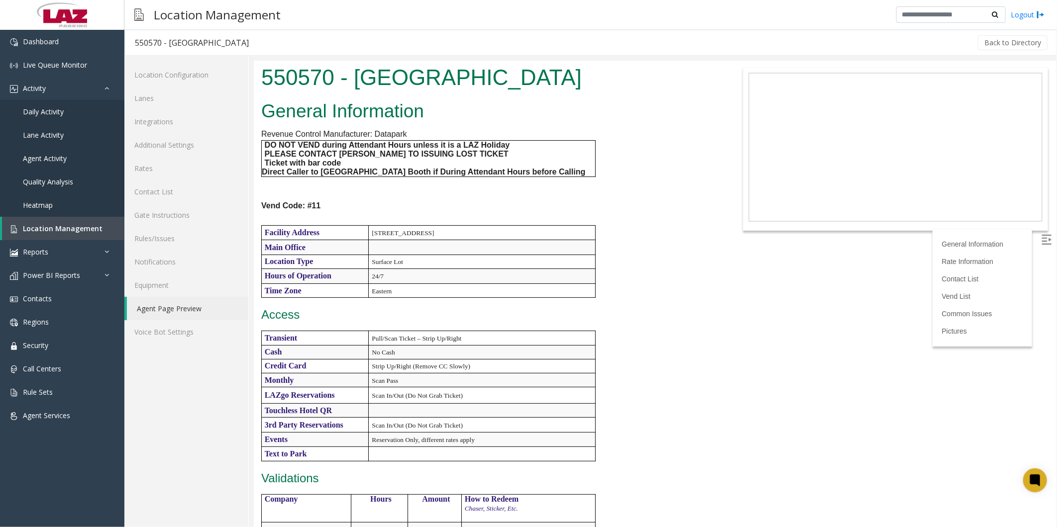
drag, startPoint x: 708, startPoint y: 400, endPoint x: 663, endPoint y: 196, distance: 209.0
click at [657, 180] on div "General Information Revenue Control Manufacturer: Datapark DO NOT VEND during A…" at bounding box center [487, 355] width 468 height 518
click at [691, 346] on div "General Information Revenue Control Manufacturer: Datapark DO NOT VEND during A…" at bounding box center [487, 355] width 468 height 518
click at [162, 141] on link "Additional Settings" at bounding box center [186, 144] width 124 height 23
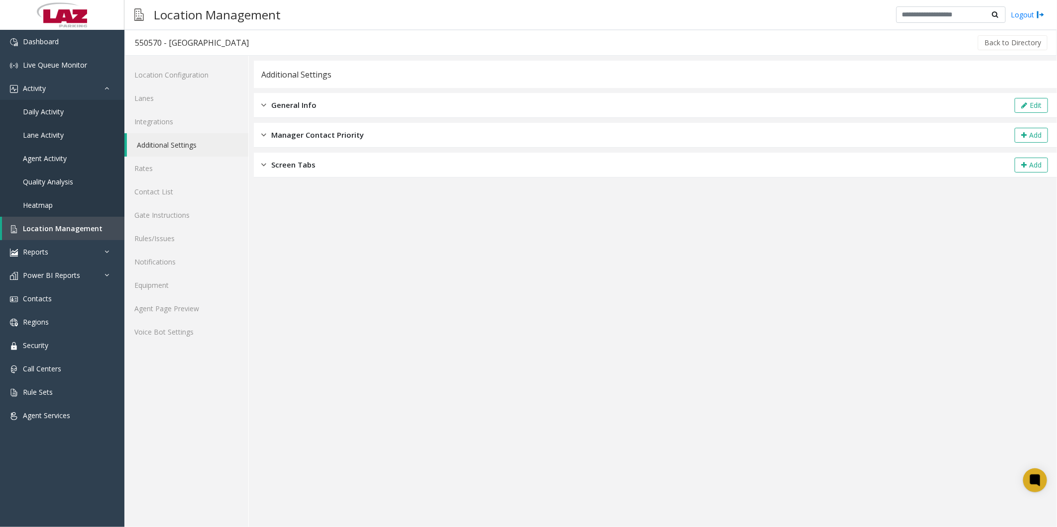
click at [302, 93] on div "General Info Edit" at bounding box center [655, 105] width 803 height 25
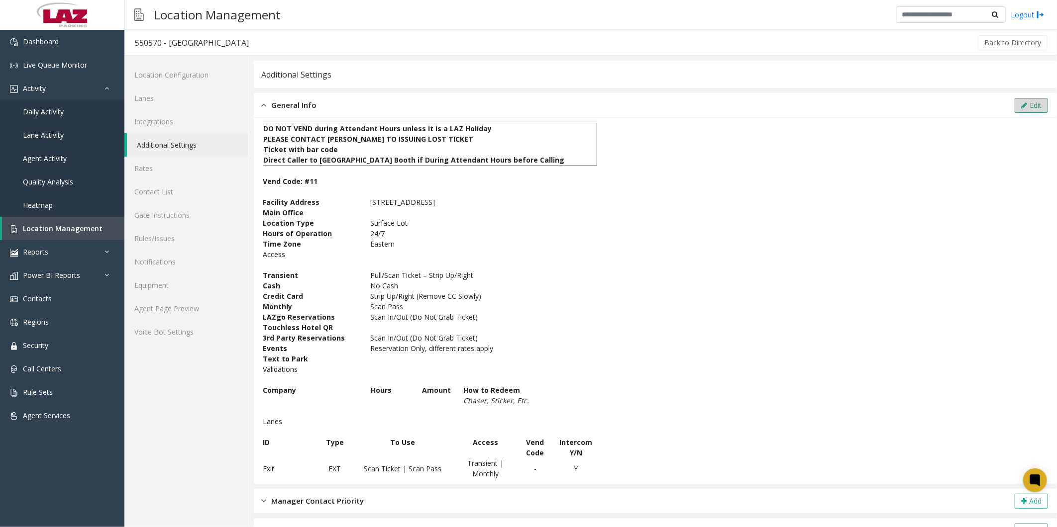
click at [1021, 107] on icon at bounding box center [1024, 105] width 6 height 7
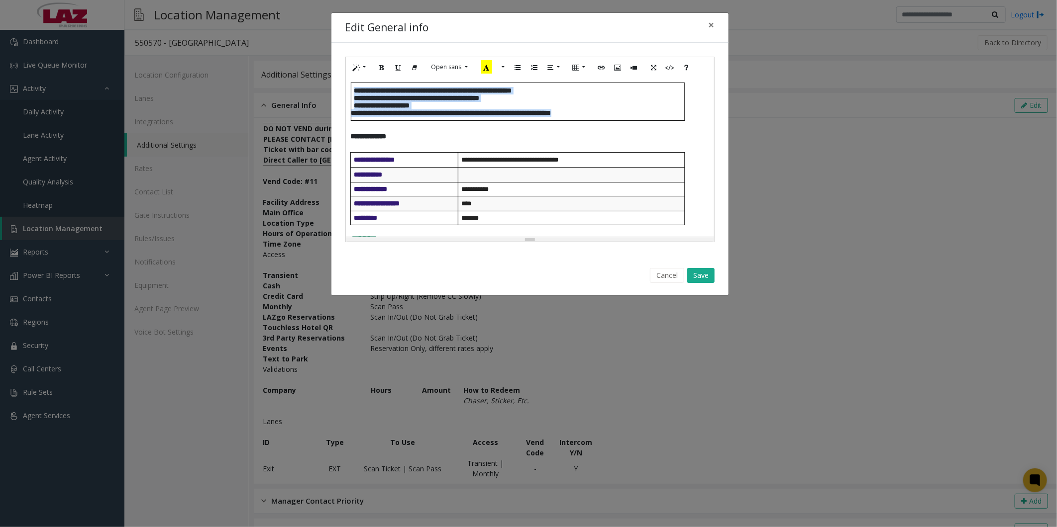
drag, startPoint x: 629, startPoint y: 115, endPoint x: 353, endPoint y: 89, distance: 276.9
click at [353, 89] on td "**********" at bounding box center [518, 102] width 334 height 38
click at [458, 128] on p at bounding box center [530, 126] width 358 height 10
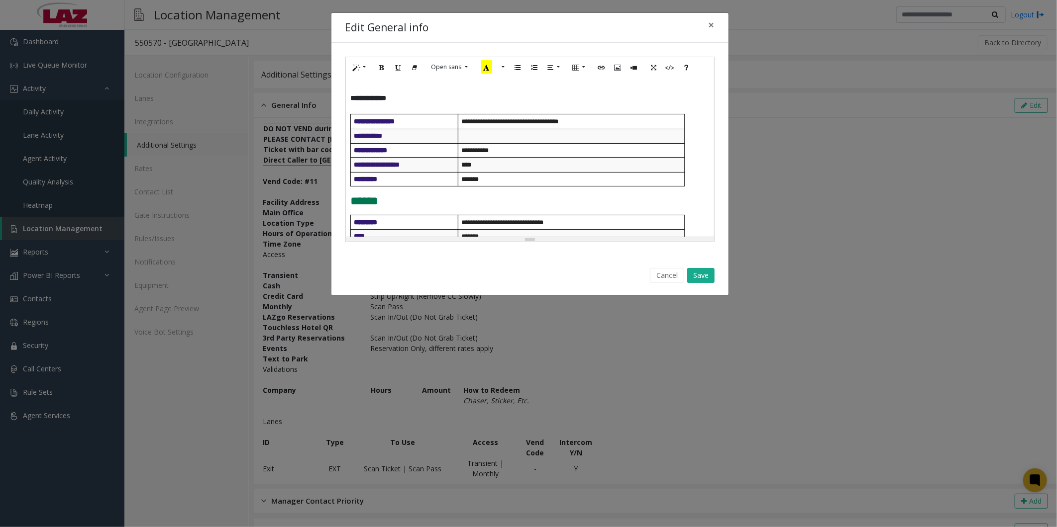
click at [351, 96] on b "**********" at bounding box center [369, 98] width 36 height 7
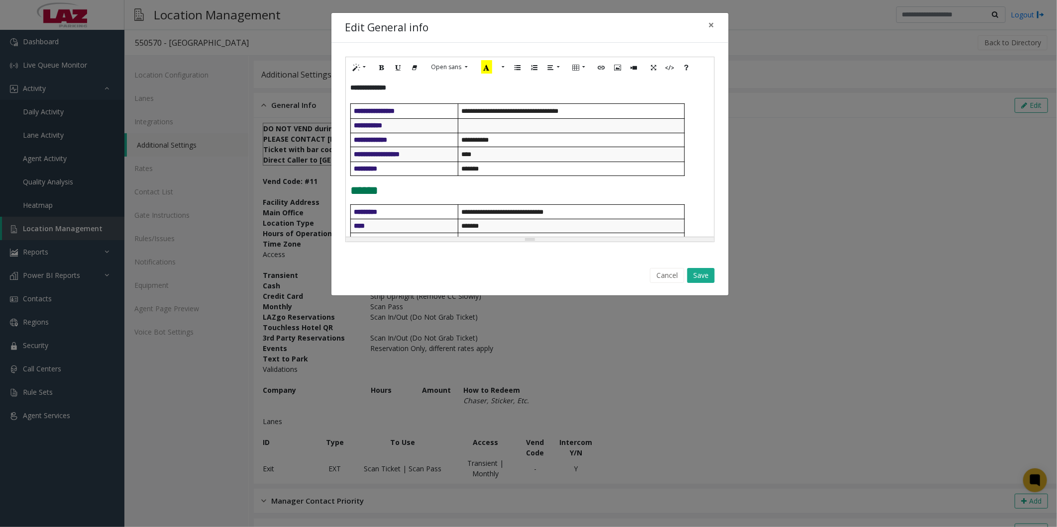
click at [412, 86] on p "**********" at bounding box center [530, 88] width 358 height 10
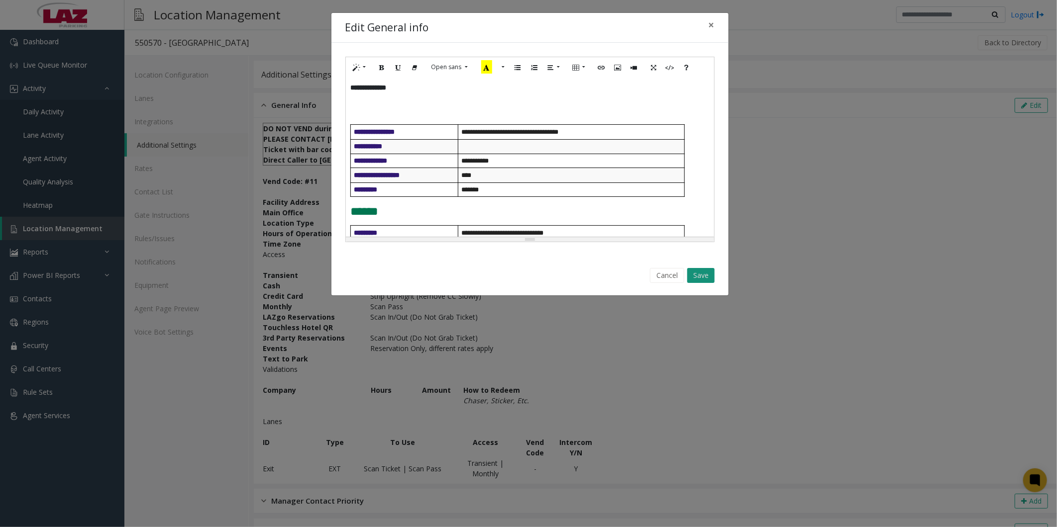
click at [704, 275] on button "Save" at bounding box center [700, 275] width 27 height 15
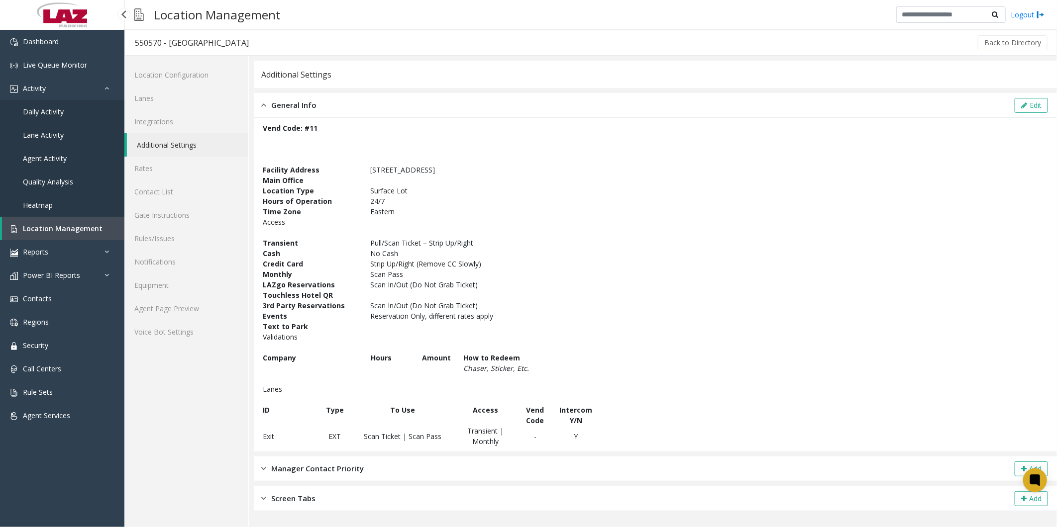
click at [31, 225] on span "Location Management" at bounding box center [63, 228] width 80 height 9
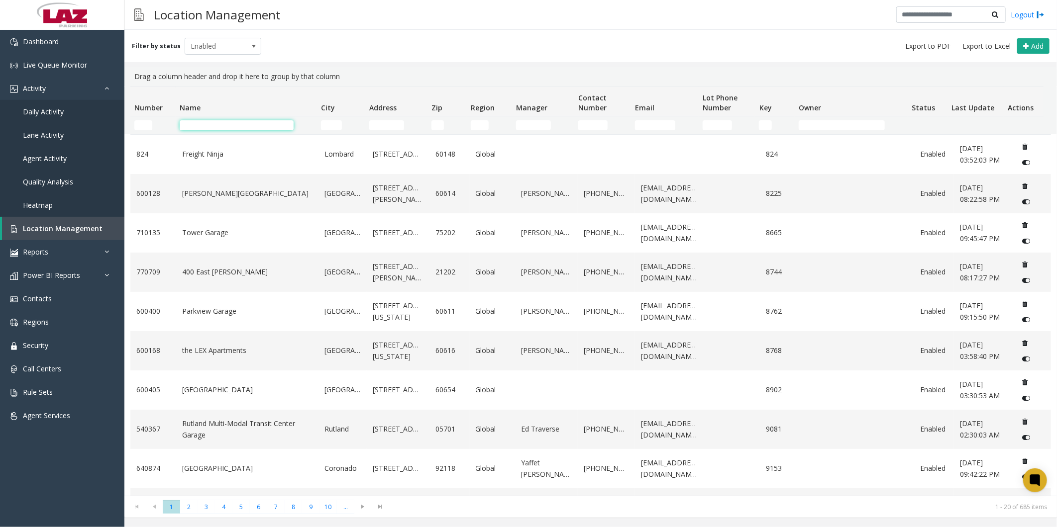
click at [230, 127] on input "Name Filter" at bounding box center [237, 125] width 114 height 10
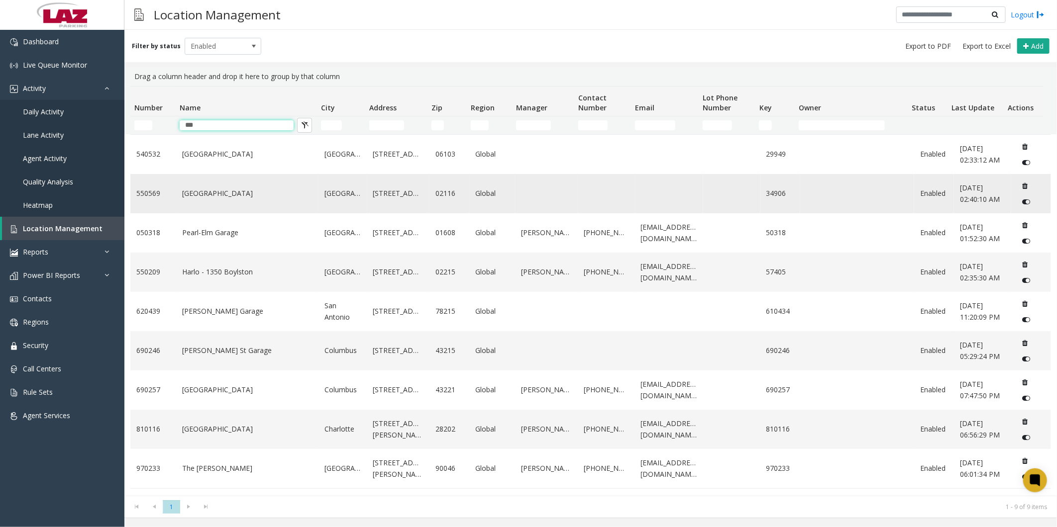
type input "***"
click at [188, 199] on link "[GEOGRAPHIC_DATA]" at bounding box center [247, 193] width 130 height 11
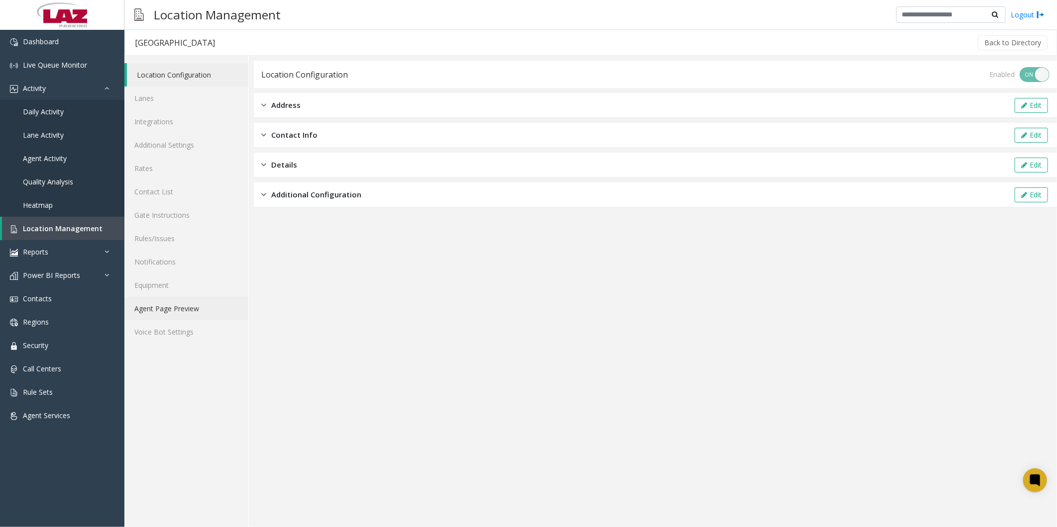
click at [168, 304] on link "Agent Page Preview" at bounding box center [186, 308] width 124 height 23
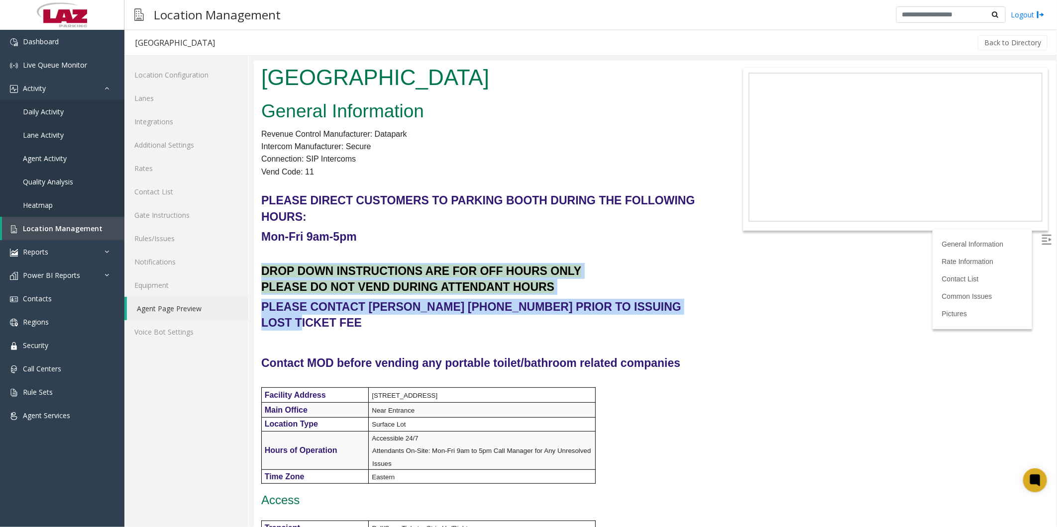
drag, startPoint x: 262, startPoint y: 268, endPoint x: 693, endPoint y: 309, distance: 433.7
click at [693, 309] on div "General Information Revenue Control Manufacturer: Datapark Intercom Manufacture…" at bounding box center [487, 457] width 468 height 723
copy div "DROP DOWN INSTRUCTIONS ARE FOR OFF HOURS ONLY PLEASE DO NOT VEND DURING ATTENDA…"
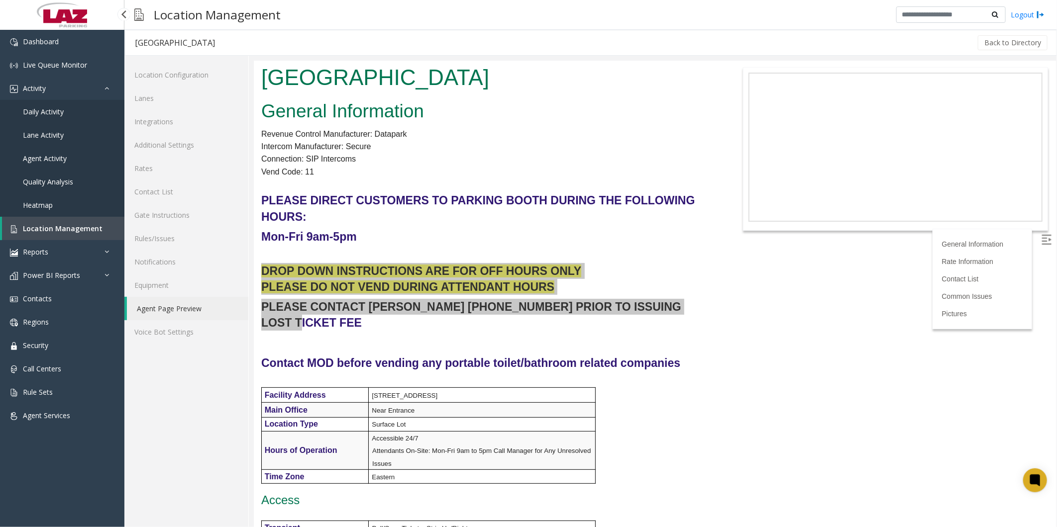
click at [46, 224] on span "Location Management" at bounding box center [63, 228] width 80 height 9
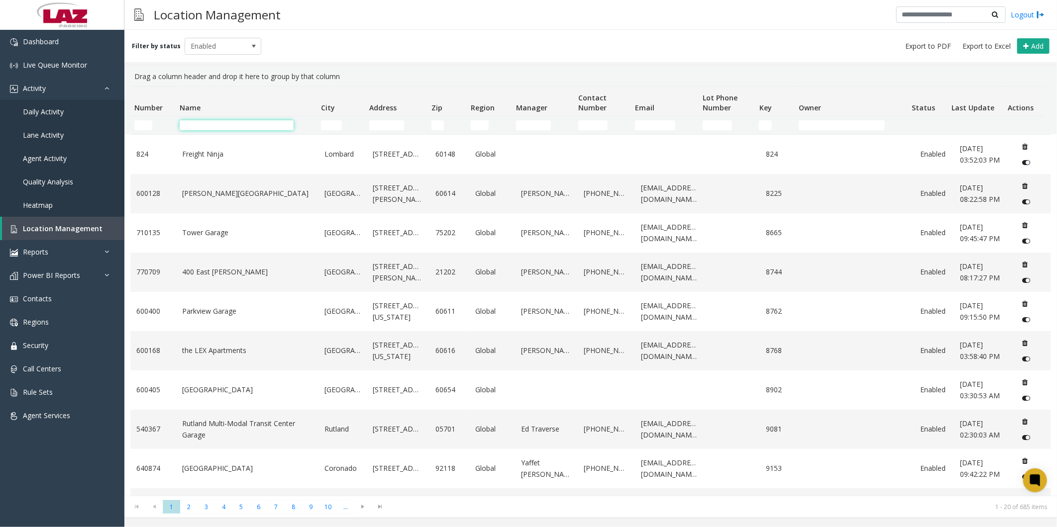
click at [191, 127] on input "Name Filter" at bounding box center [237, 125] width 114 height 10
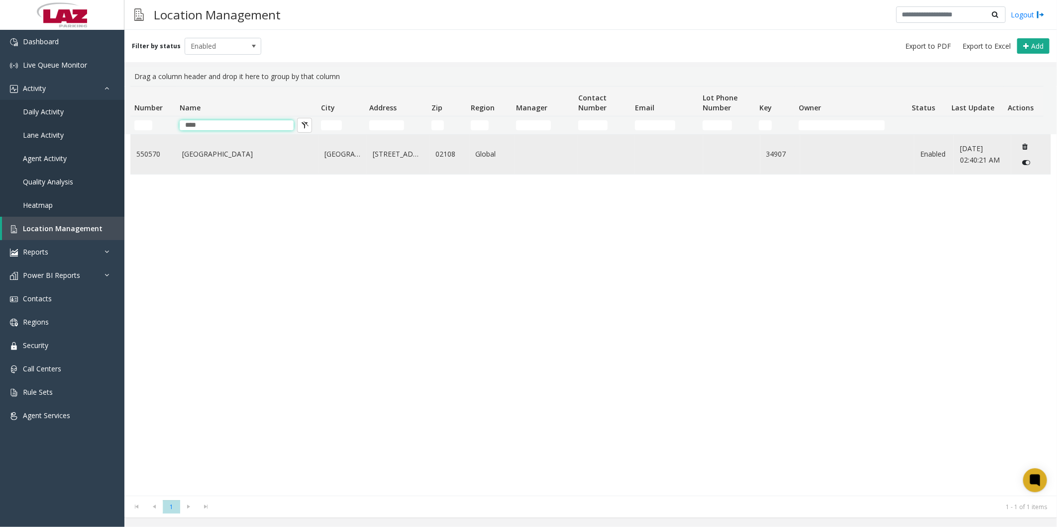
type input "****"
click at [190, 156] on link "[GEOGRAPHIC_DATA]" at bounding box center [247, 154] width 130 height 11
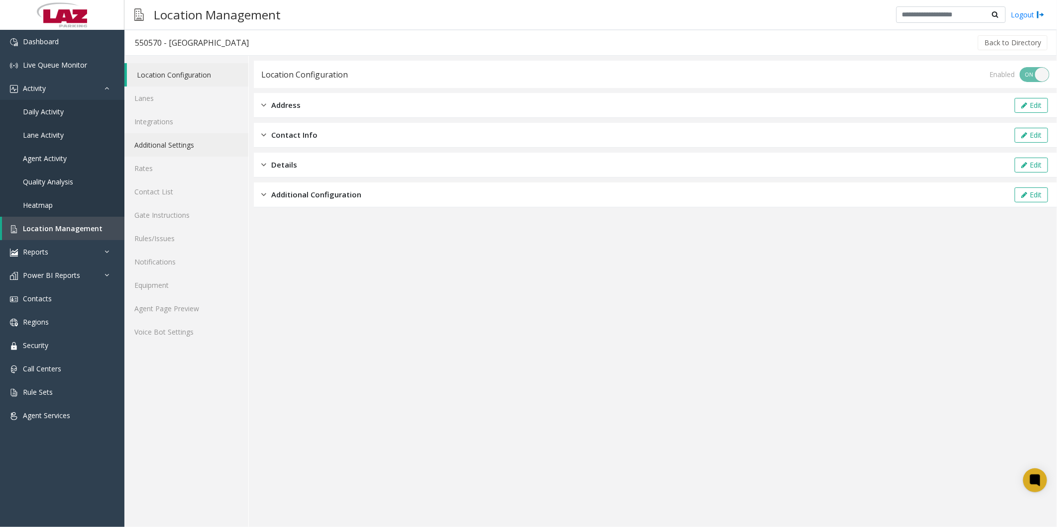
click at [179, 144] on link "Additional Settings" at bounding box center [186, 144] width 124 height 23
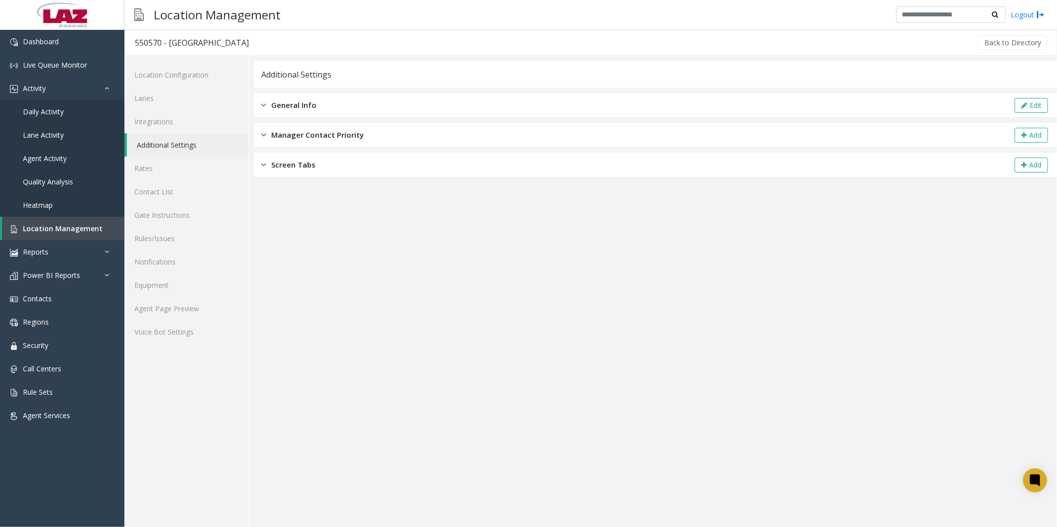
click at [269, 110] on div "General Info" at bounding box center [288, 104] width 55 height 11
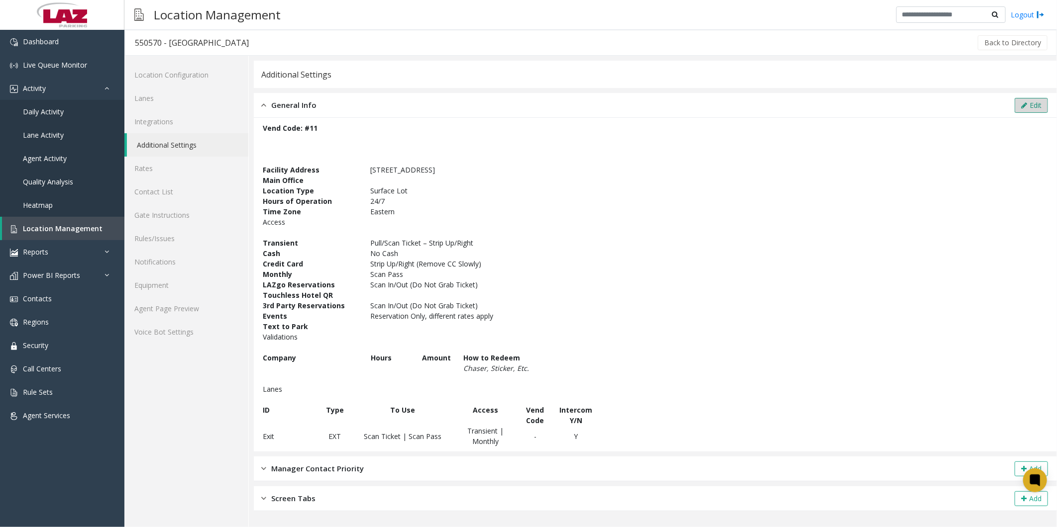
click at [1029, 98] on button "Edit" at bounding box center [1030, 105] width 33 height 15
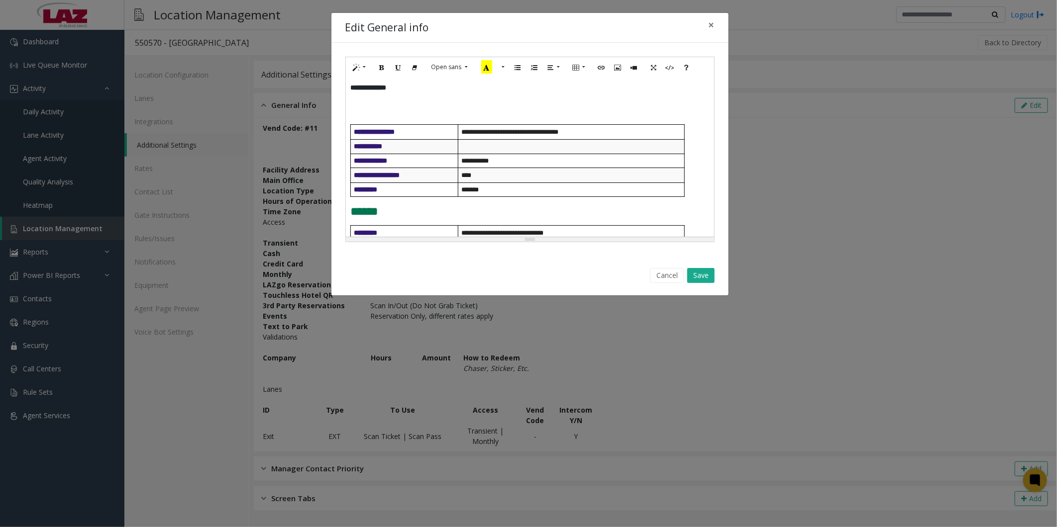
click at [355, 102] on p at bounding box center [530, 98] width 358 height 10
paste div
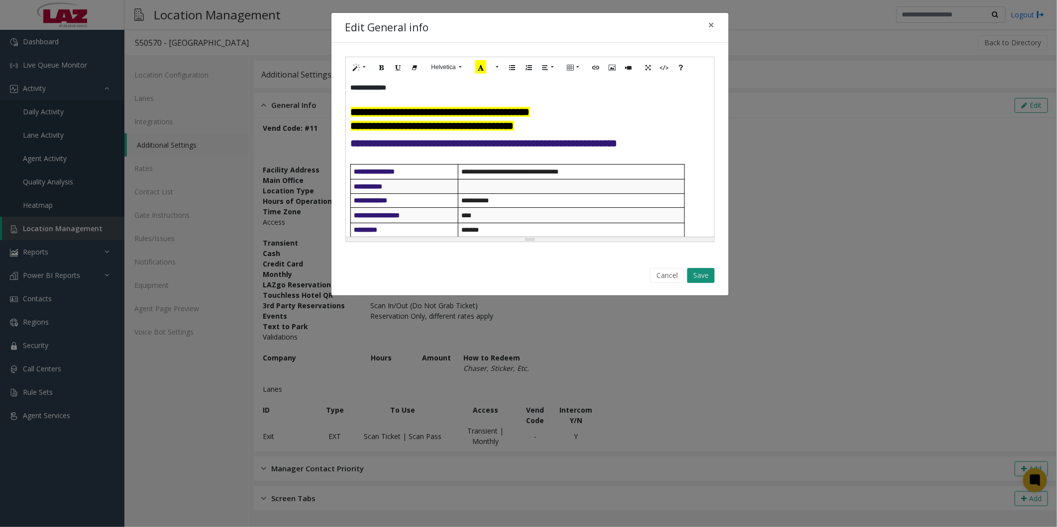
click at [704, 273] on button "Save" at bounding box center [700, 275] width 27 height 15
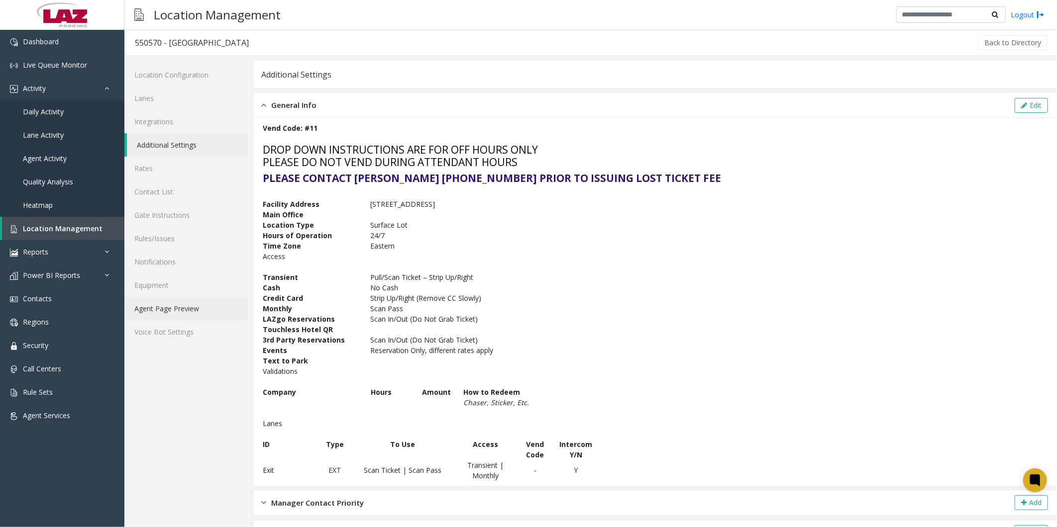
click at [156, 302] on link "Agent Page Preview" at bounding box center [186, 308] width 124 height 23
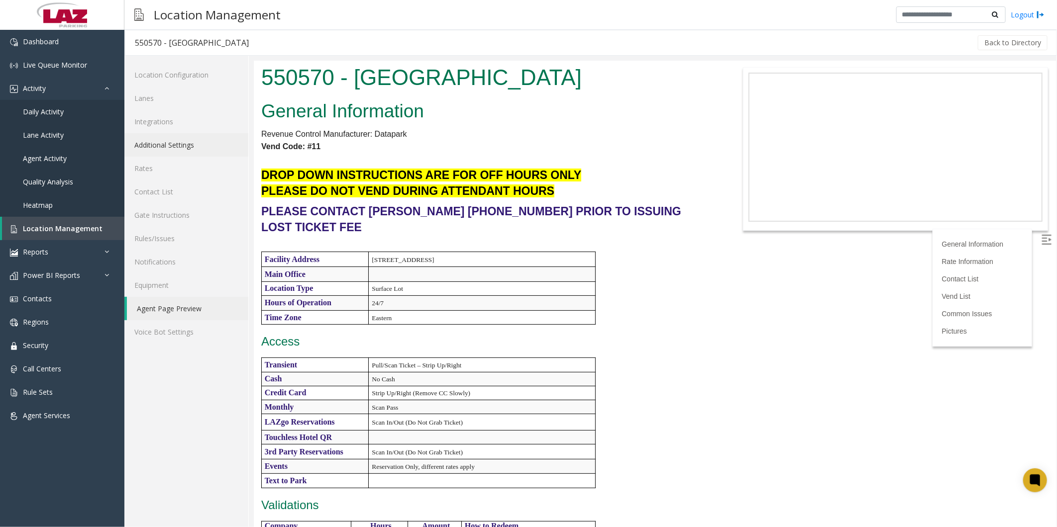
click at [165, 140] on link "Additional Settings" at bounding box center [186, 144] width 124 height 23
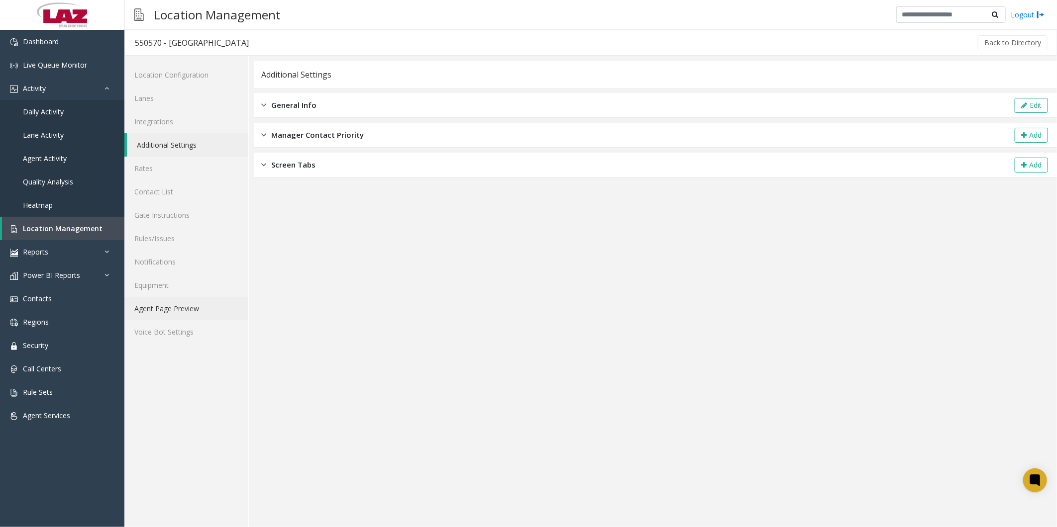
click at [147, 313] on link "Agent Page Preview" at bounding box center [186, 308] width 124 height 23
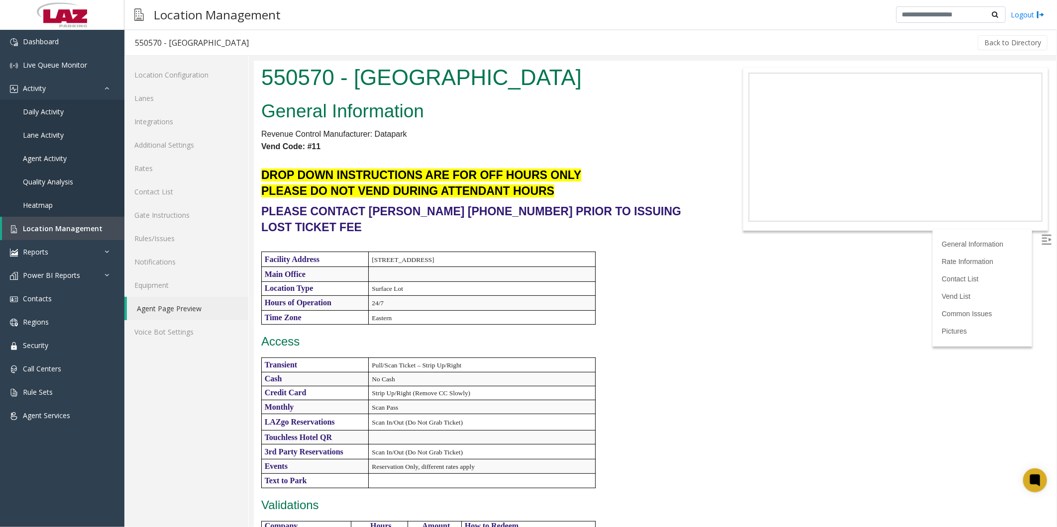
click at [595, 291] on div "General Information Revenue Control Manufacturer: Datapark Vend Code: #11 DROP …" at bounding box center [487, 368] width 468 height 545
click at [632, 401] on div "General Information Revenue Control Manufacturer: Datapark Vend Code: #11 DROP …" at bounding box center [487, 368] width 468 height 545
click at [442, 310] on div "General Information Revenue Control Manufacturer: Datapark Vend Code: #11 DROP …" at bounding box center [487, 368] width 468 height 545
click at [48, 113] on span "Daily Activity" at bounding box center [43, 111] width 41 height 9
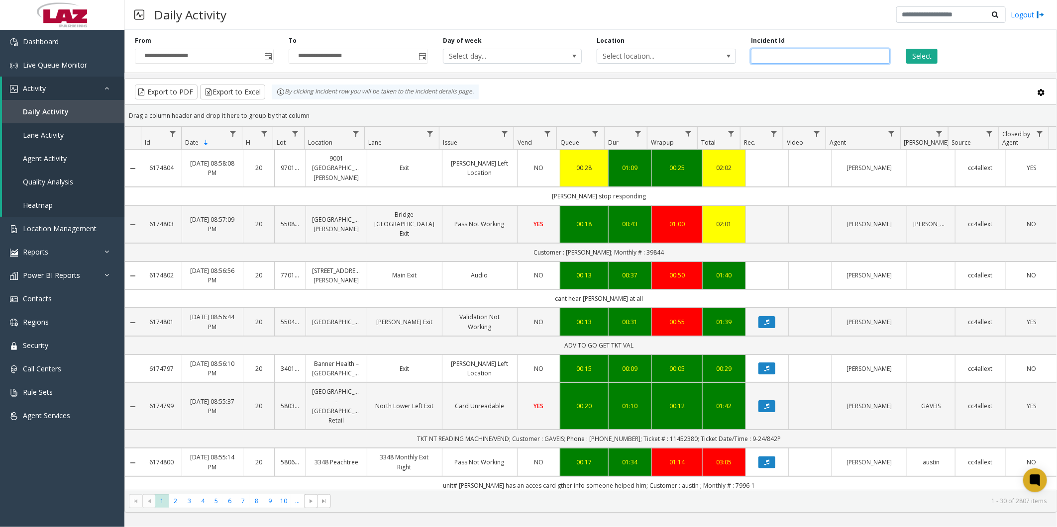
click at [821, 58] on input "number" at bounding box center [820, 56] width 139 height 15
paste input "*******"
type input "*******"
click at [909, 49] on button "Select" at bounding box center [921, 56] width 31 height 15
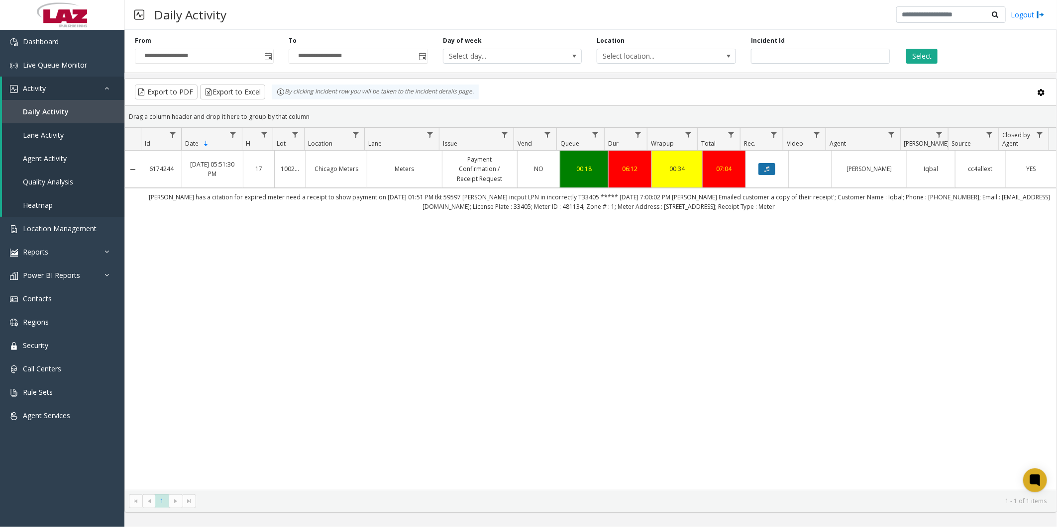
click at [758, 171] on button "Data table" at bounding box center [766, 169] width 17 height 12
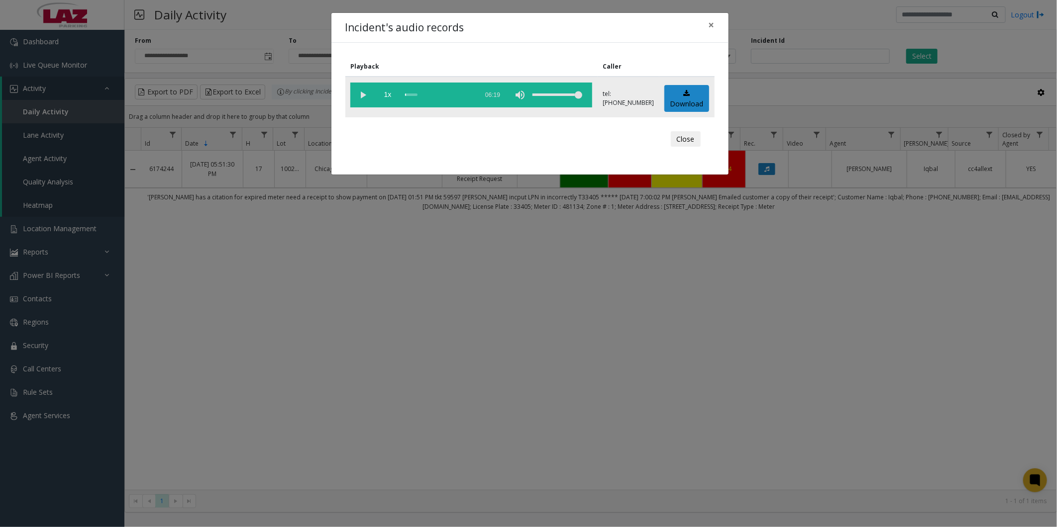
drag, startPoint x: 365, startPoint y: 88, endPoint x: 370, endPoint y: 90, distance: 5.2
click at [365, 88] on vg-play-pause at bounding box center [362, 95] width 25 height 25
click at [420, 94] on div "scrub bar" at bounding box center [439, 95] width 68 height 25
click at [435, 93] on div "scrub bar" at bounding box center [439, 95] width 68 height 25
click at [440, 93] on div "scrub bar" at bounding box center [439, 95] width 68 height 25
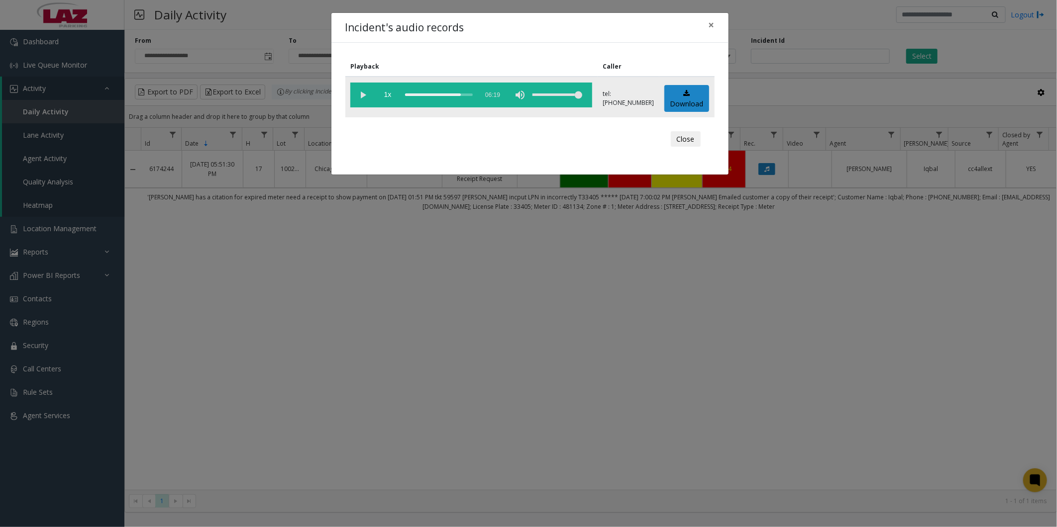
click at [431, 93] on div "scrub bar" at bounding box center [439, 95] width 68 height 25
click at [687, 132] on button "Close" at bounding box center [686, 139] width 30 height 16
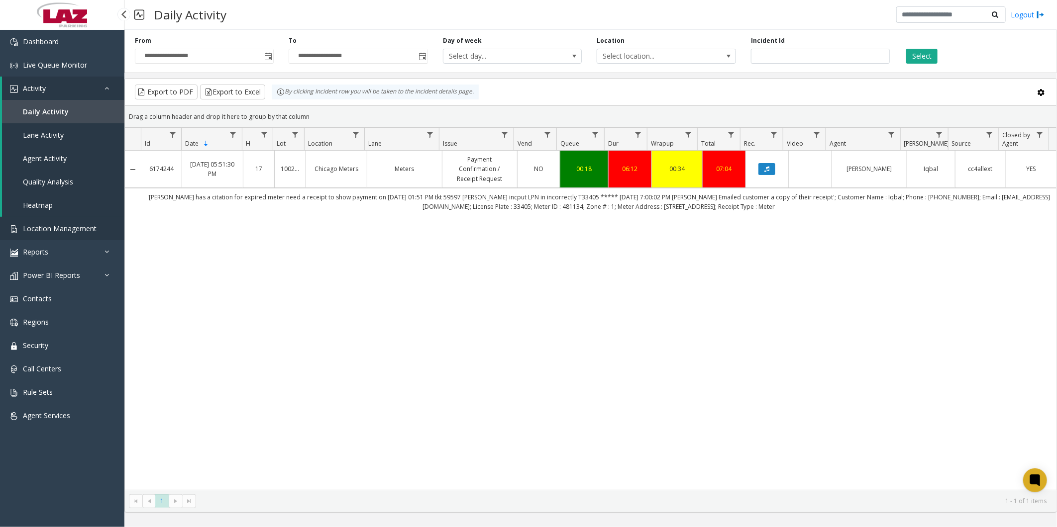
click at [58, 225] on span "Location Management" at bounding box center [60, 228] width 74 height 9
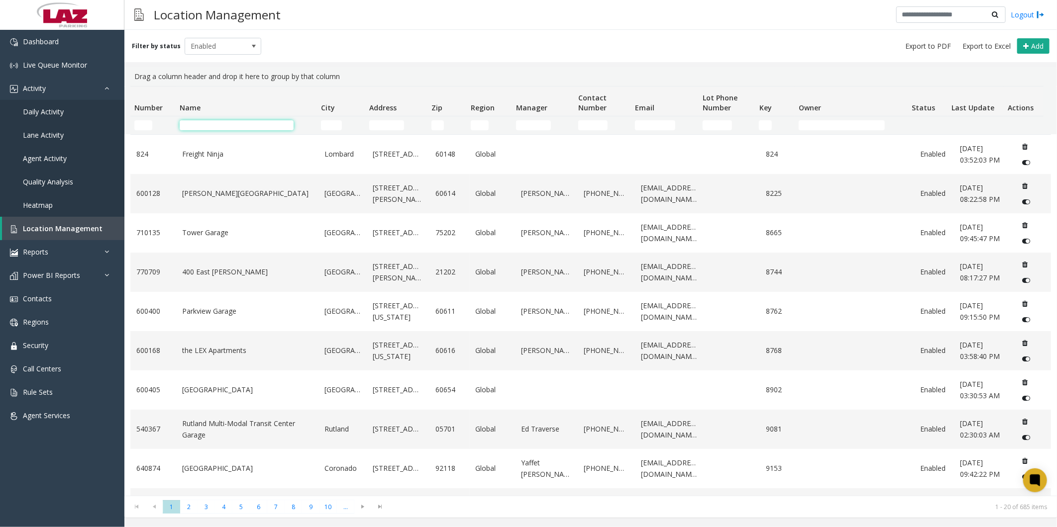
click at [216, 126] on input "Name Filter" at bounding box center [237, 125] width 114 height 10
type input "****"
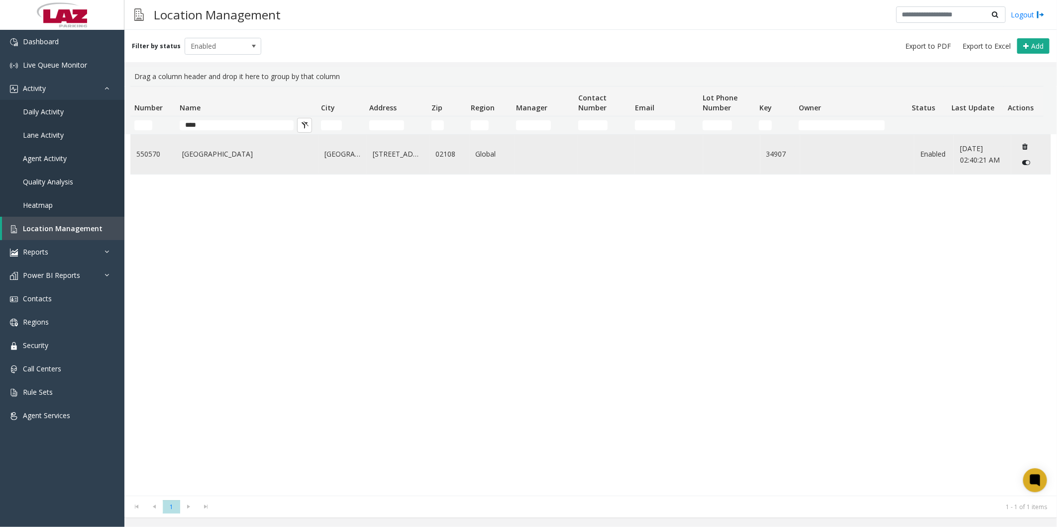
click at [178, 156] on td "[GEOGRAPHIC_DATA]" at bounding box center [247, 154] width 142 height 39
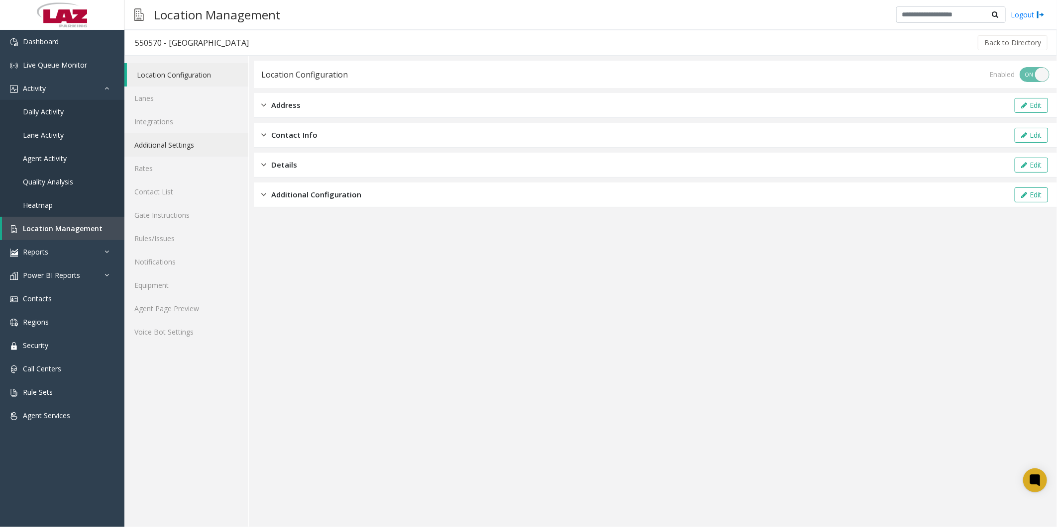
drag, startPoint x: 182, startPoint y: 138, endPoint x: 224, endPoint y: 135, distance: 42.9
click at [182, 138] on link "Additional Settings" at bounding box center [186, 144] width 124 height 23
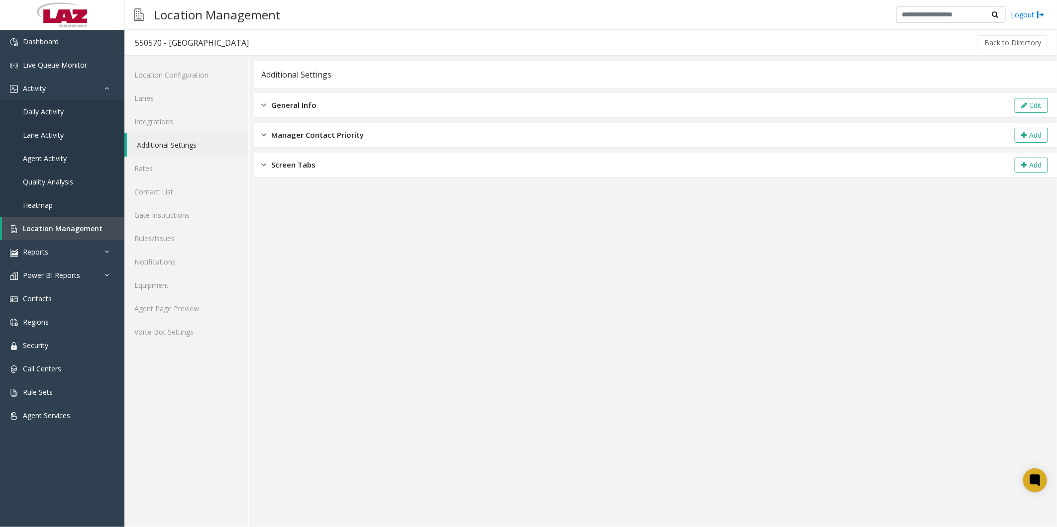
click at [316, 100] on div "General Info Edit" at bounding box center [655, 105] width 803 height 25
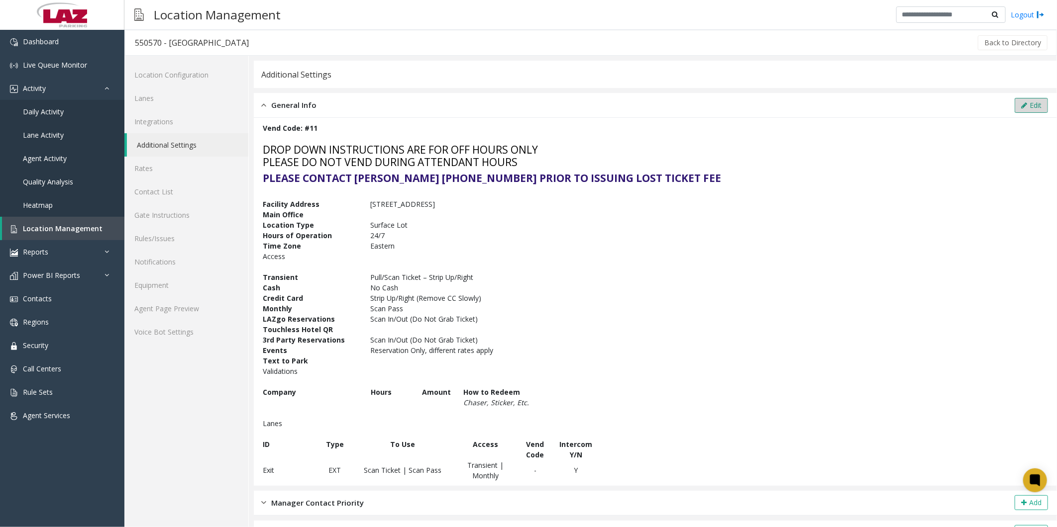
click at [1015, 100] on button "Edit" at bounding box center [1030, 105] width 33 height 15
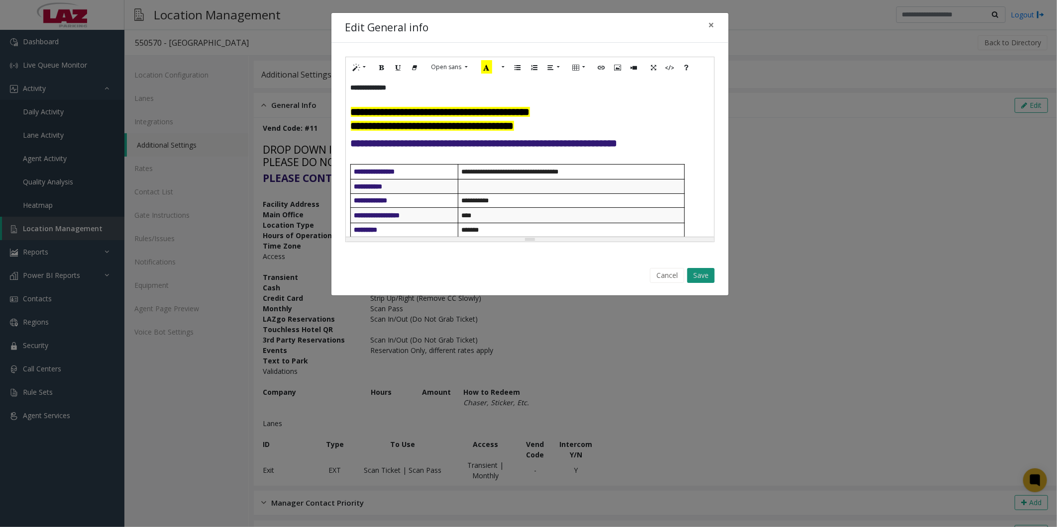
click at [692, 277] on button "Save" at bounding box center [700, 275] width 27 height 15
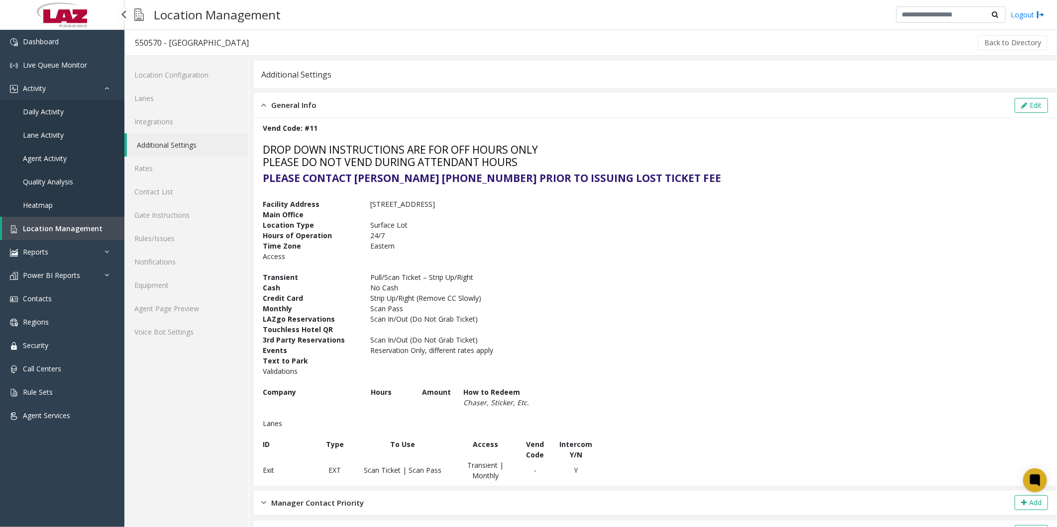
click at [45, 109] on span "Daily Activity" at bounding box center [43, 111] width 41 height 9
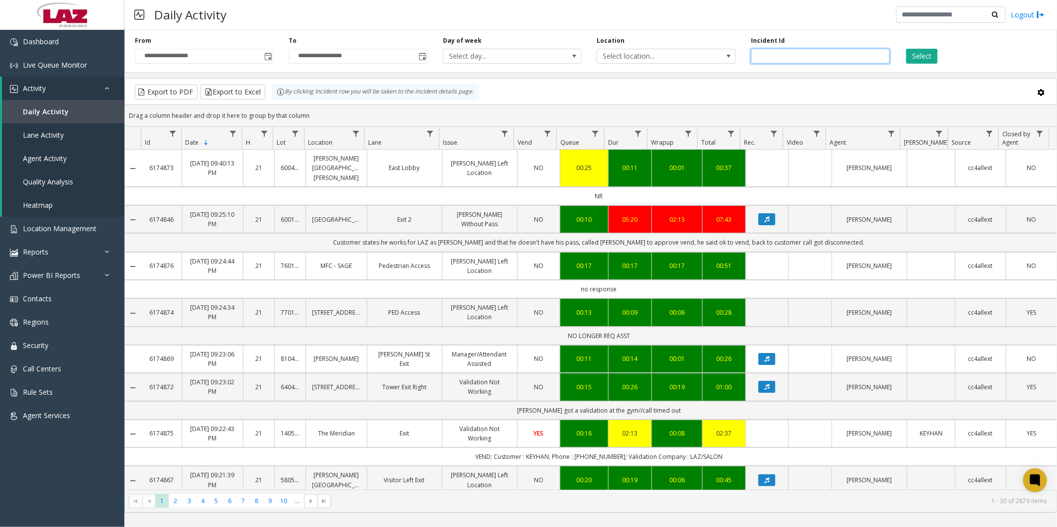
click at [822, 57] on input "number" at bounding box center [820, 56] width 139 height 15
paste input "*******"
type input "*******"
click at [921, 57] on button "Select" at bounding box center [921, 56] width 31 height 15
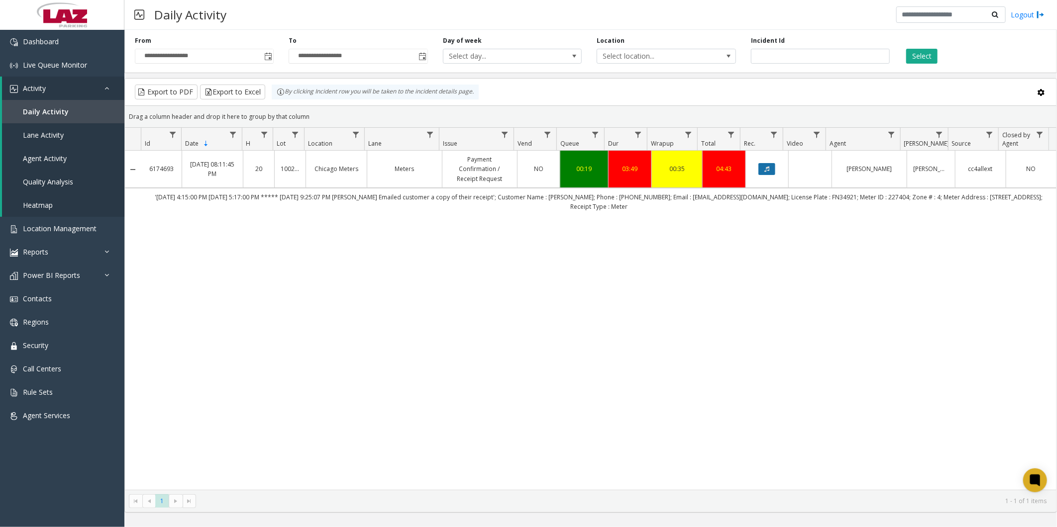
click at [758, 166] on button "Data table" at bounding box center [766, 169] width 17 height 12
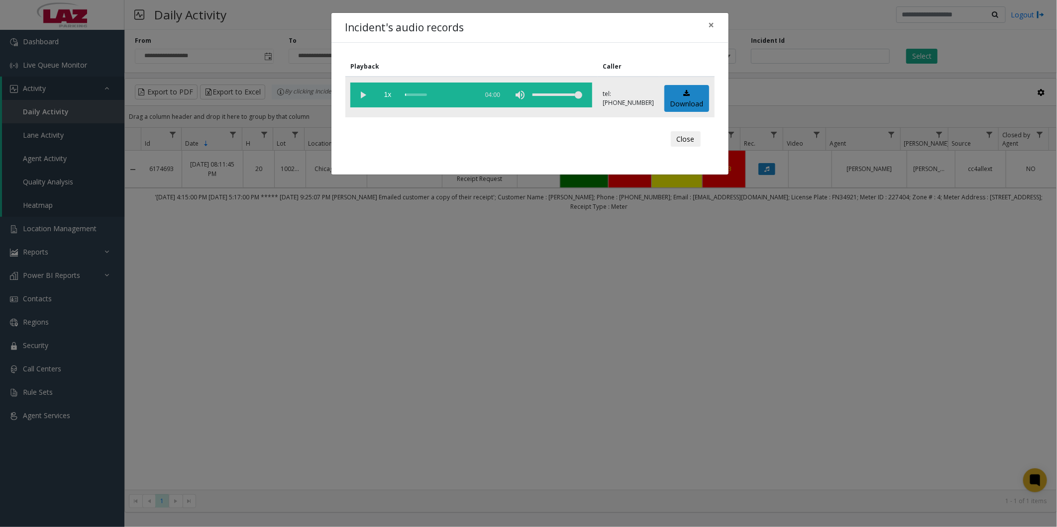
click at [361, 92] on vg-play-pause at bounding box center [362, 95] width 25 height 25
click at [420, 95] on div "scrub bar" at bounding box center [439, 95] width 68 height 25
click at [429, 92] on div "scrub bar" at bounding box center [439, 95] width 68 height 25
click at [434, 92] on div "scrub bar" at bounding box center [439, 95] width 68 height 25
click at [440, 92] on div "scrub bar" at bounding box center [439, 95] width 68 height 25
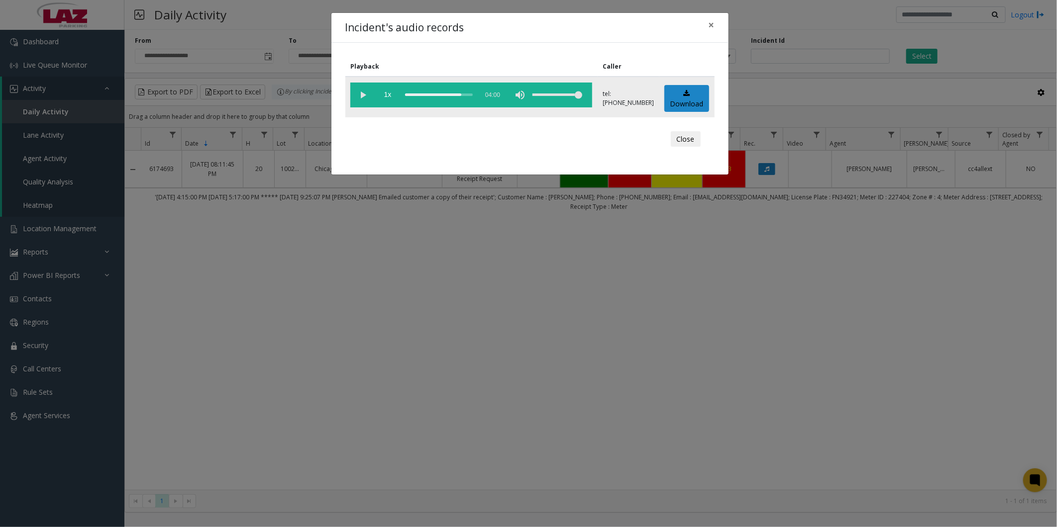
click at [434, 94] on div "scrub bar" at bounding box center [439, 95] width 68 height 25
click at [440, 93] on div "scrub bar" at bounding box center [439, 95] width 68 height 25
click at [439, 93] on div "scrub bar" at bounding box center [439, 95] width 68 height 25
click at [435, 93] on div "scrub bar" at bounding box center [439, 95] width 68 height 25
click at [435, 92] on div "scrub bar" at bounding box center [439, 95] width 68 height 25
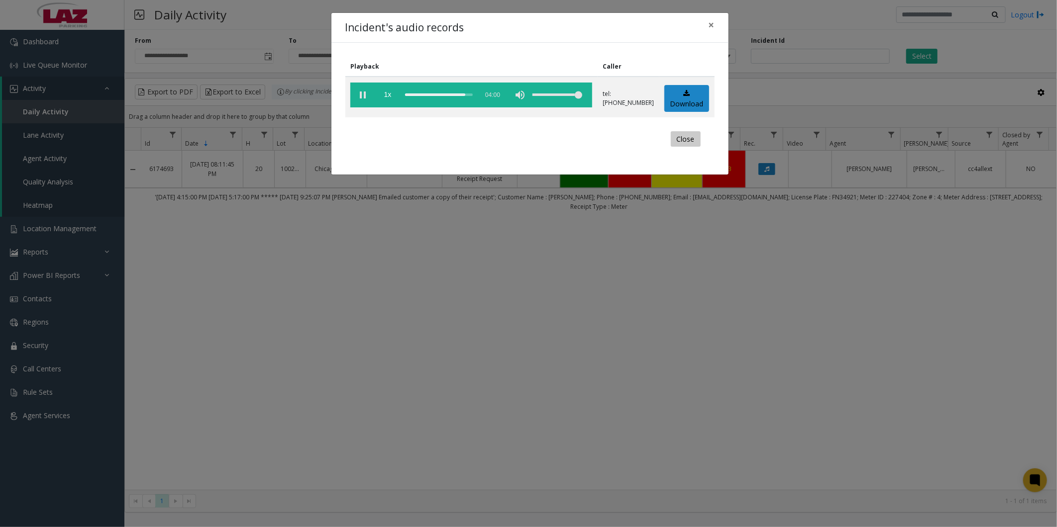
click at [686, 141] on button "Close" at bounding box center [686, 139] width 30 height 16
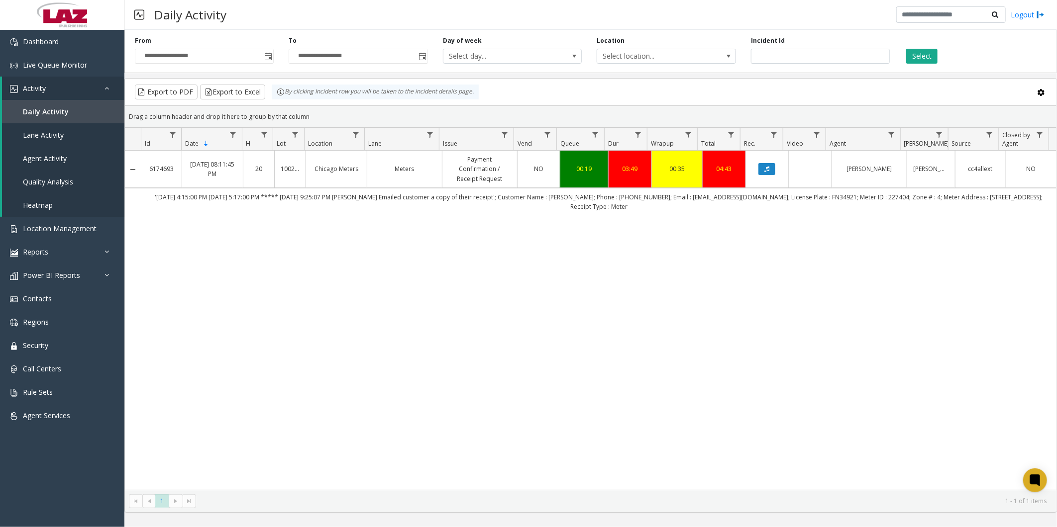
click at [697, 244] on div "6174693 [DATE] 08:11:45 PM 20 100240 Chicago Meters Meters Payment Confirmation…" at bounding box center [590, 320] width 931 height 339
click at [65, 225] on span "Location Management" at bounding box center [60, 228] width 74 height 9
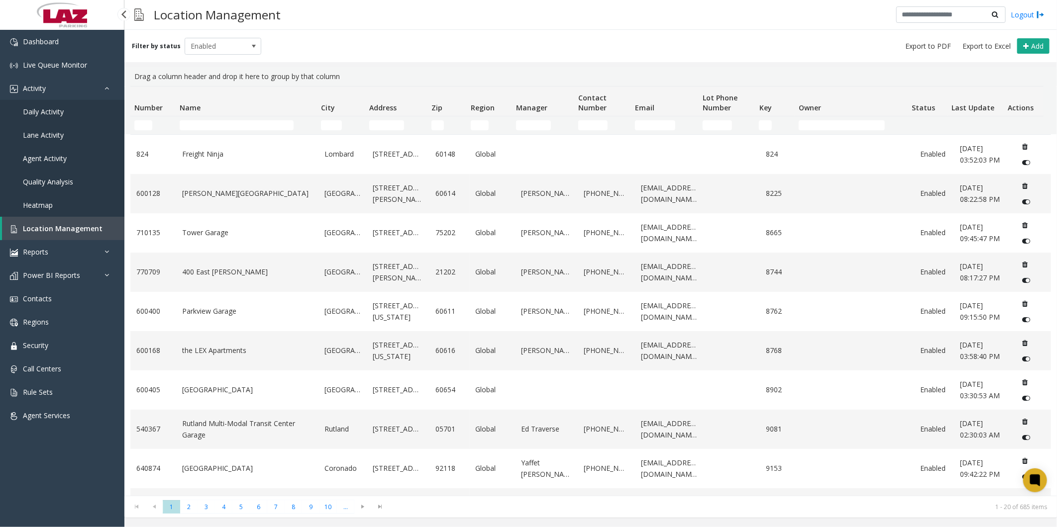
click at [44, 111] on span "Daily Activity" at bounding box center [43, 111] width 41 height 9
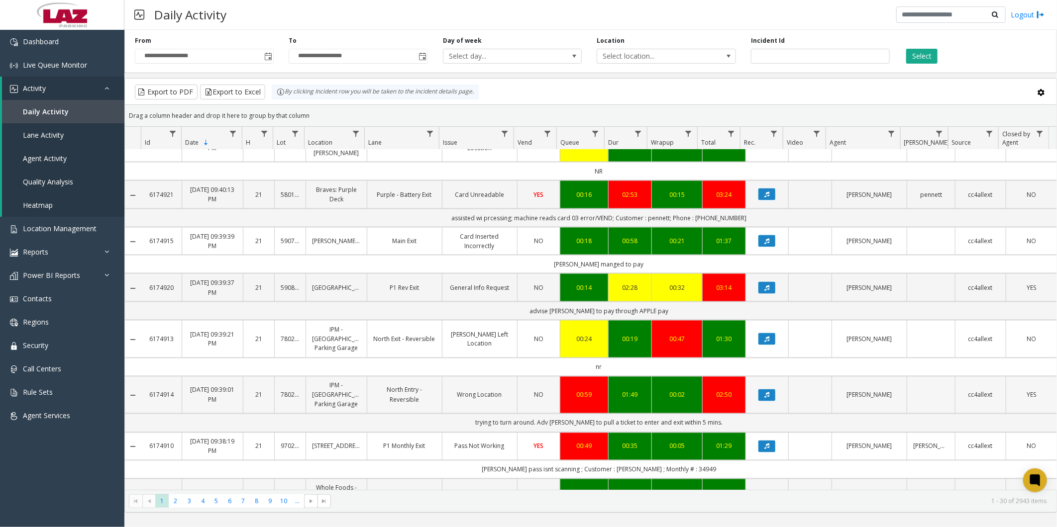
scroll to position [1006, 0]
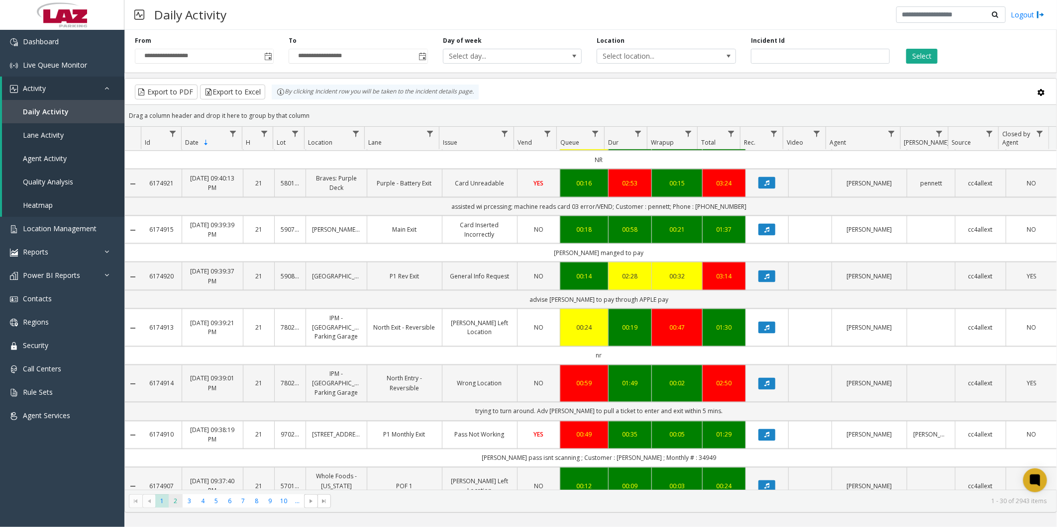
click at [175, 499] on span "2" at bounding box center [175, 500] width 13 height 13
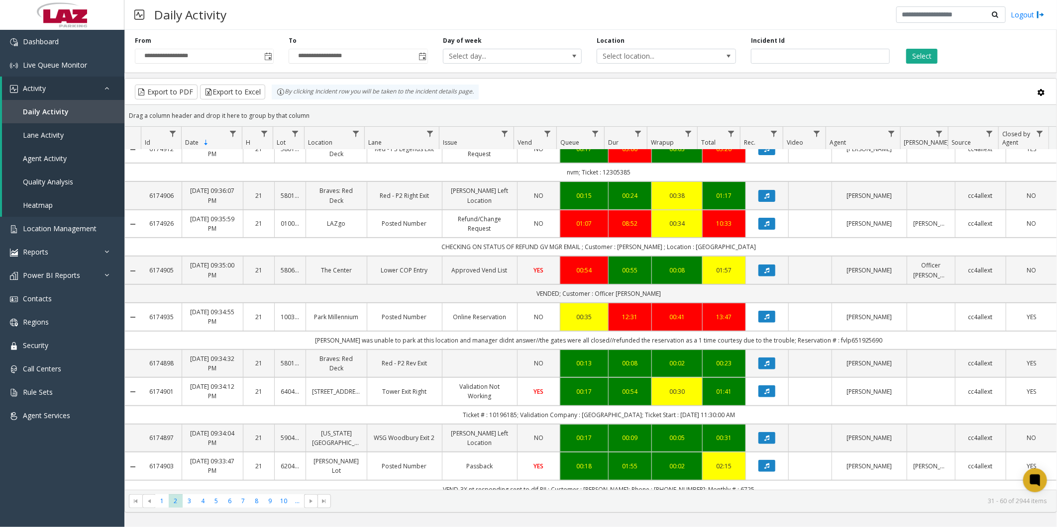
scroll to position [221, 0]
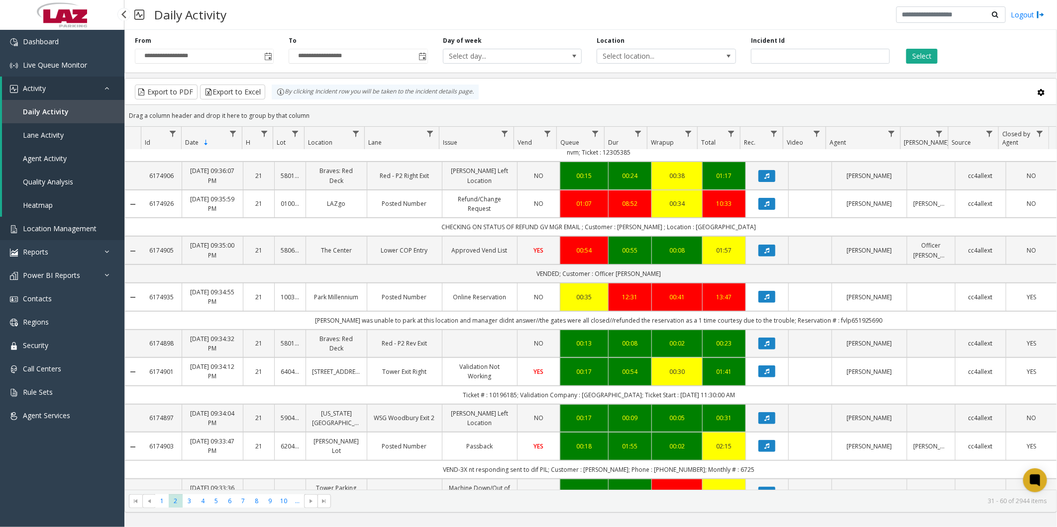
click at [65, 226] on span "Location Management" at bounding box center [60, 228] width 74 height 9
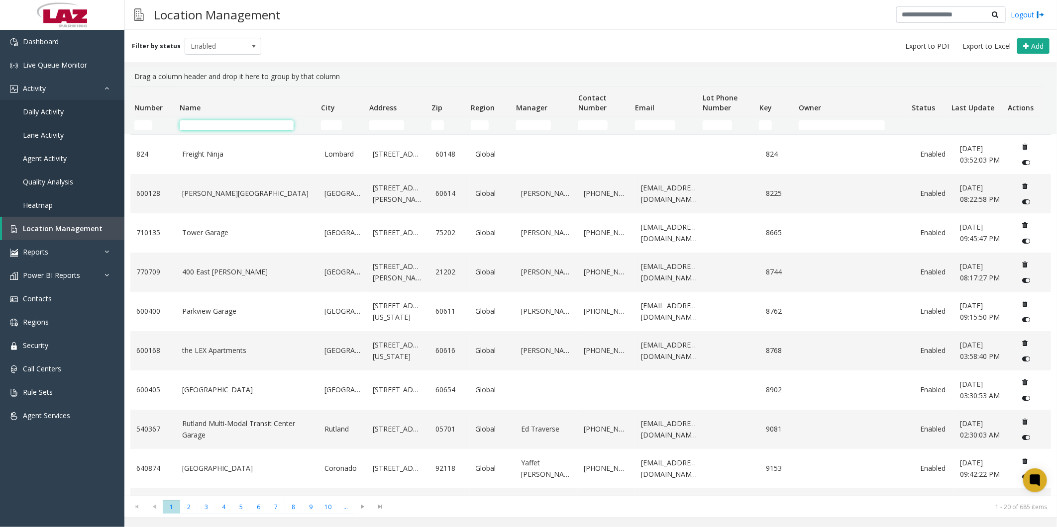
click at [206, 126] on input "Name Filter" at bounding box center [237, 125] width 114 height 10
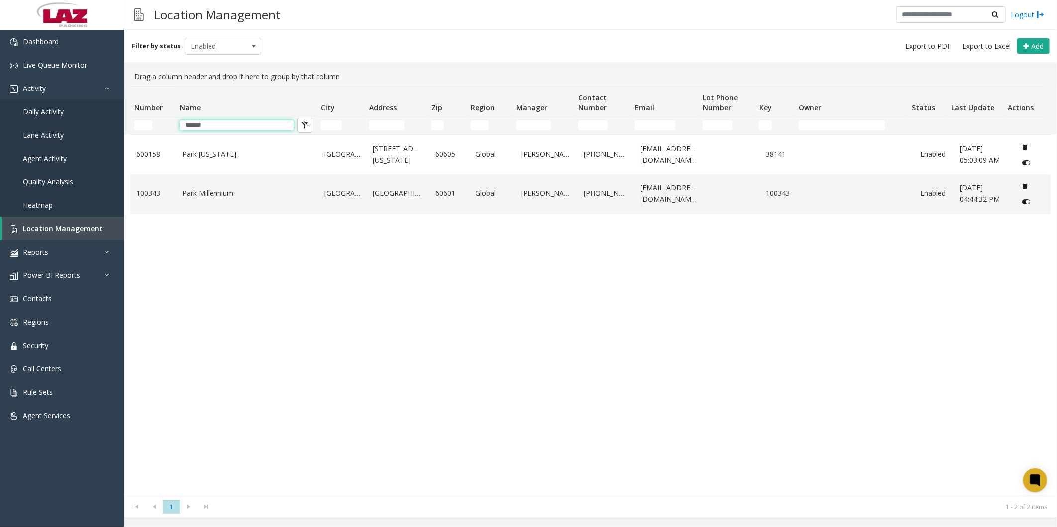
type input "******"
click at [202, 267] on div "[GEOGRAPHIC_DATA][US_STATE][STREET_ADDRESS][US_STATE] Global [PERSON_NAME] [PHO…" at bounding box center [590, 315] width 920 height 362
click at [202, 190] on link "Park Millennium" at bounding box center [247, 193] width 130 height 11
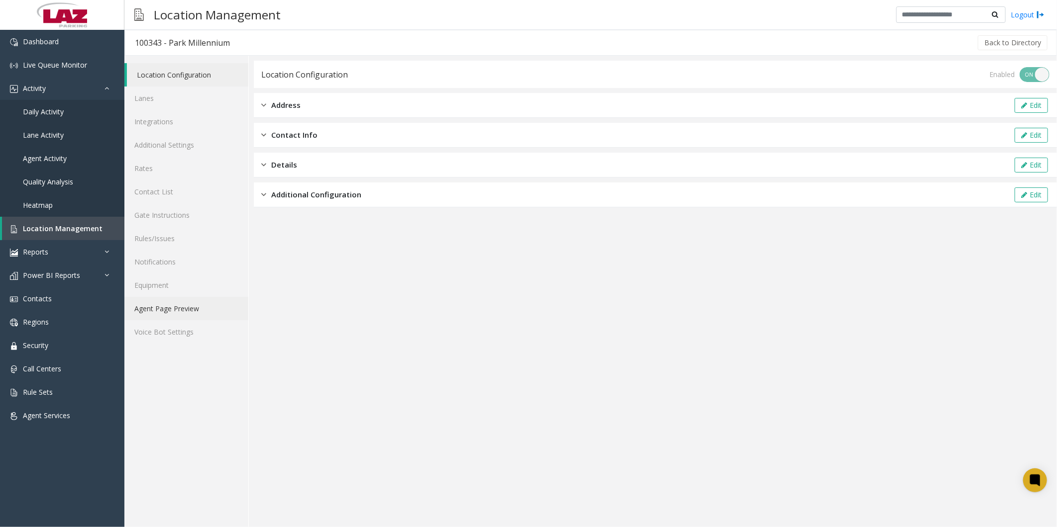
click at [165, 311] on link "Agent Page Preview" at bounding box center [186, 308] width 124 height 23
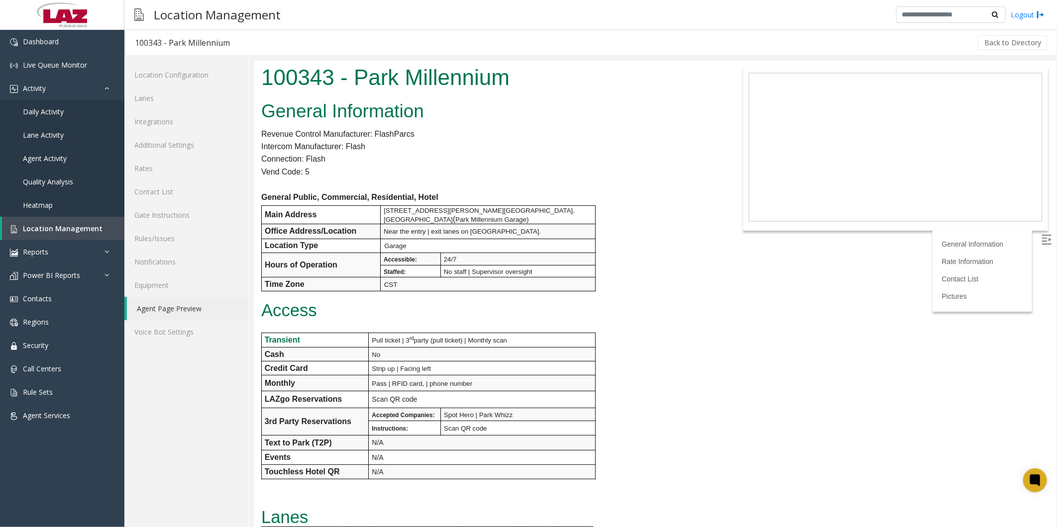
scroll to position [442, 0]
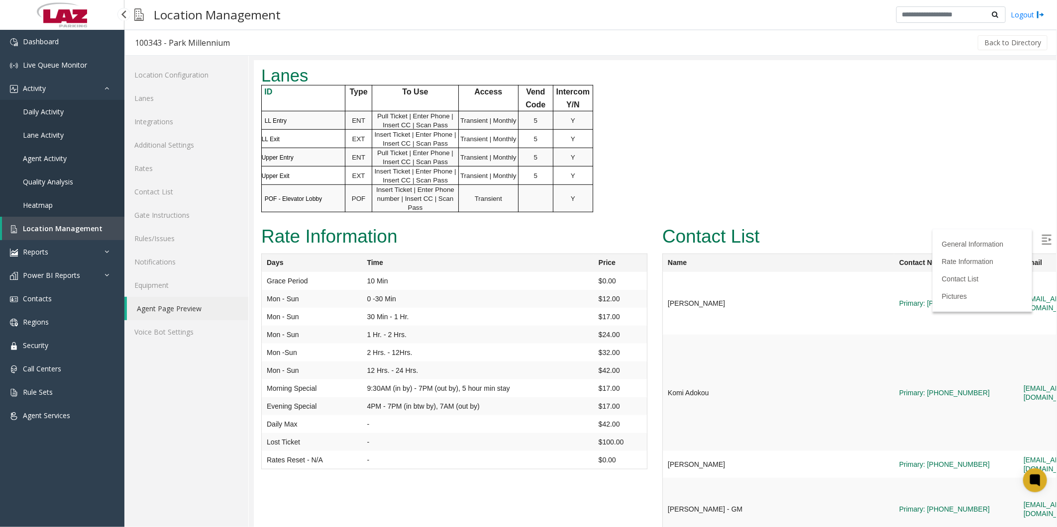
click at [54, 229] on span "Location Management" at bounding box center [63, 228] width 80 height 9
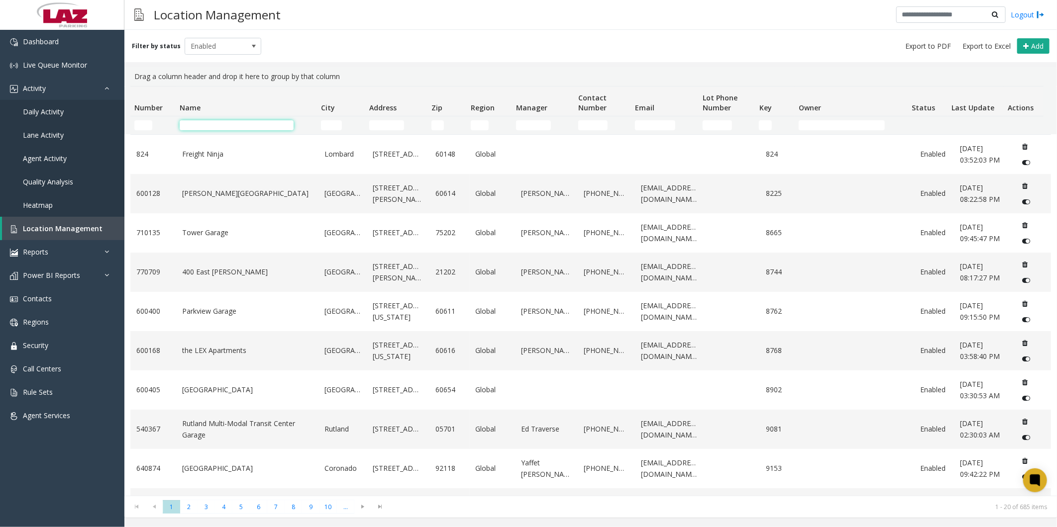
click at [217, 123] on input "Name Filter" at bounding box center [237, 125] width 114 height 10
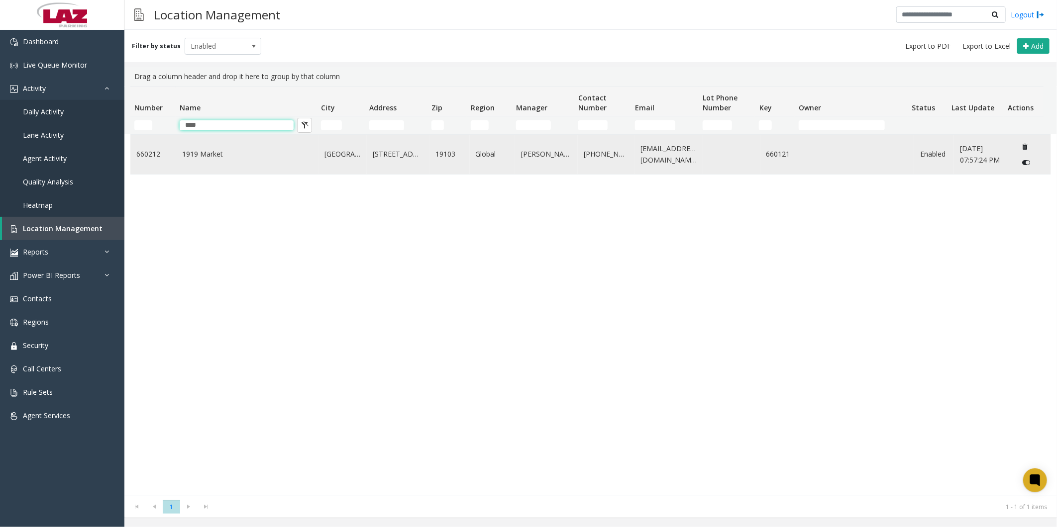
type input "****"
click at [222, 153] on link "1919 Market" at bounding box center [247, 154] width 130 height 11
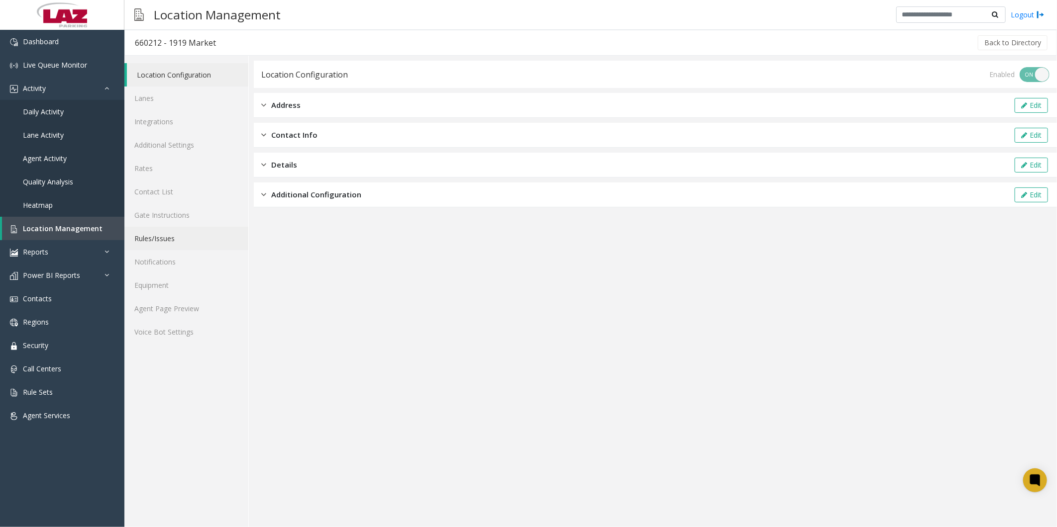
drag, startPoint x: 164, startPoint y: 239, endPoint x: 236, endPoint y: 236, distance: 72.2
click at [164, 239] on link "Rules/Issues" at bounding box center [186, 238] width 124 height 23
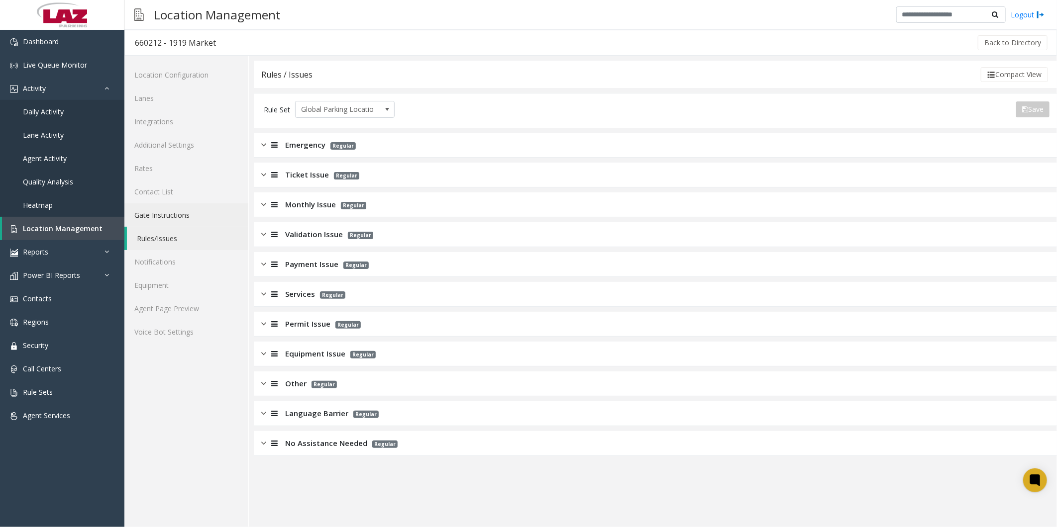
click at [166, 219] on link "Gate Instructions" at bounding box center [186, 214] width 124 height 23
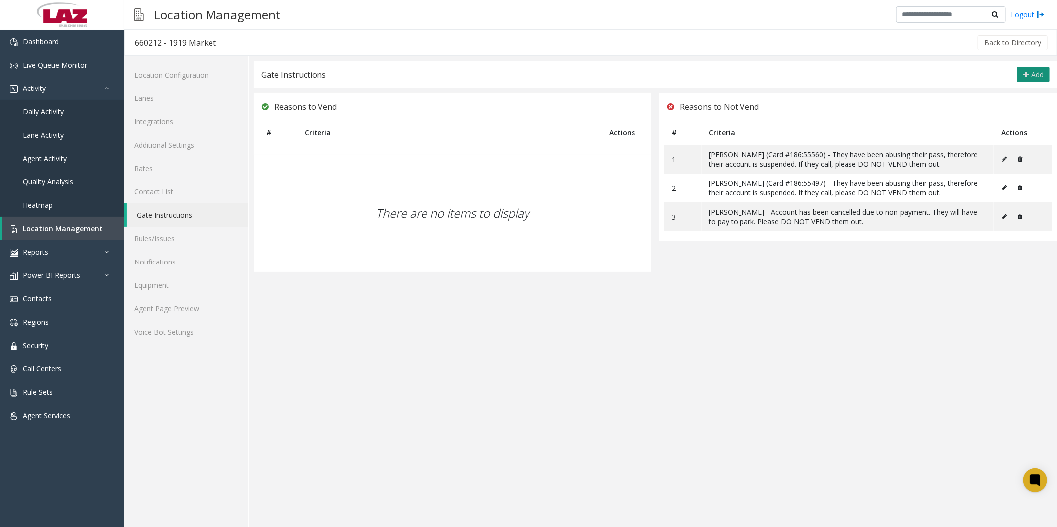
click at [1028, 78] on button "Add" at bounding box center [1033, 75] width 32 height 16
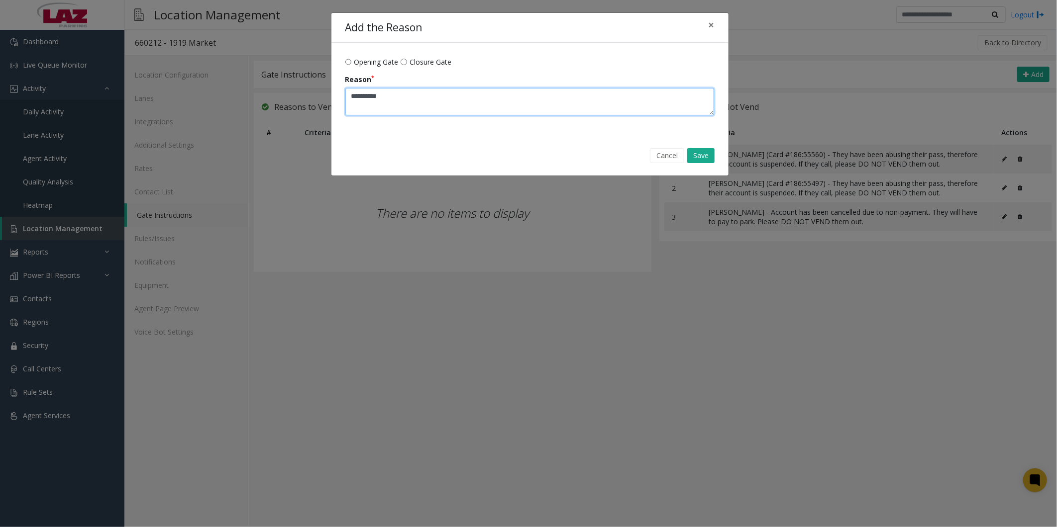
click at [395, 98] on textarea "Reason" at bounding box center [529, 101] width 369 height 27
click at [403, 112] on textarea "Reason" at bounding box center [529, 101] width 369 height 27
click at [406, 103] on textarea "Reason" at bounding box center [529, 101] width 369 height 27
type textarea "**********"
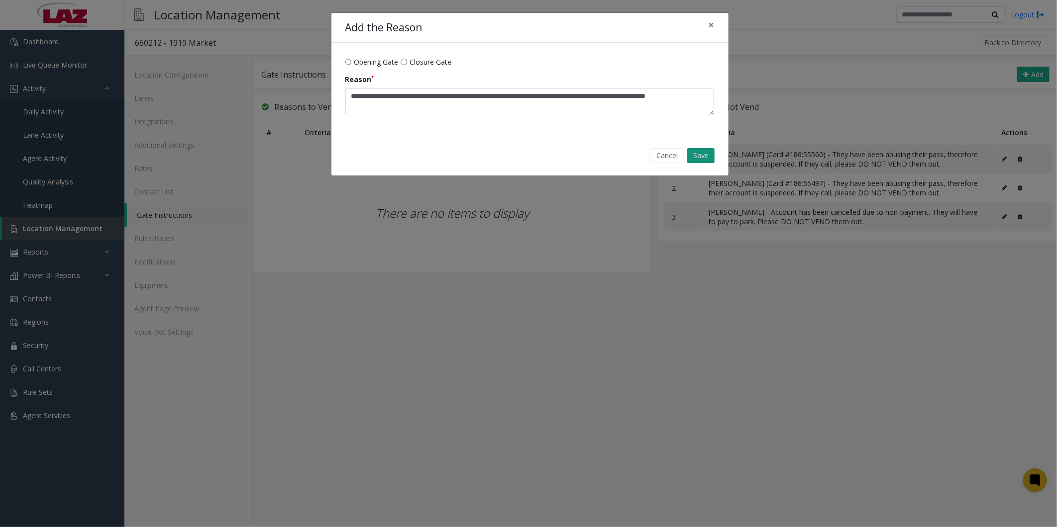
click at [708, 154] on button "Save" at bounding box center [700, 155] width 27 height 15
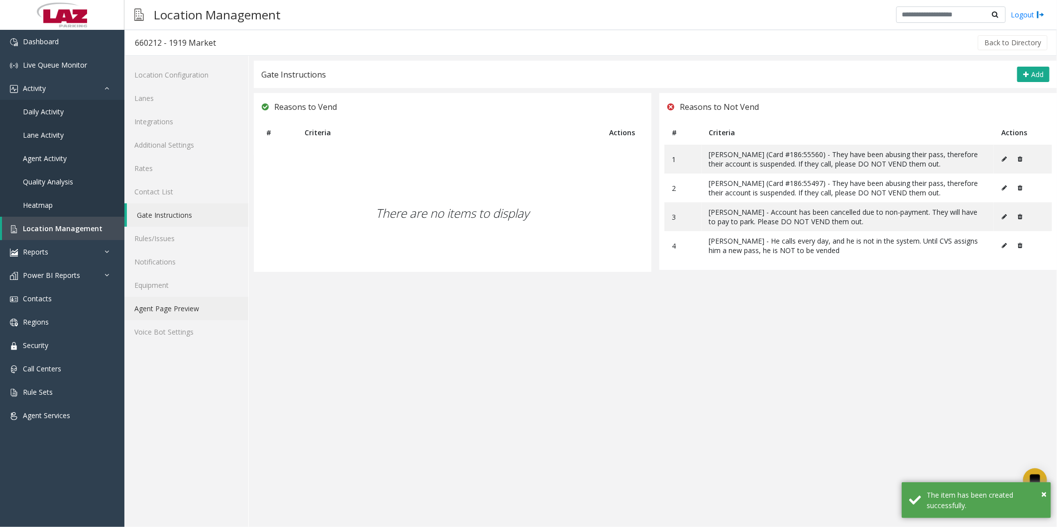
click at [155, 305] on link "Agent Page Preview" at bounding box center [186, 308] width 124 height 23
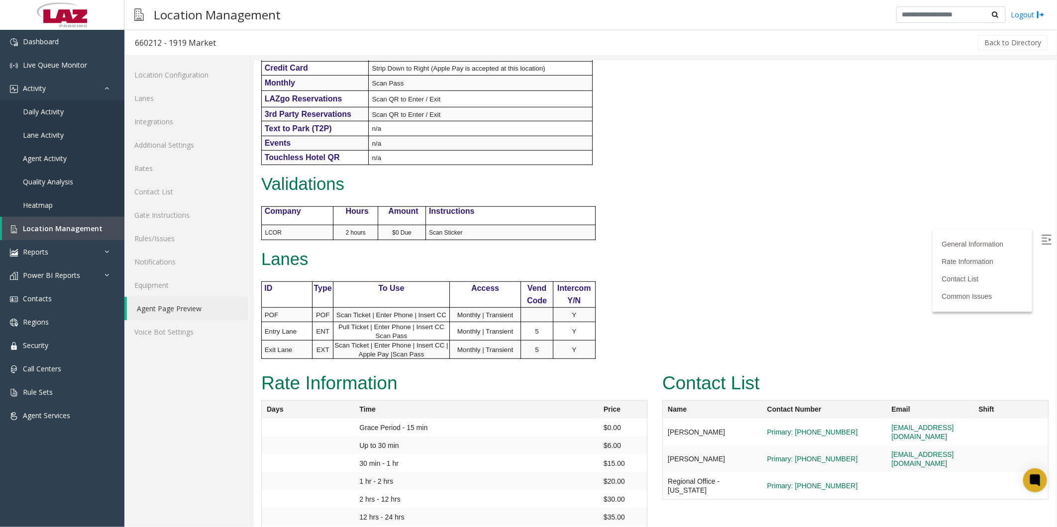
scroll to position [494, 0]
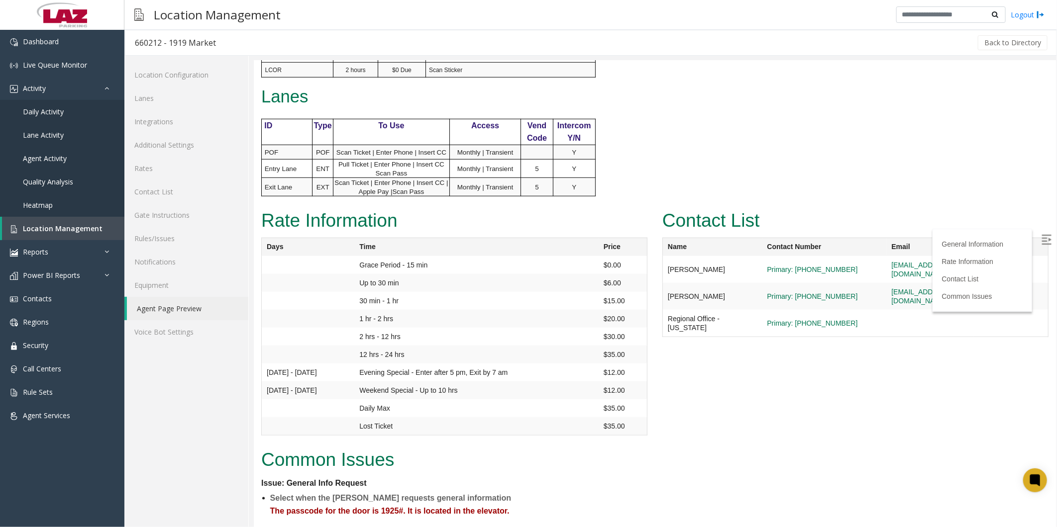
click at [1041, 240] on img at bounding box center [1046, 239] width 10 height 10
click at [1041, 238] on img at bounding box center [1046, 239] width 10 height 10
click at [549, 155] on p at bounding box center [535, 151] width 31 height 9
click at [159, 216] on link "Gate Instructions" at bounding box center [186, 214] width 124 height 23
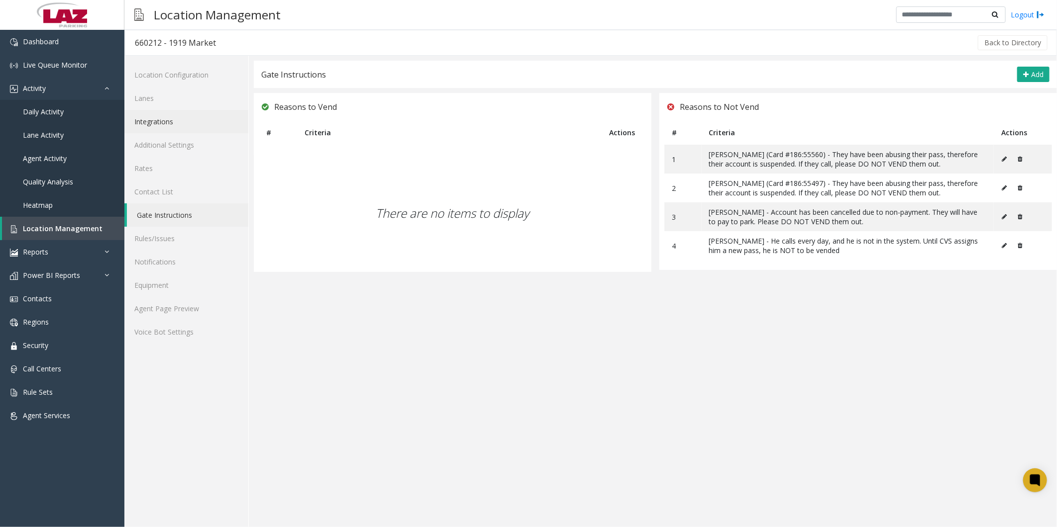
drag, startPoint x: 384, startPoint y: 112, endPoint x: 236, endPoint y: 120, distance: 147.4
click at [384, 112] on div "Reasons to Vend" at bounding box center [452, 106] width 397 height 27
click at [155, 137] on link "Additional Settings" at bounding box center [186, 144] width 124 height 23
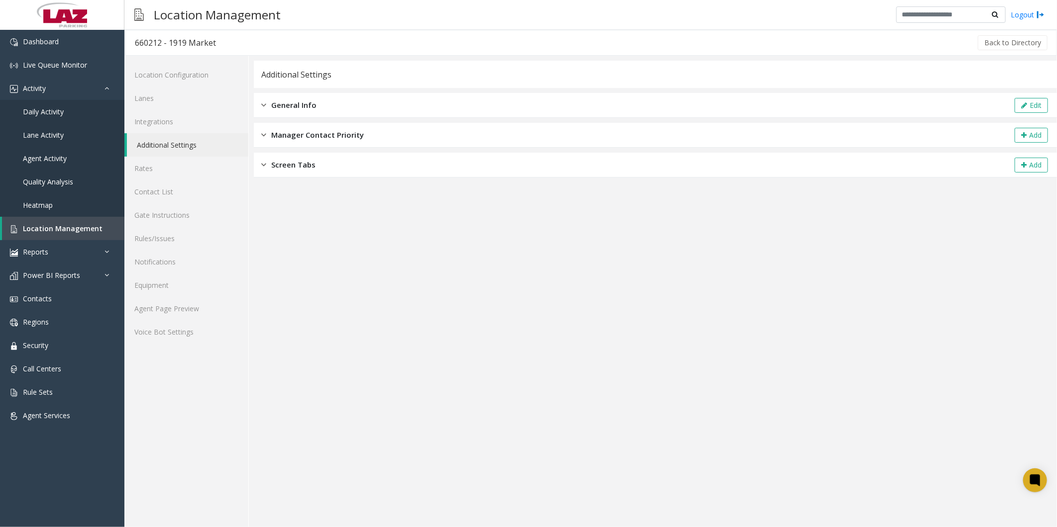
click at [306, 106] on span "General Info" at bounding box center [293, 104] width 45 height 11
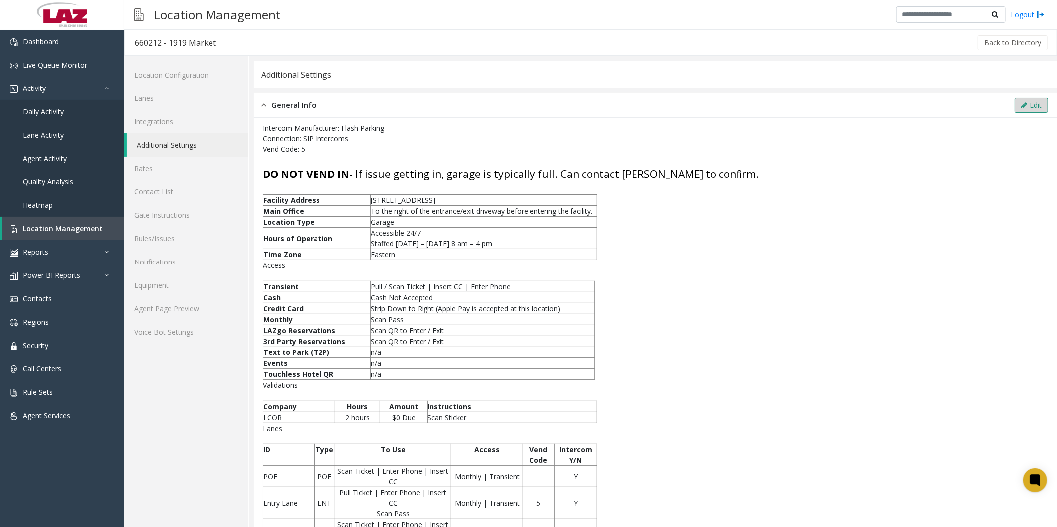
click at [1018, 101] on button "Edit" at bounding box center [1030, 105] width 33 height 15
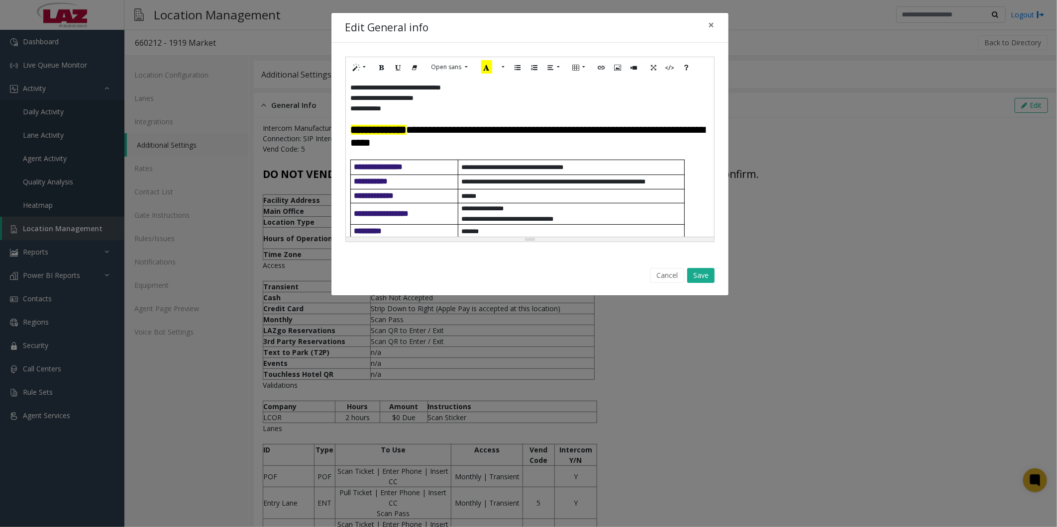
click at [481, 146] on font "**********" at bounding box center [528, 136] width 354 height 22
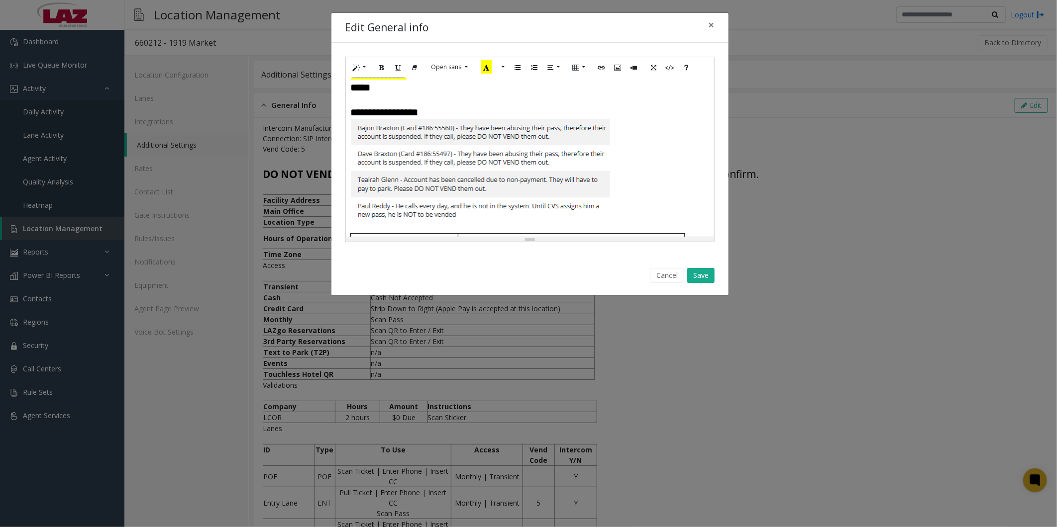
scroll to position [110, 0]
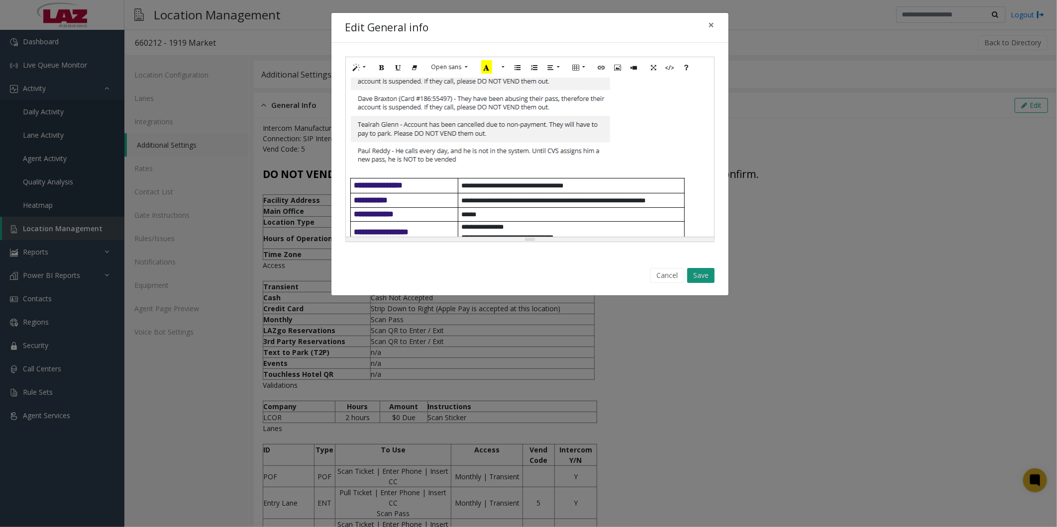
click at [699, 274] on button "Save" at bounding box center [700, 275] width 27 height 15
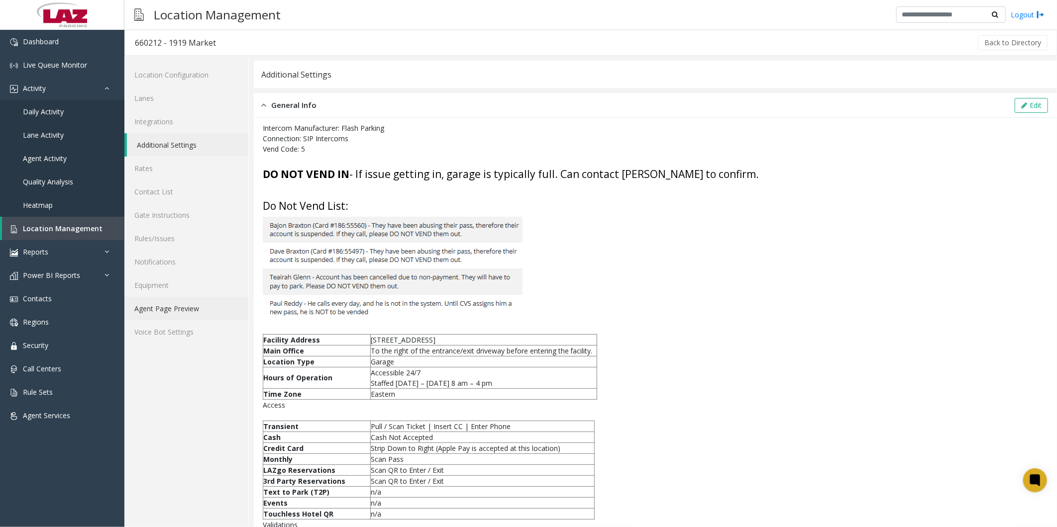
click at [166, 310] on link "Agent Page Preview" at bounding box center [186, 308] width 124 height 23
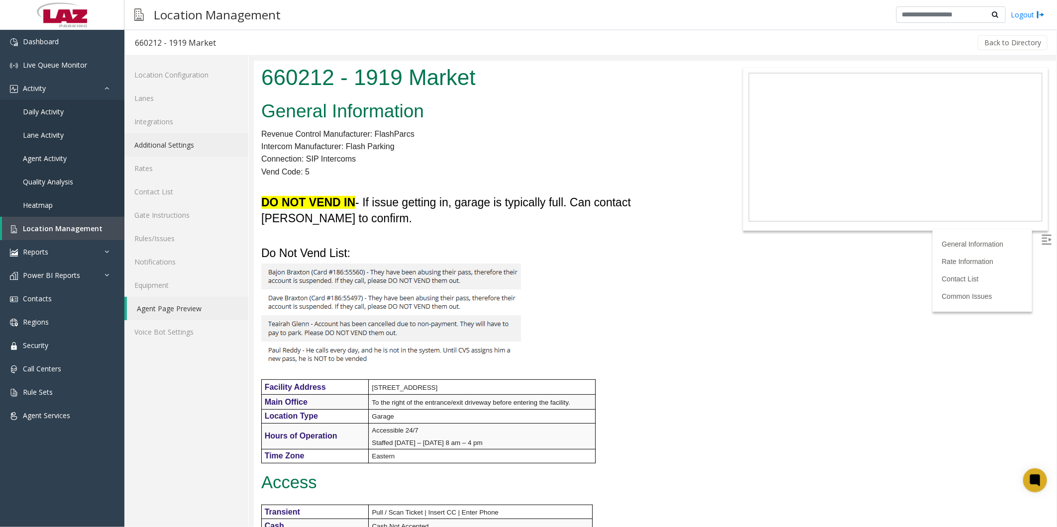
click at [163, 143] on link "Additional Settings" at bounding box center [186, 144] width 124 height 23
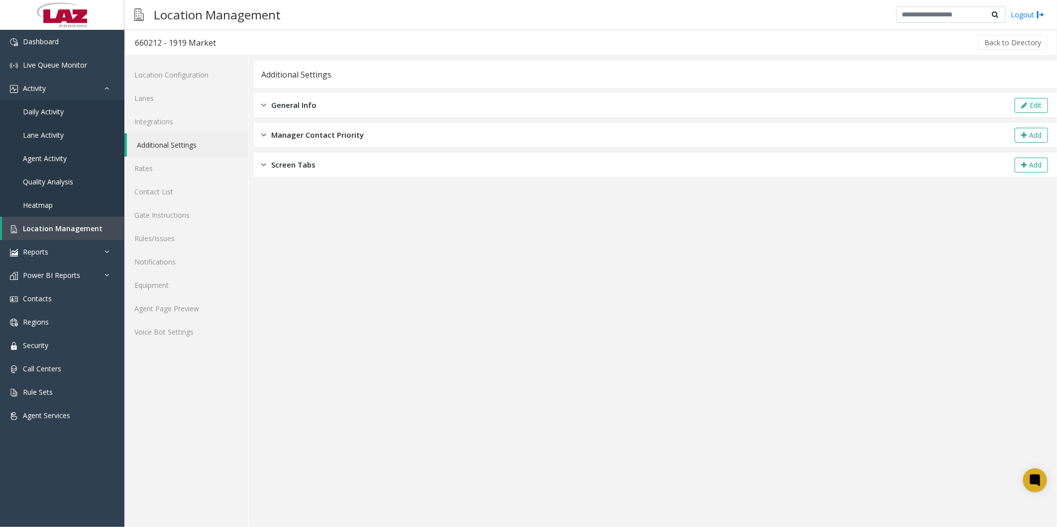
click at [285, 109] on span "General Info" at bounding box center [293, 104] width 45 height 11
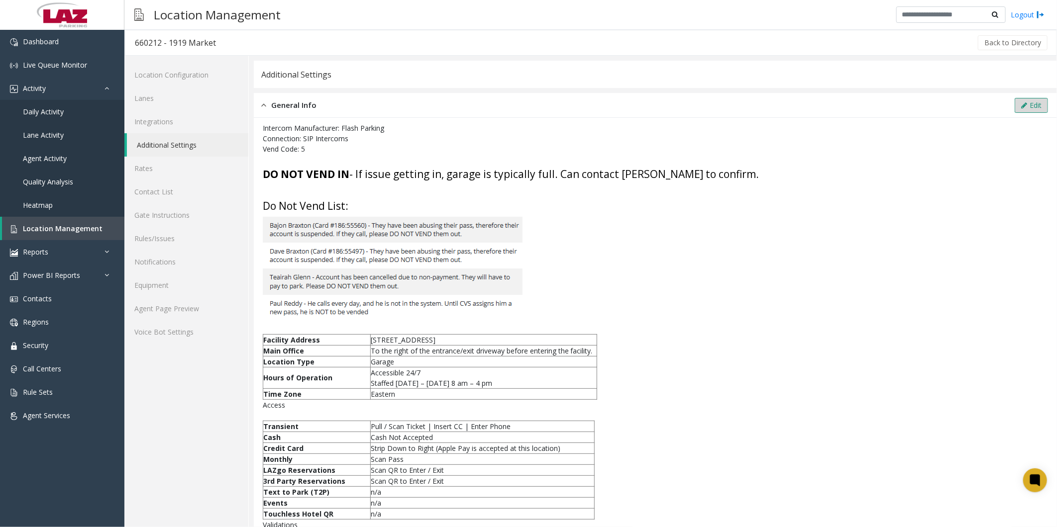
click at [1021, 102] on icon at bounding box center [1024, 105] width 6 height 7
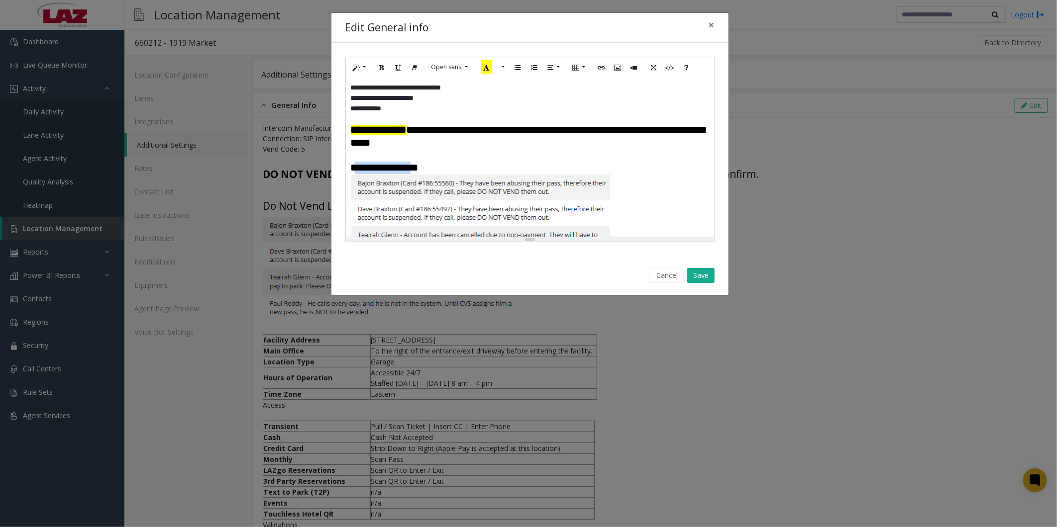
drag, startPoint x: 430, startPoint y: 169, endPoint x: 380, endPoint y: 166, distance: 49.8
click at [355, 169] on font "**********" at bounding box center [385, 168] width 68 height 10
click at [418, 163] on font "**********" at bounding box center [385, 168] width 68 height 10
drag, startPoint x: 431, startPoint y: 167, endPoint x: 352, endPoint y: 171, distance: 79.2
click at [352, 171] on font "**********" at bounding box center [385, 168] width 68 height 10
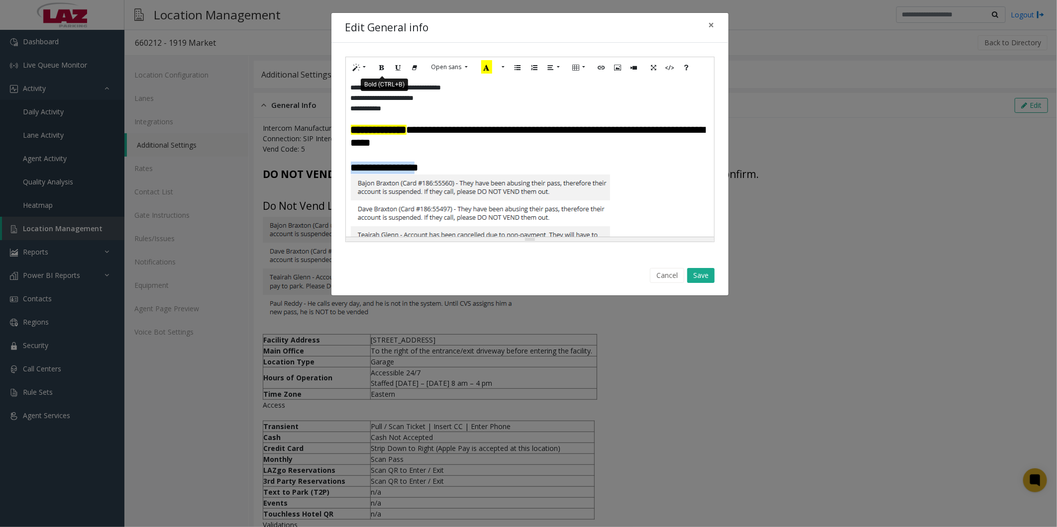
click at [384, 66] on icon "Bold (CTRL+B)" at bounding box center [382, 67] width 6 height 8
click at [485, 67] on icon "Recent Color" at bounding box center [486, 66] width 11 height 13
click at [703, 272] on button "Save" at bounding box center [700, 275] width 27 height 15
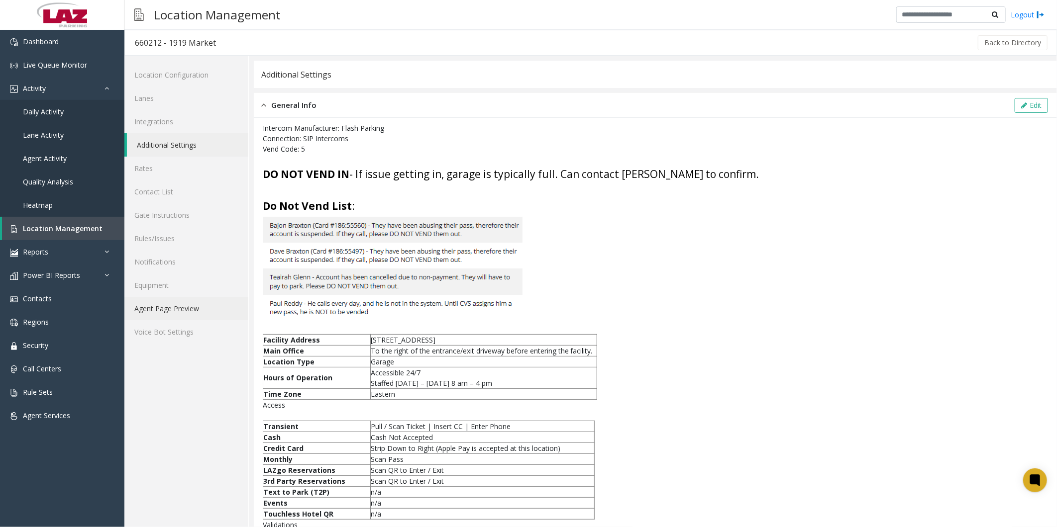
click at [156, 306] on link "Agent Page Preview" at bounding box center [186, 308] width 124 height 23
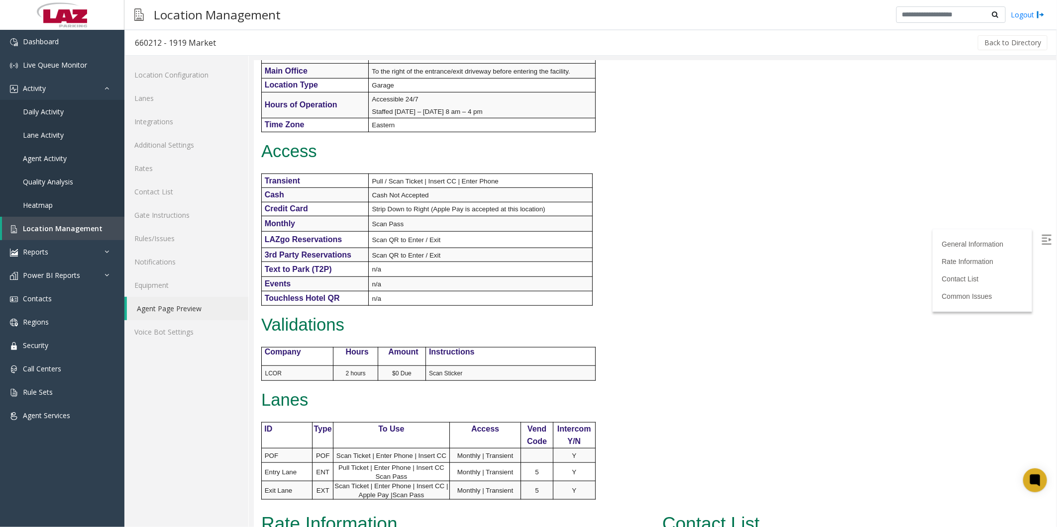
scroll to position [635, 0]
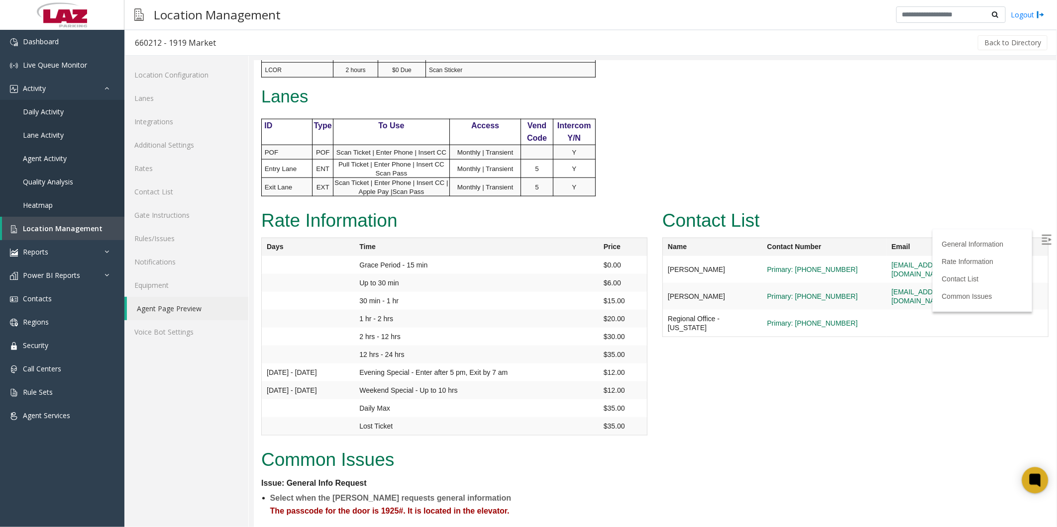
click at [1040, 475] on icon at bounding box center [1034, 480] width 11 height 13
